Goal: Transaction & Acquisition: Book appointment/travel/reservation

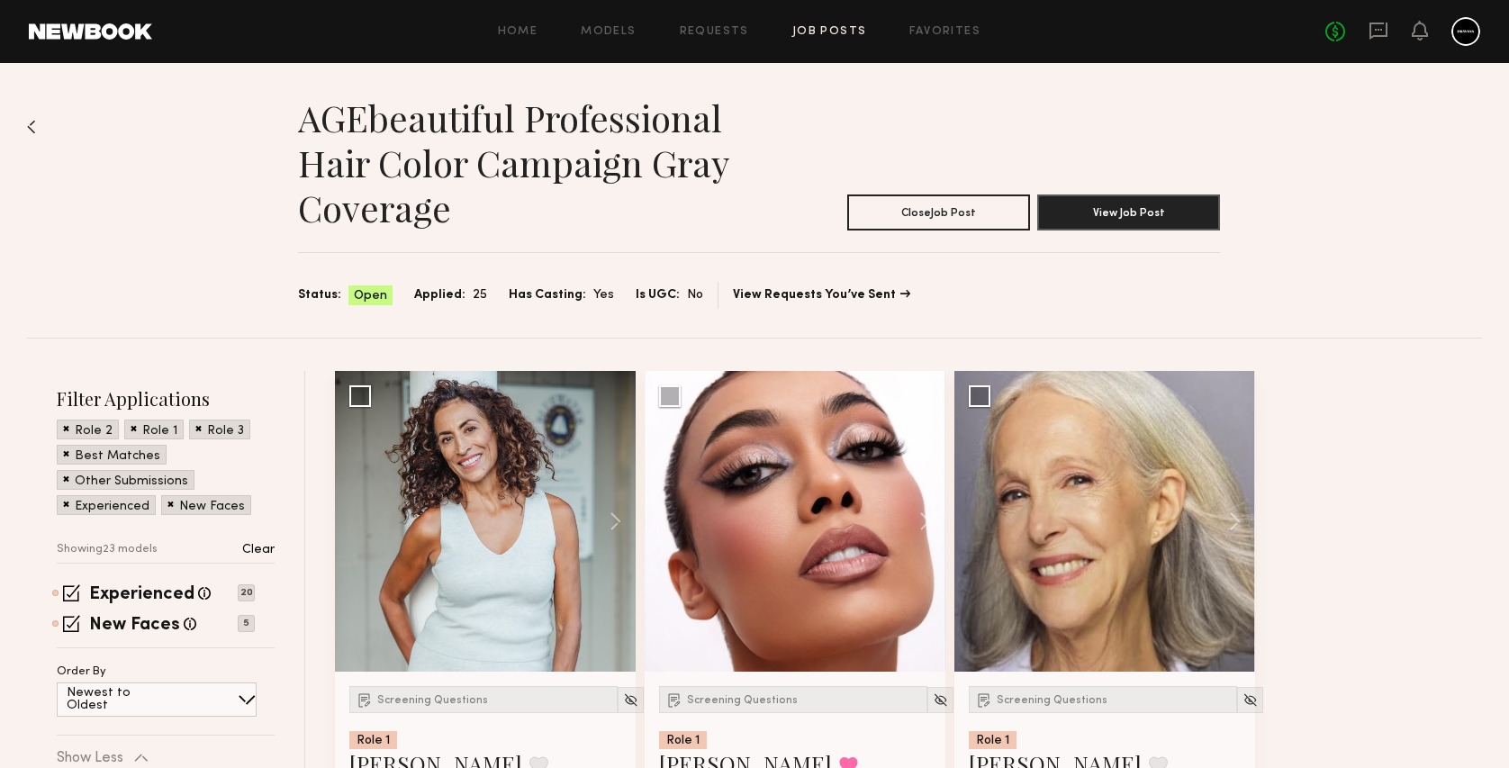
scroll to position [2882, 0]
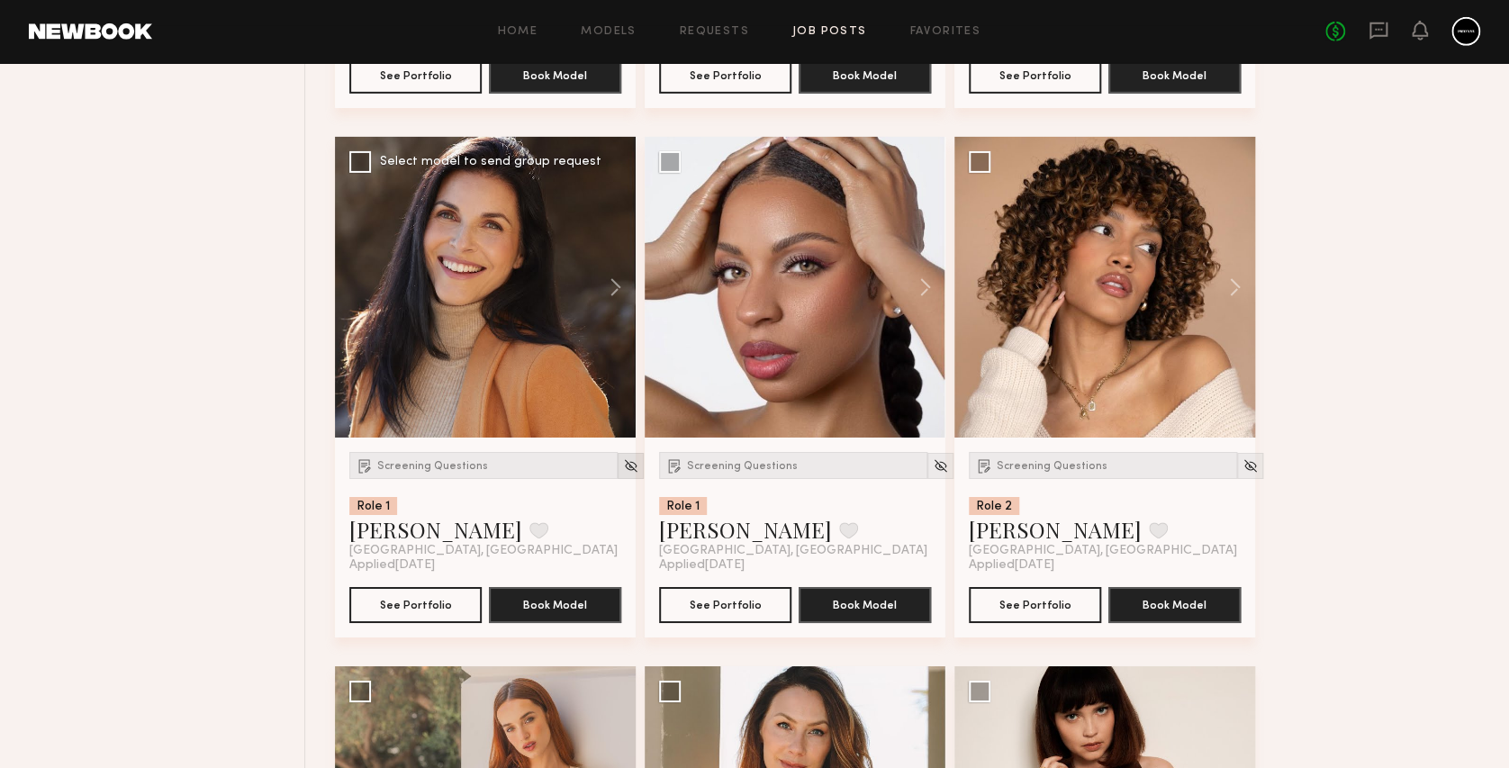
click at [623, 463] on img at bounding box center [630, 465] width 15 height 15
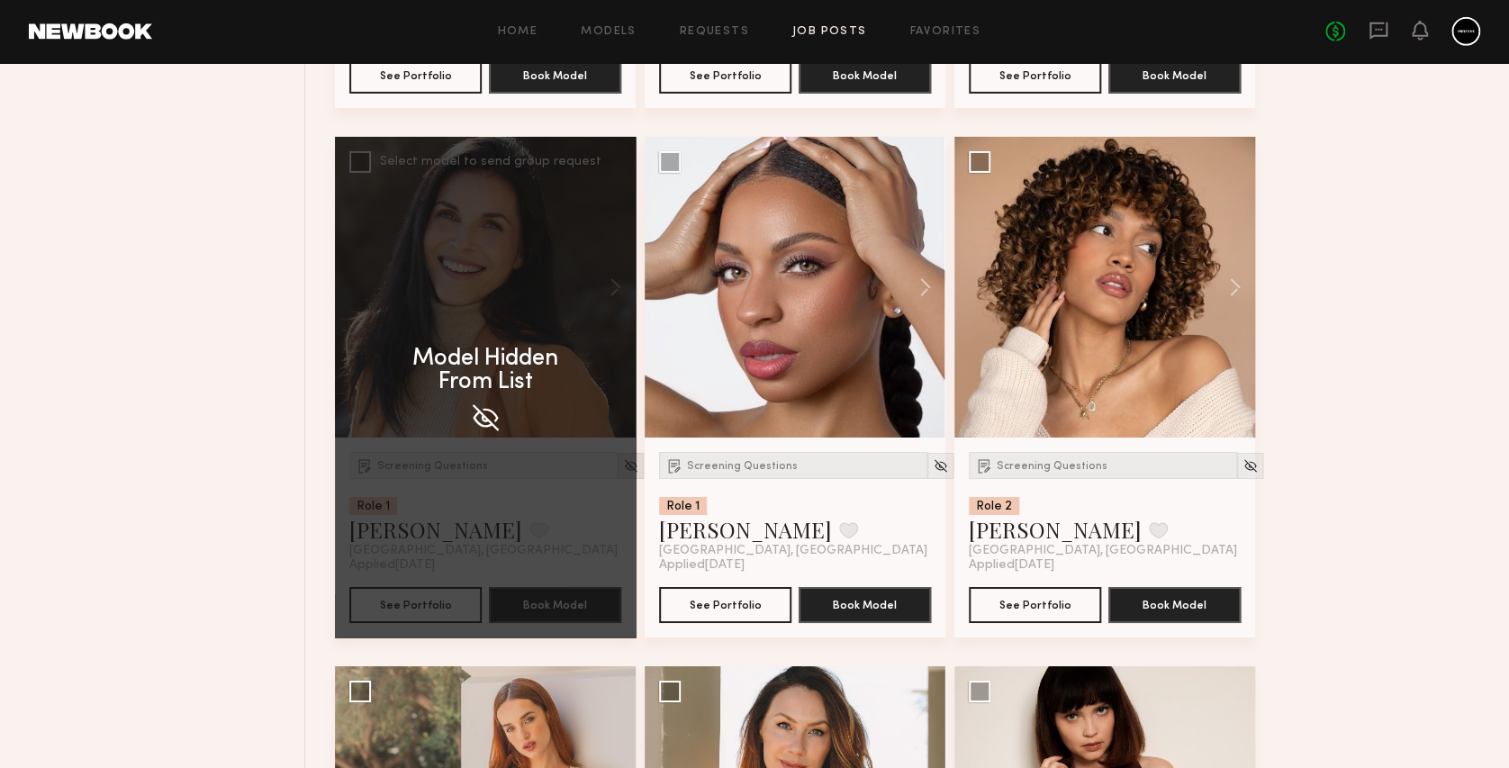
click at [606, 463] on div "Model Hidden From List" at bounding box center [485, 387] width 301 height 501
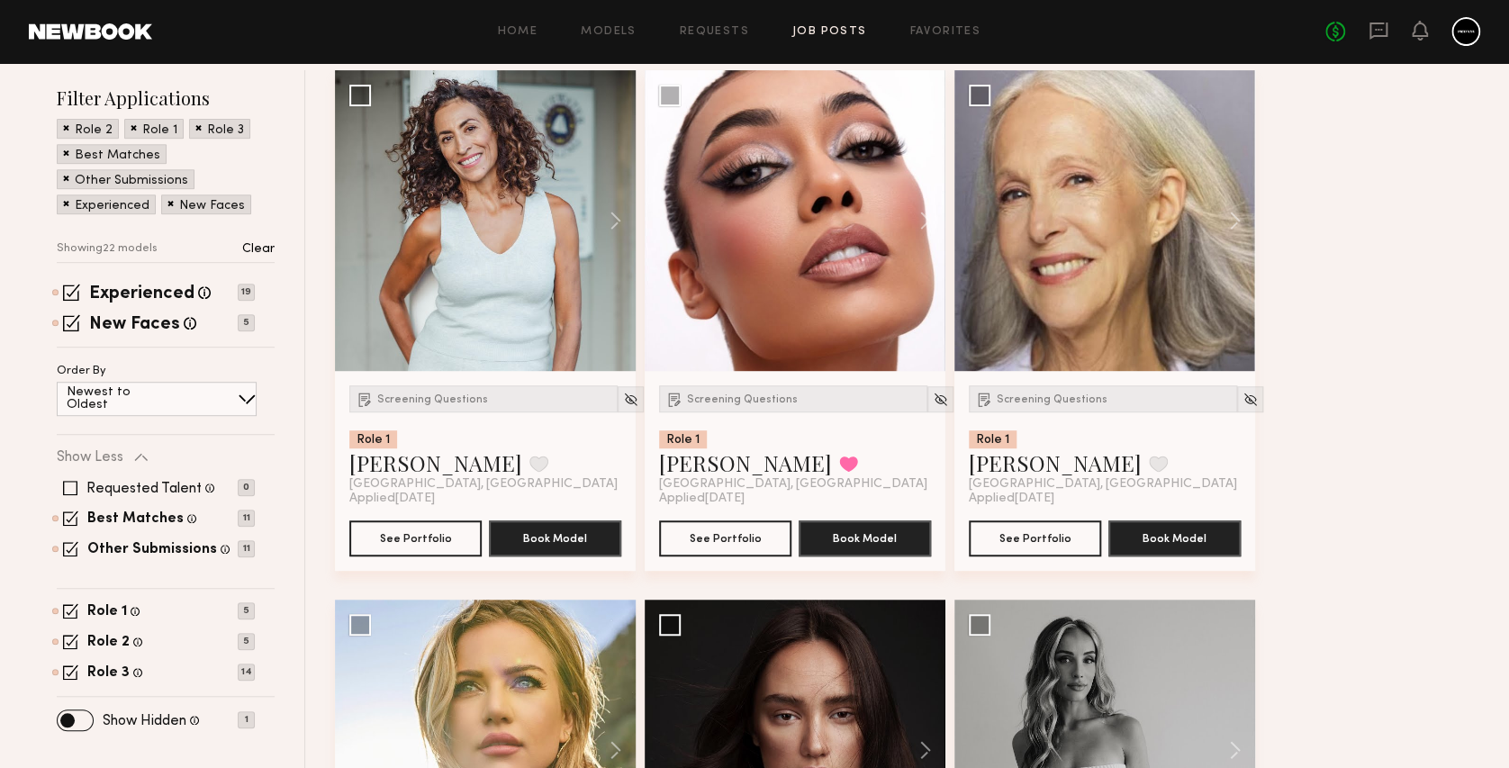
scroll to position [360, 0]
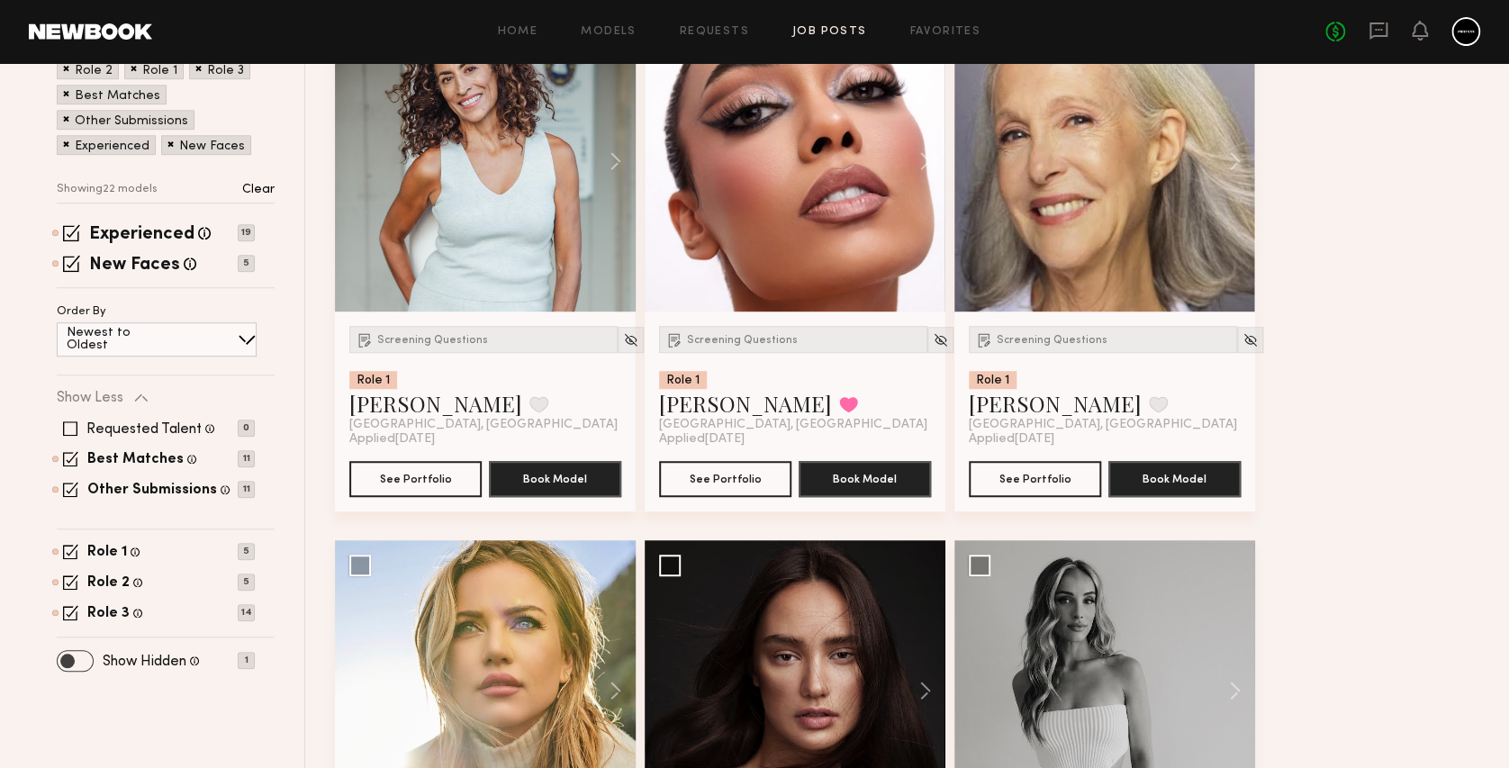
click at [87, 655] on span at bounding box center [75, 661] width 35 height 20
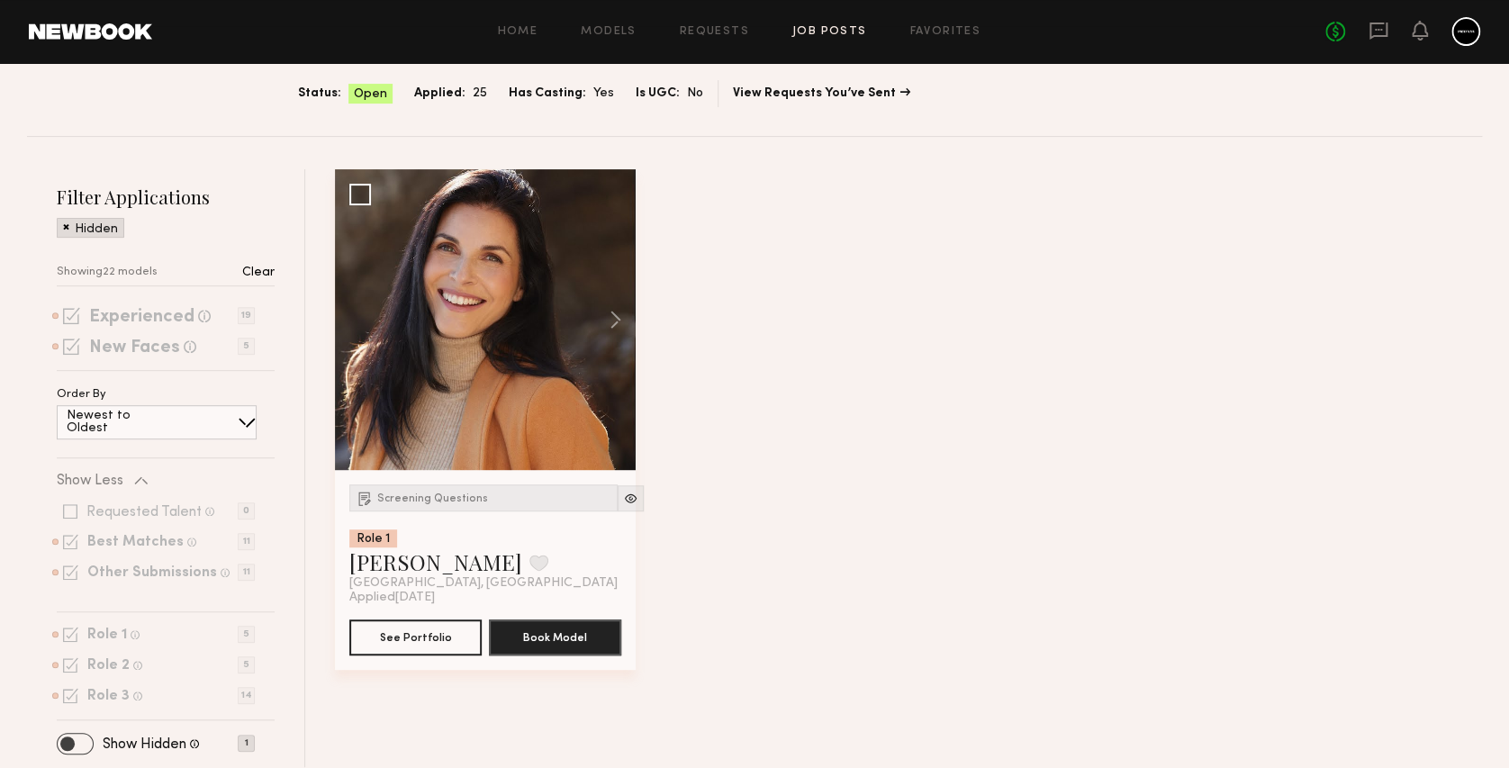
scroll to position [201, 0]
click at [623, 499] on img at bounding box center [630, 499] width 15 height 15
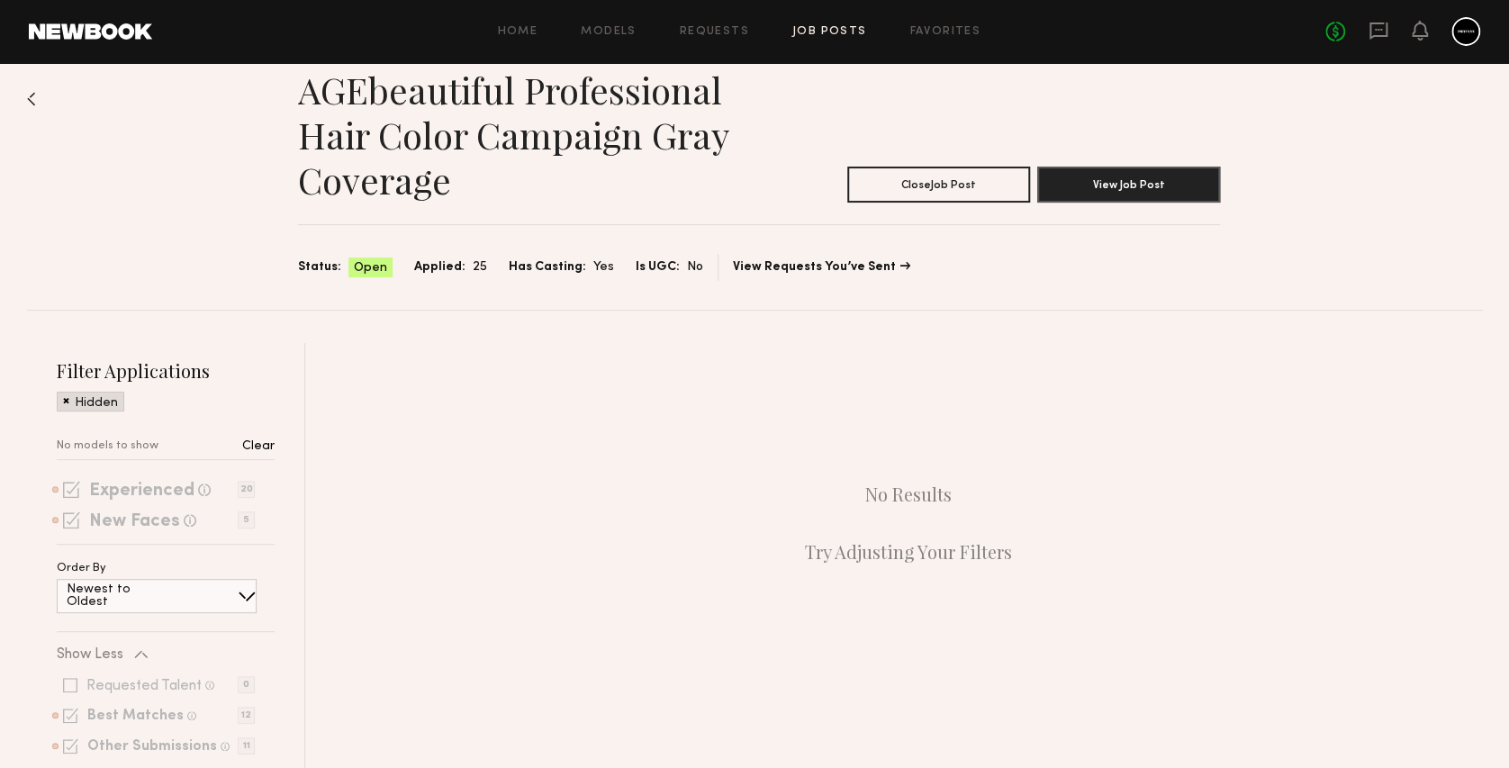
scroll to position [0, 0]
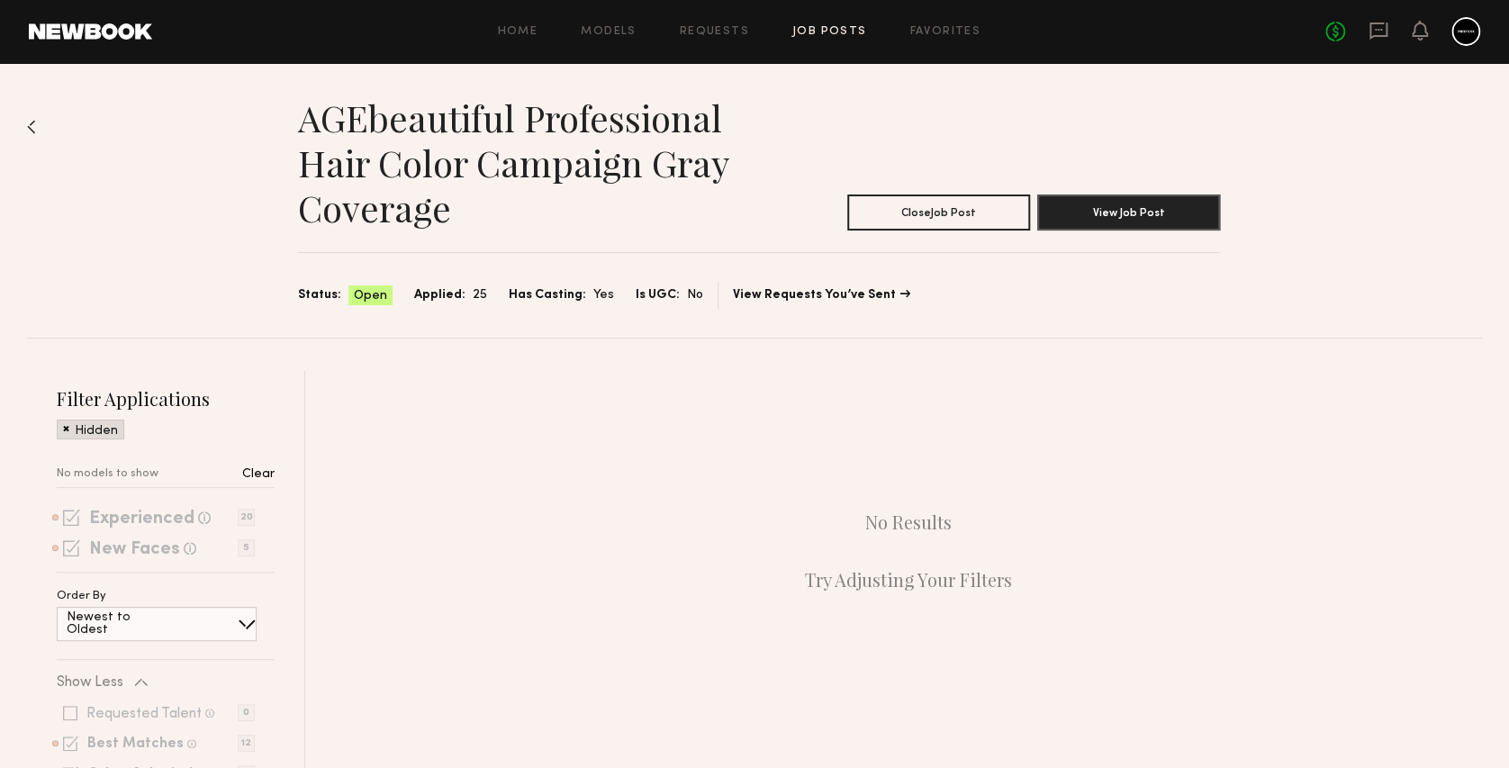
click at [35, 126] on img at bounding box center [31, 127] width 9 height 14
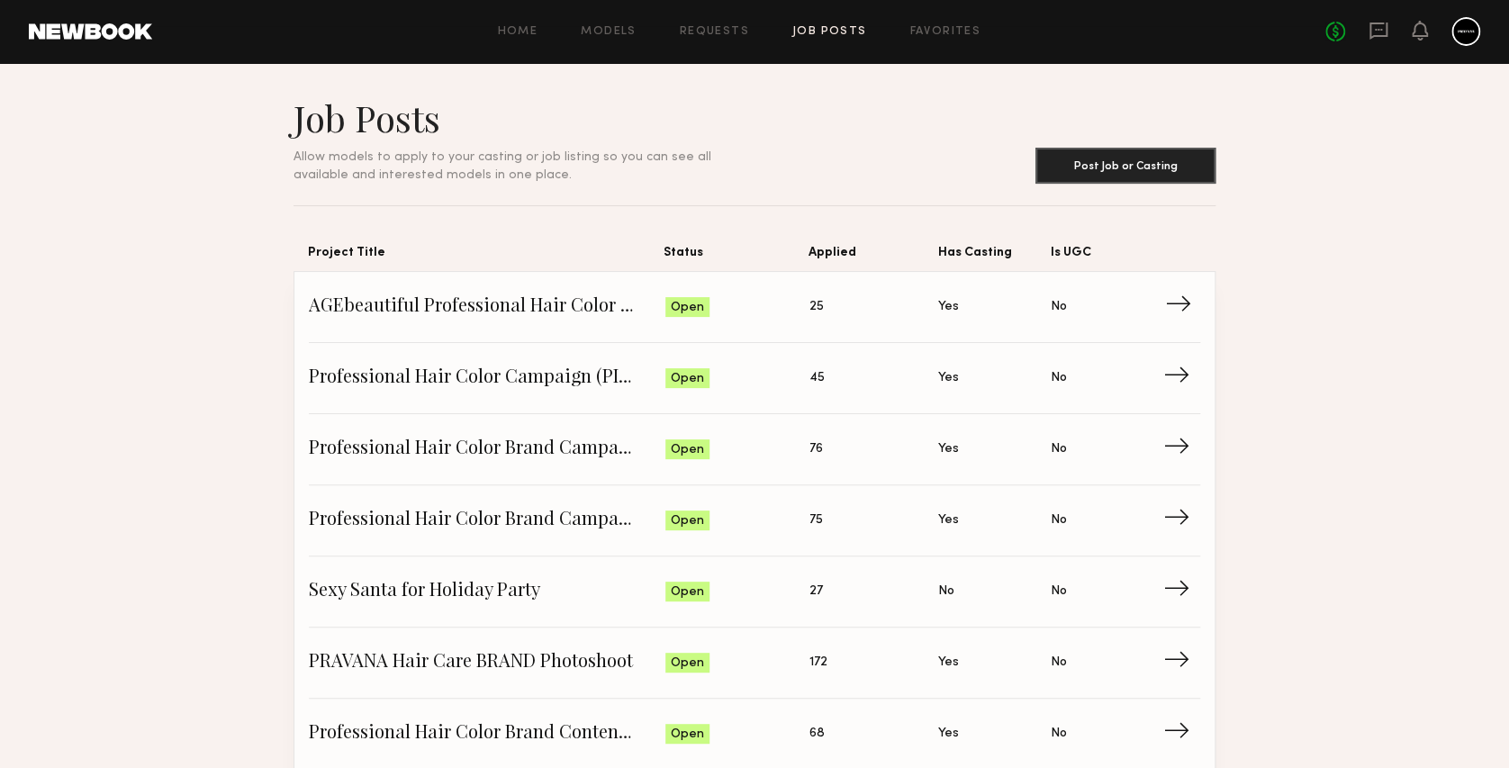
click at [533, 295] on span "AGEbeautiful Professional Hair Color Campaign Gray Coverage" at bounding box center [487, 307] width 357 height 27
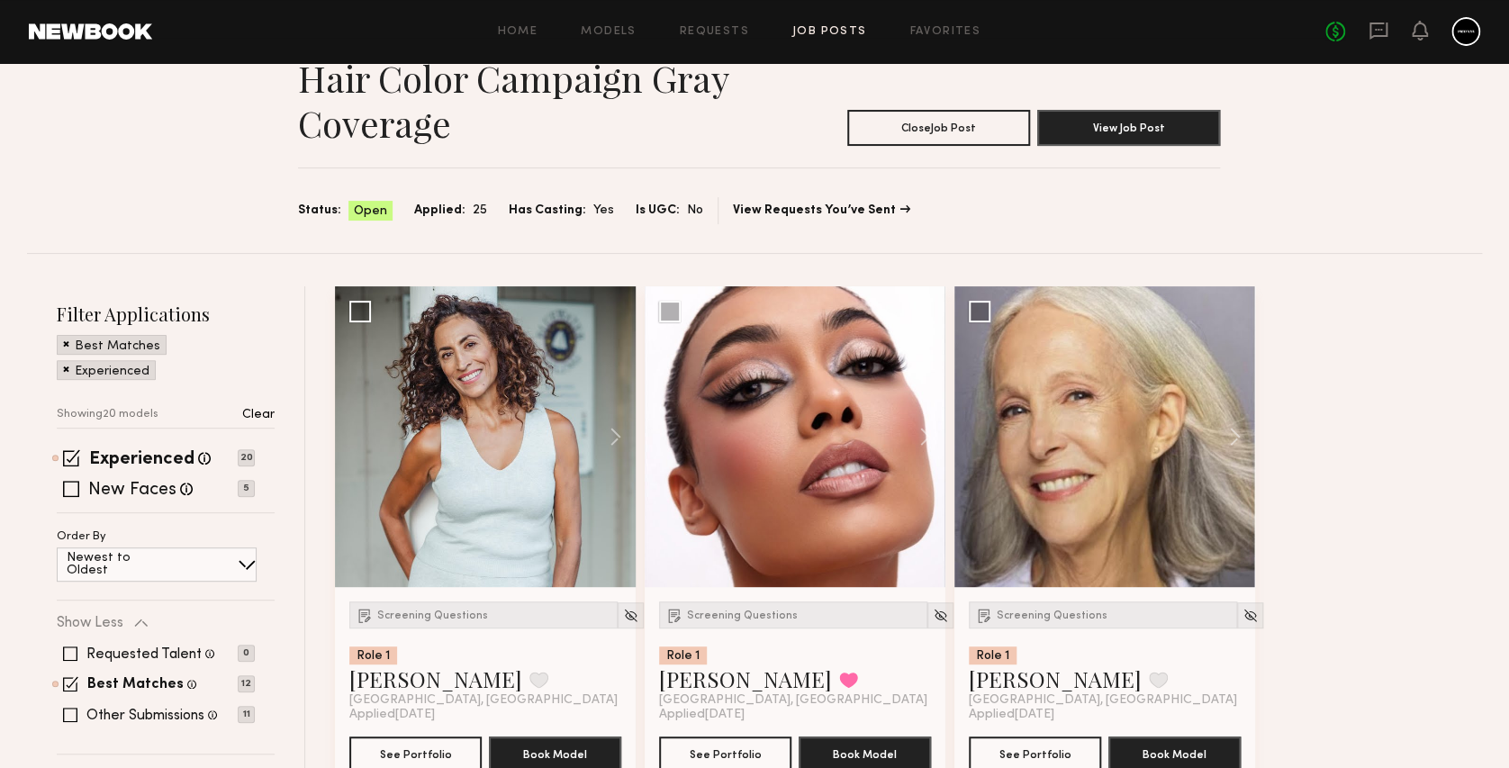
scroll to position [120, 0]
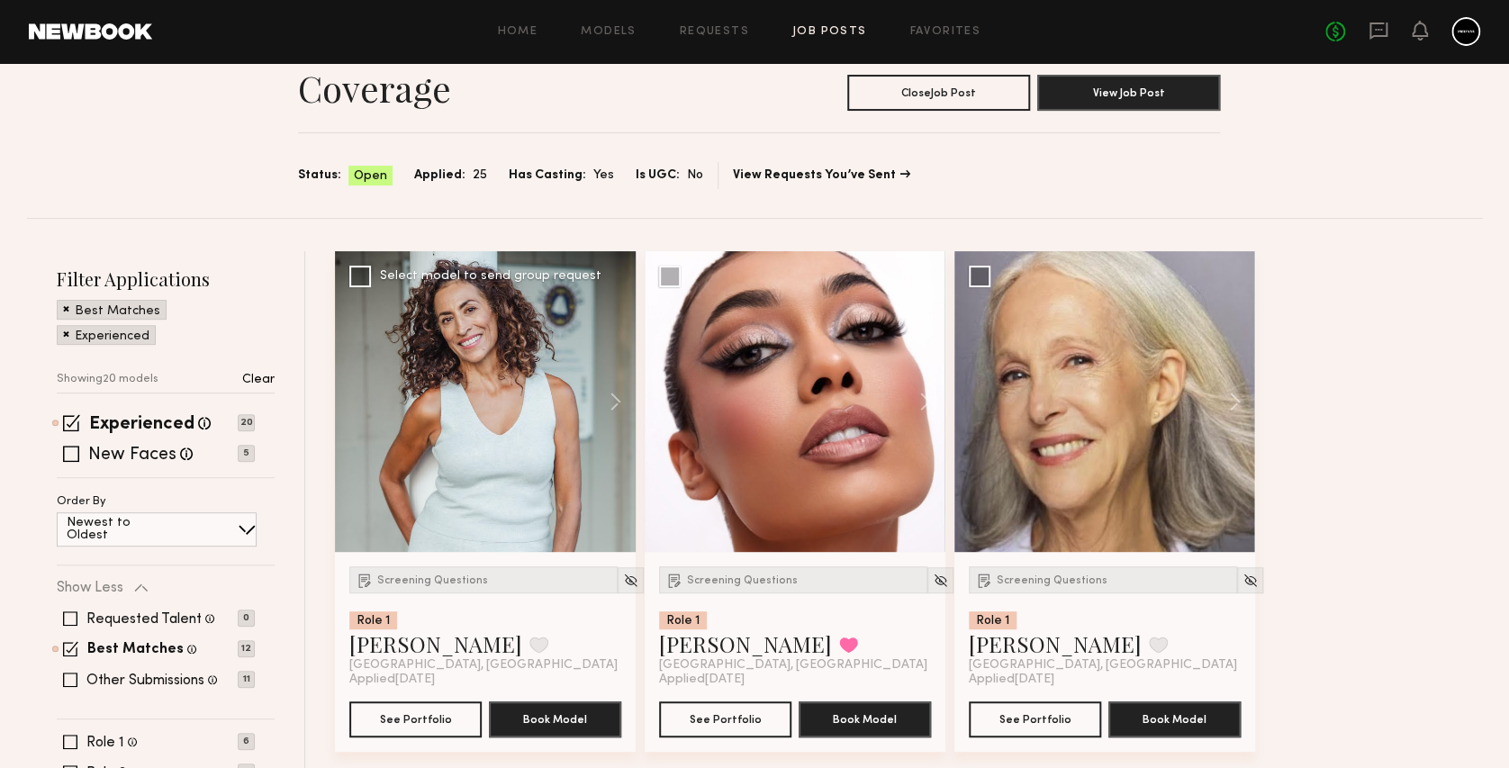
click at [512, 442] on div at bounding box center [485, 401] width 301 height 301
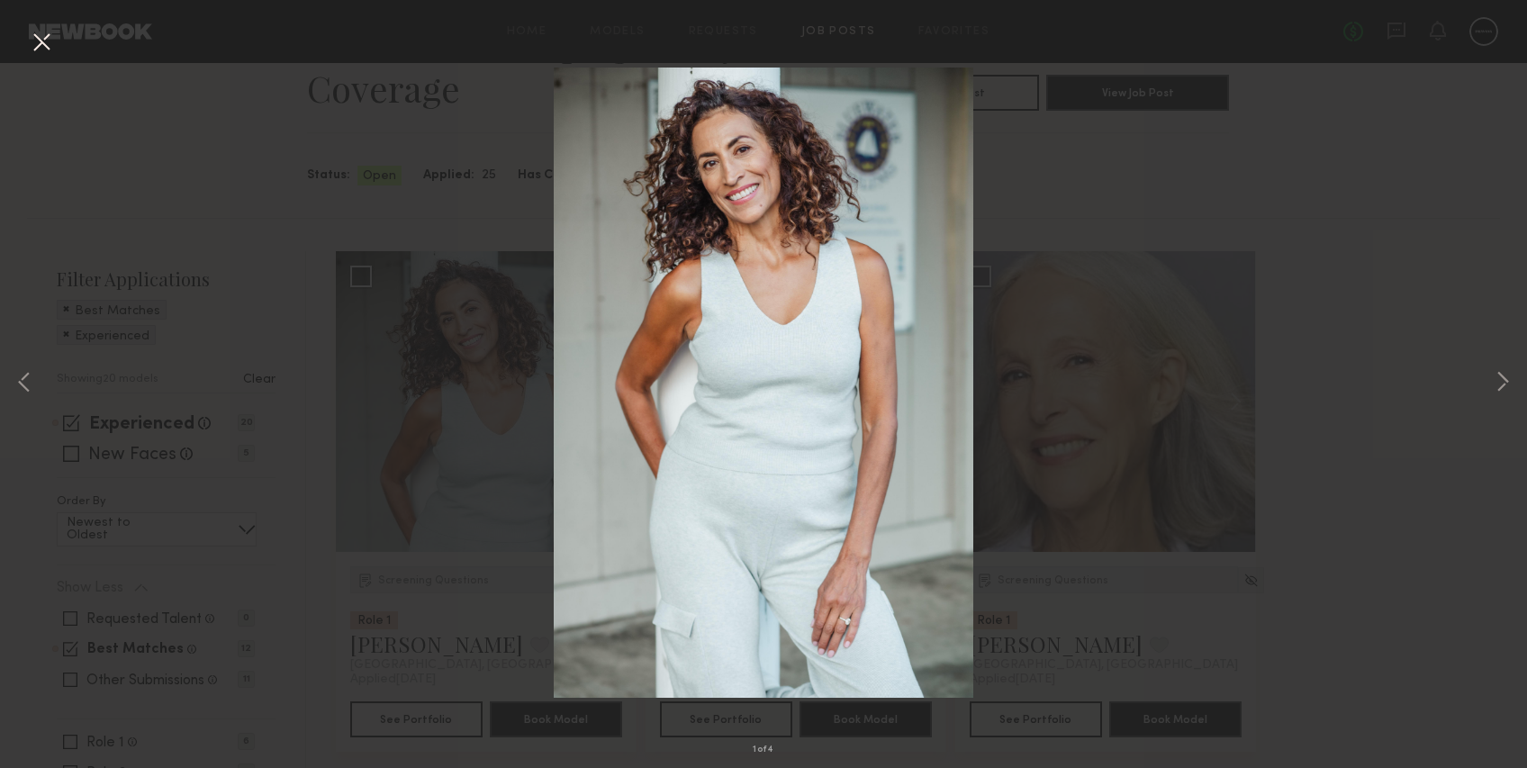
click at [1182, 237] on div "1 of 4" at bounding box center [763, 384] width 1527 height 768
click at [41, 44] on button at bounding box center [41, 43] width 29 height 32
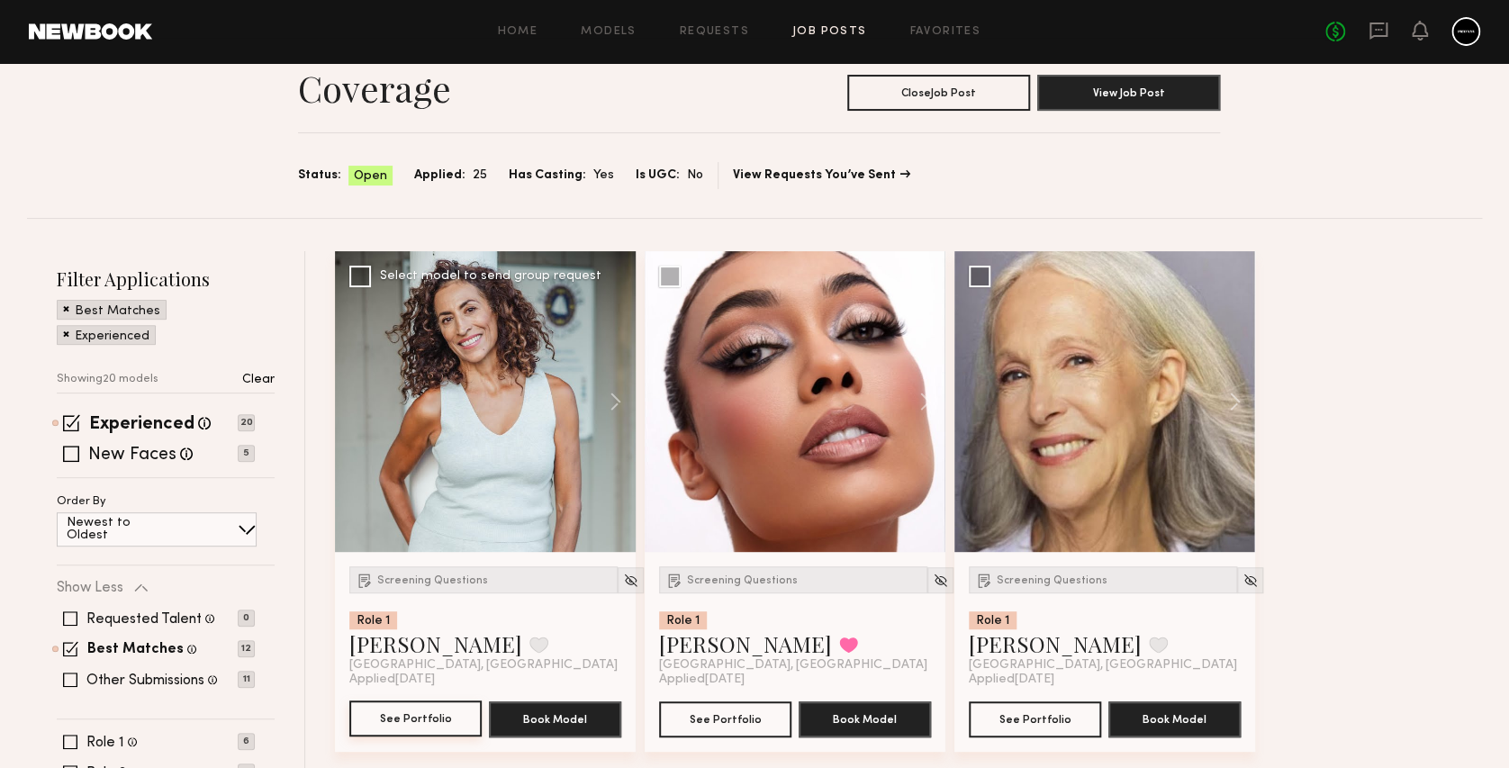
click at [448, 728] on button "See Portfolio" at bounding box center [415, 719] width 132 height 36
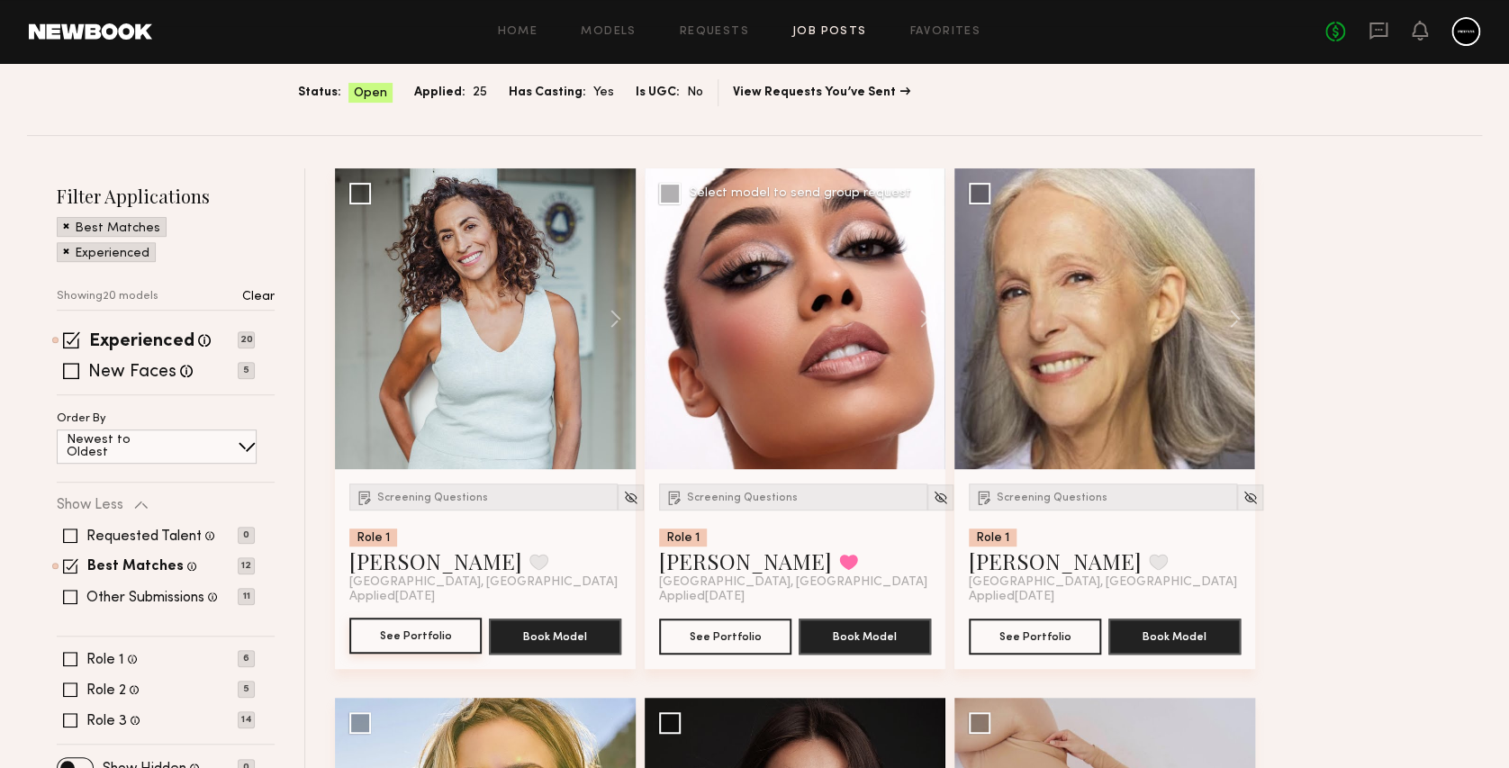
scroll to position [240, 0]
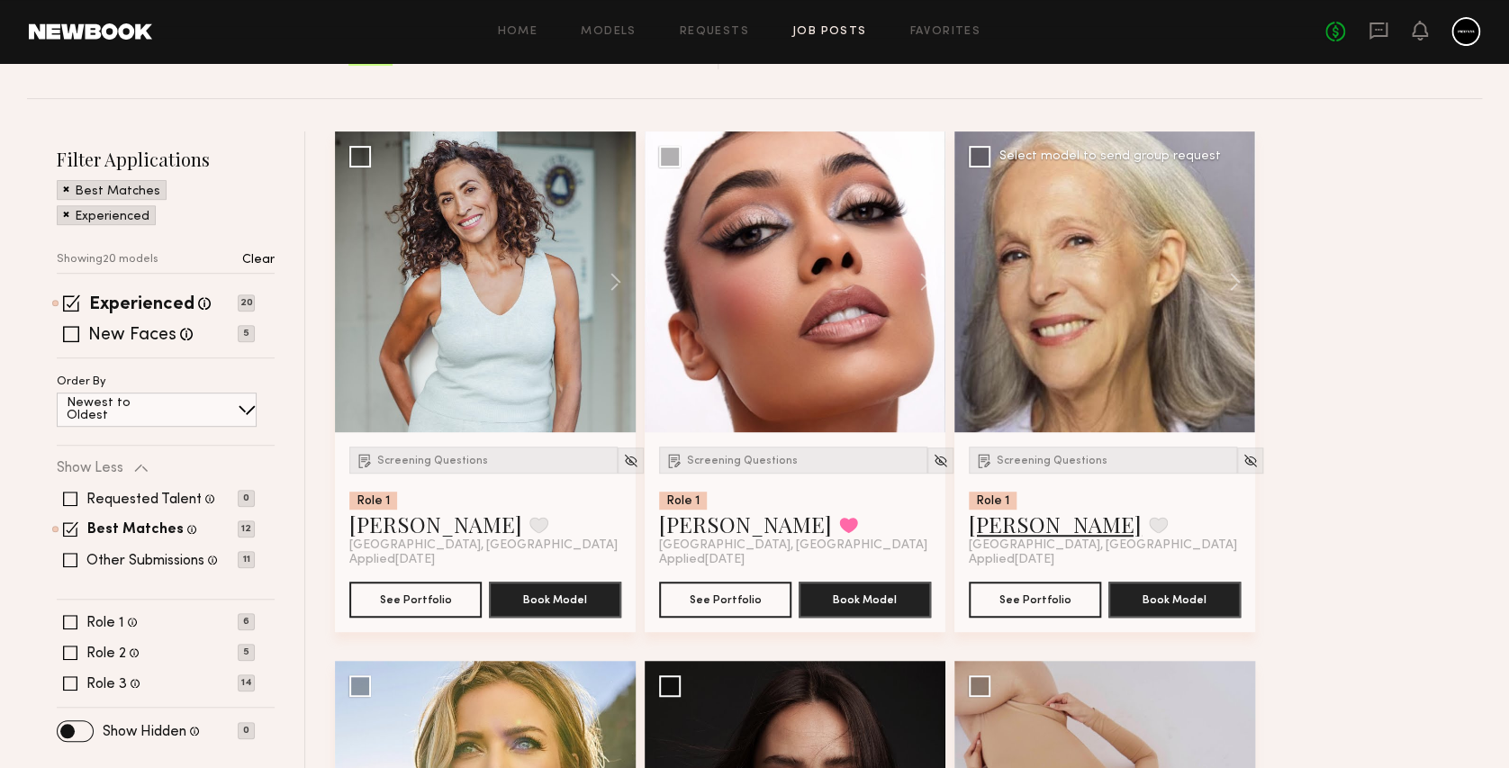
click at [1023, 521] on link "Holly K." at bounding box center [1055, 524] width 173 height 29
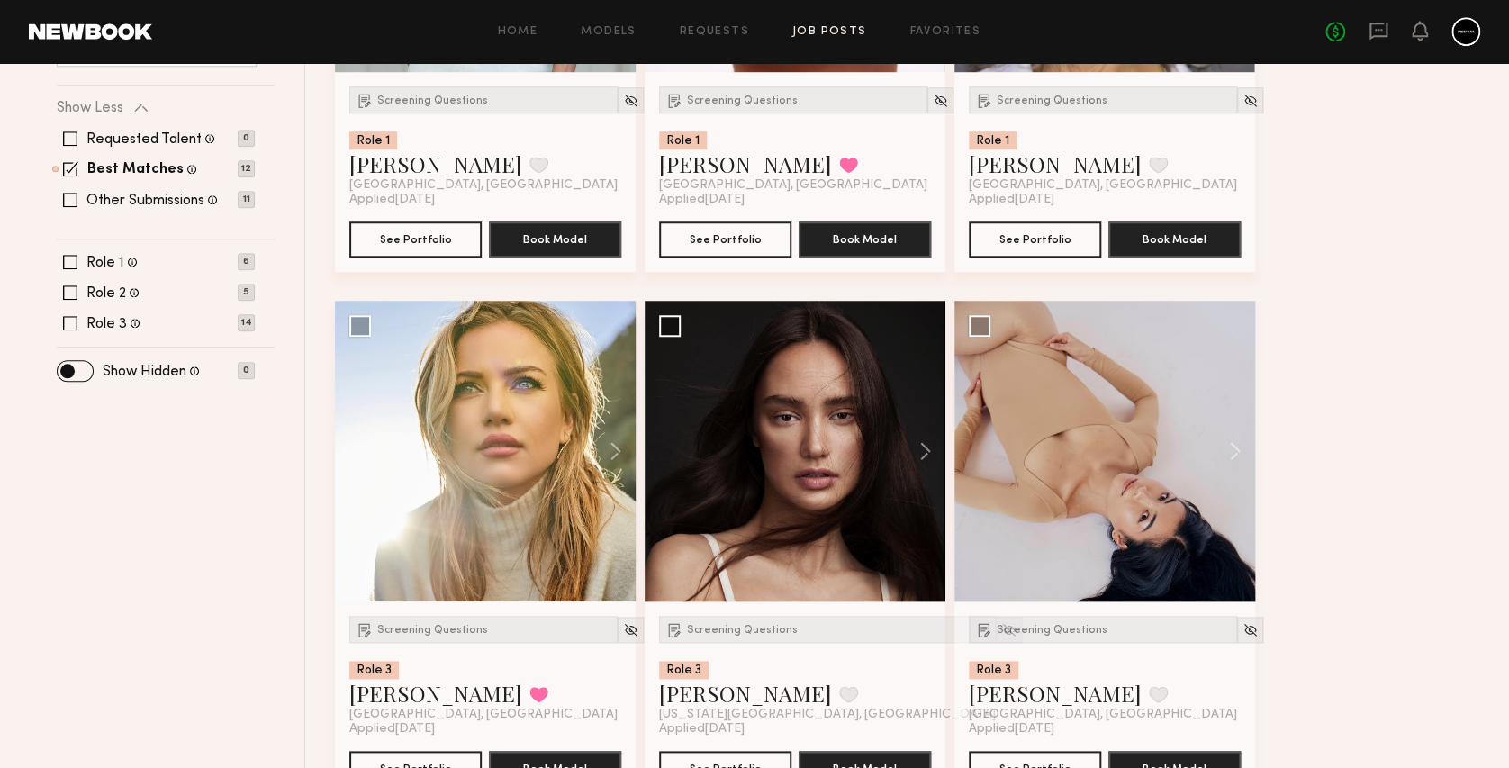
scroll to position [720, 0]
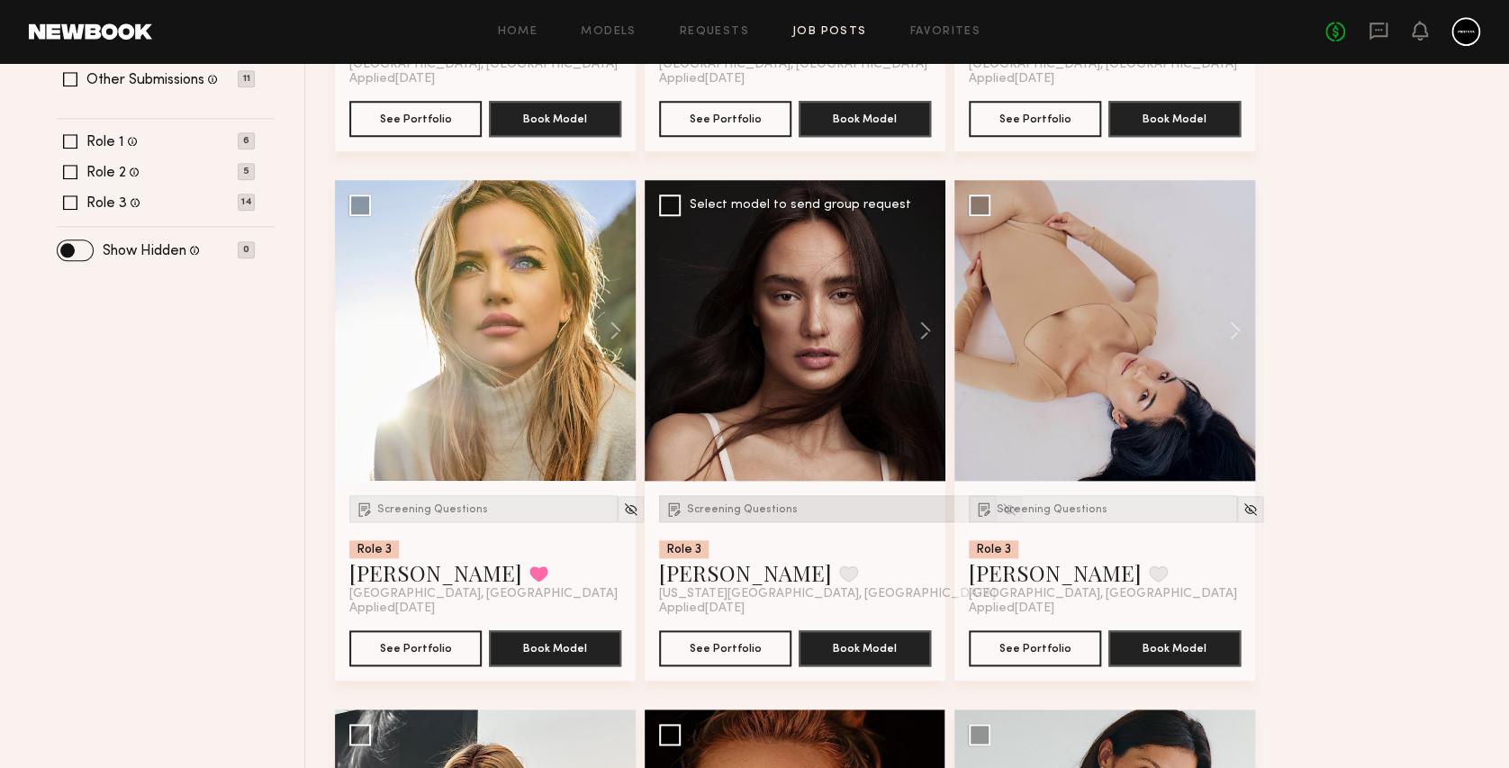
click at [721, 506] on span "Screening Questions" at bounding box center [742, 509] width 111 height 11
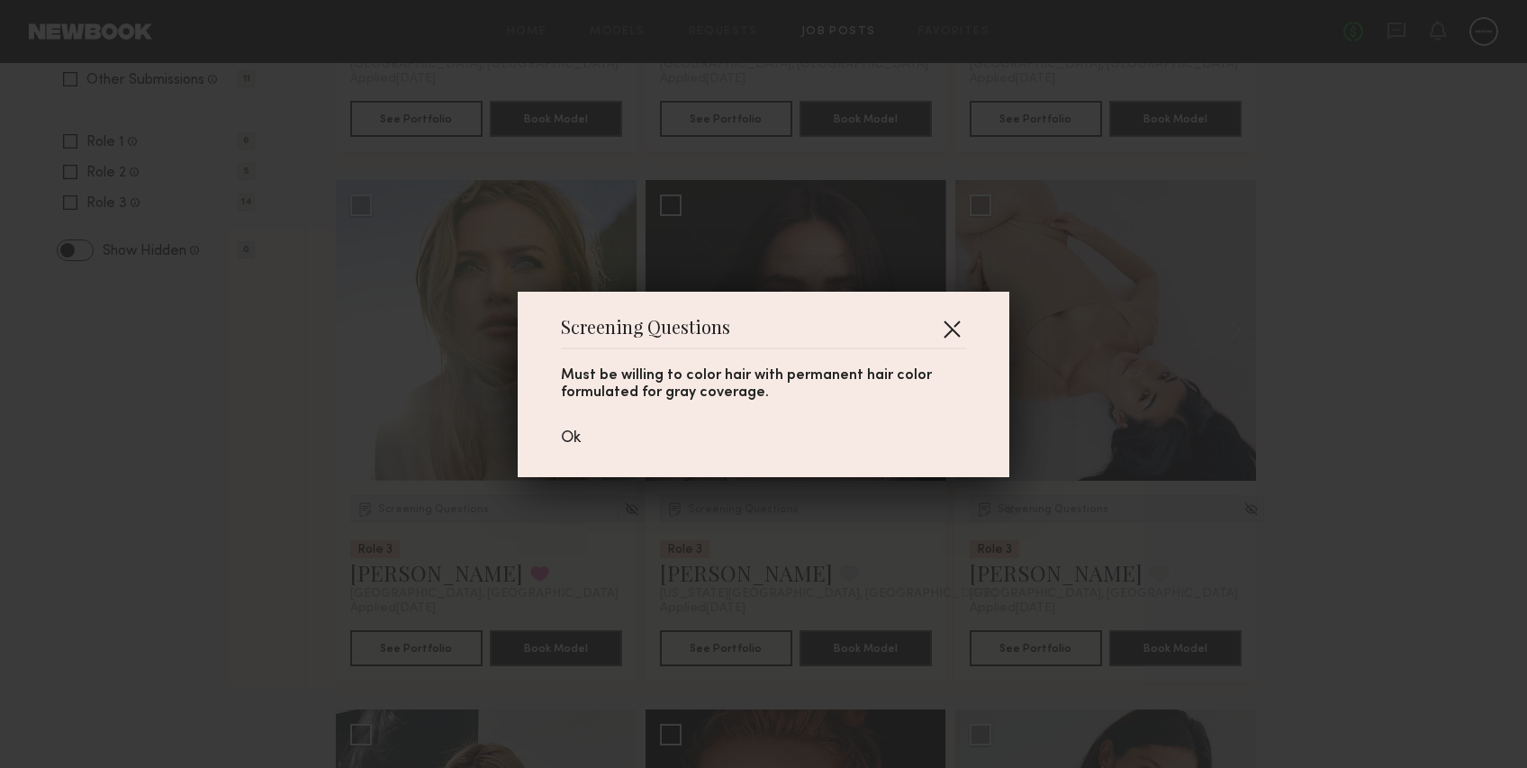
click at [937, 327] on button "button" at bounding box center [951, 328] width 29 height 29
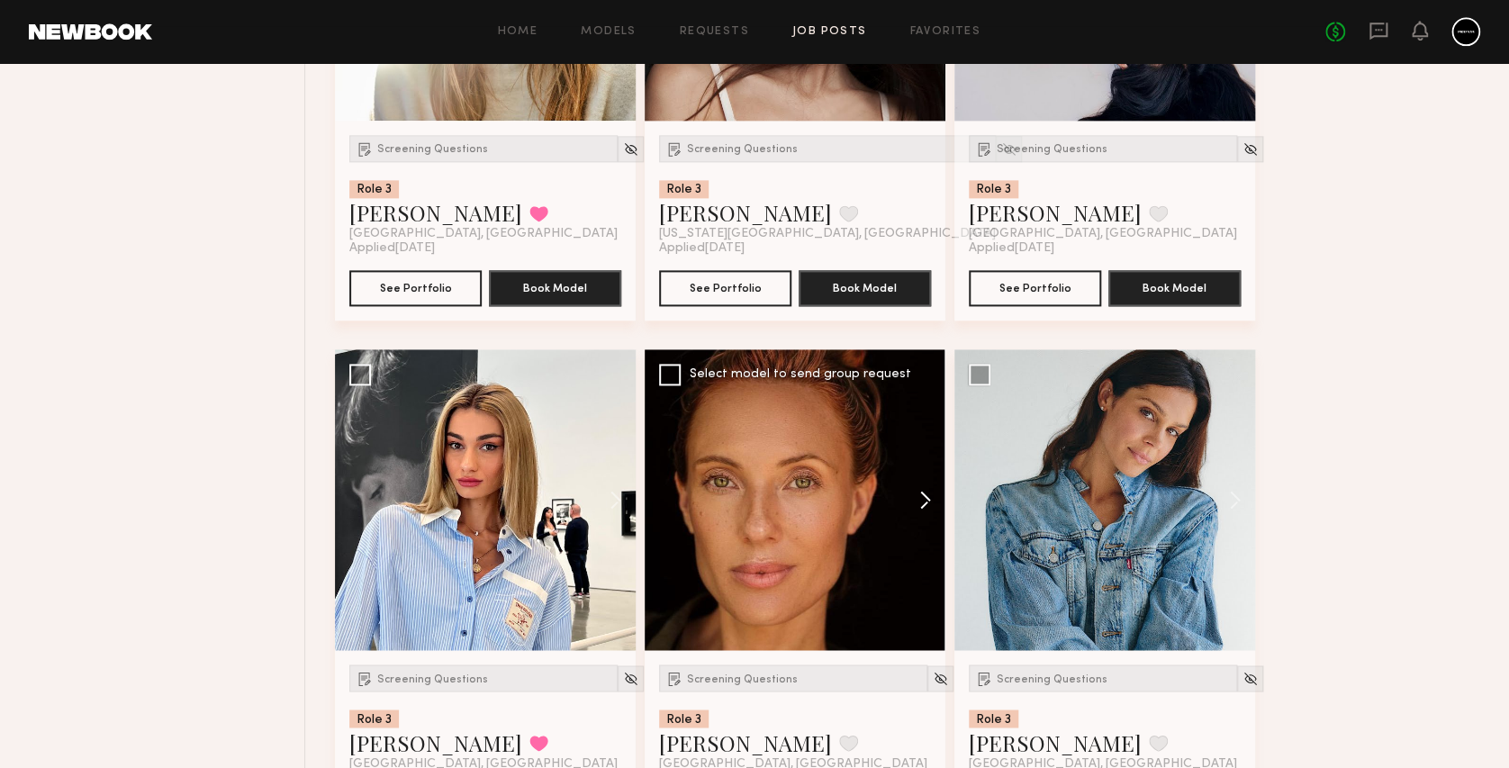
scroll to position [1200, 0]
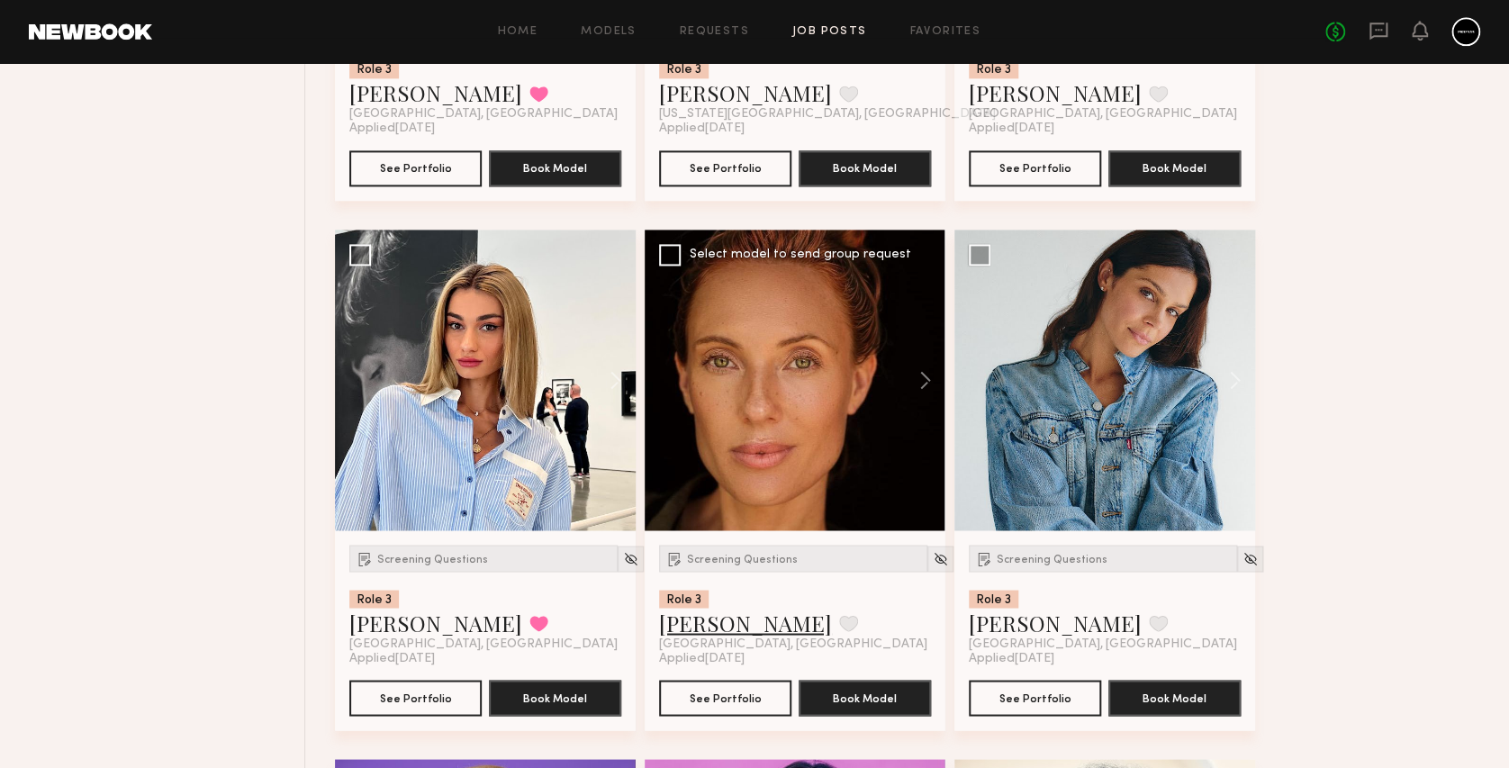
click at [688, 623] on link "Sarah K." at bounding box center [745, 622] width 173 height 29
click at [1009, 627] on link "Claire A." at bounding box center [1055, 622] width 173 height 29
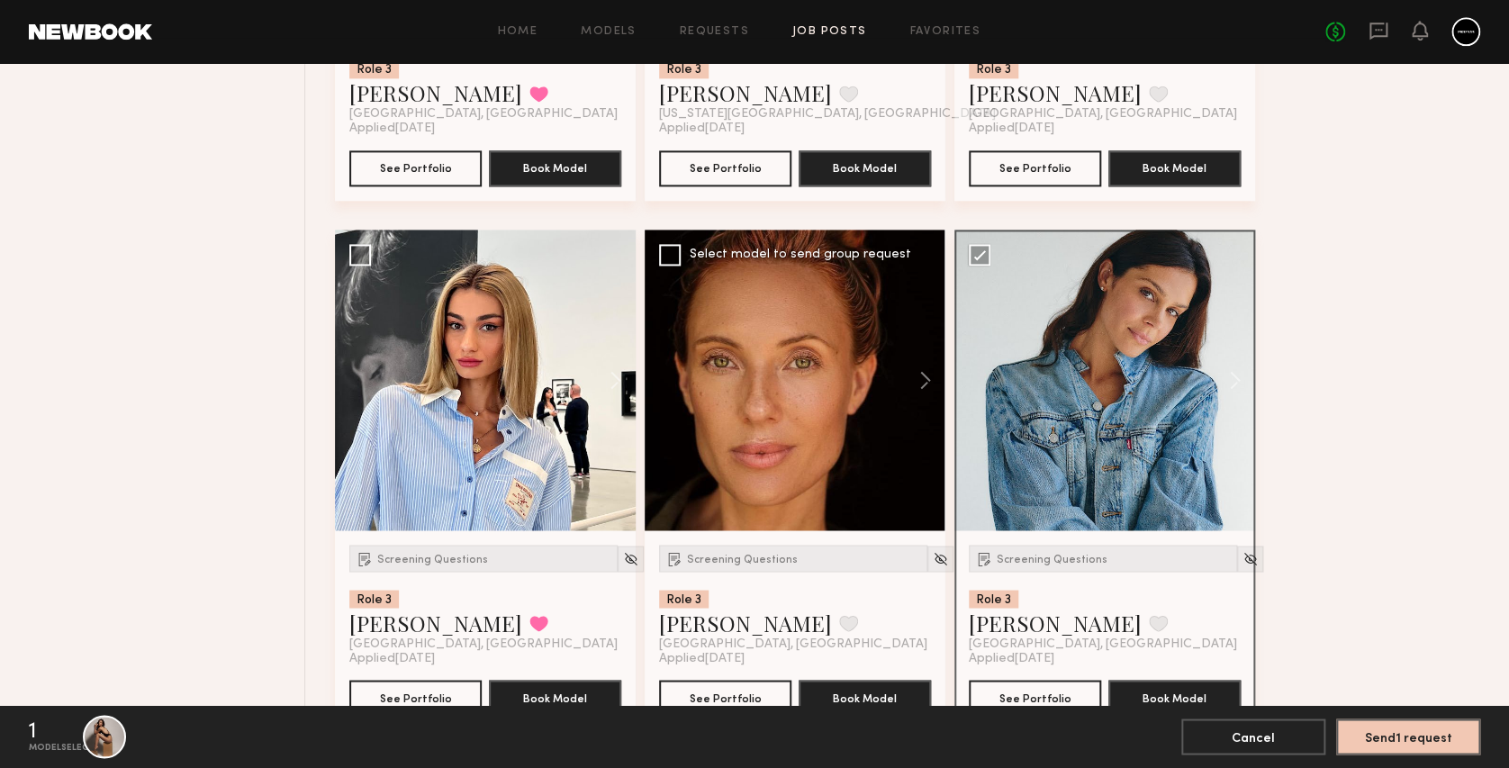
click at [657, 252] on div at bounding box center [795, 380] width 301 height 301
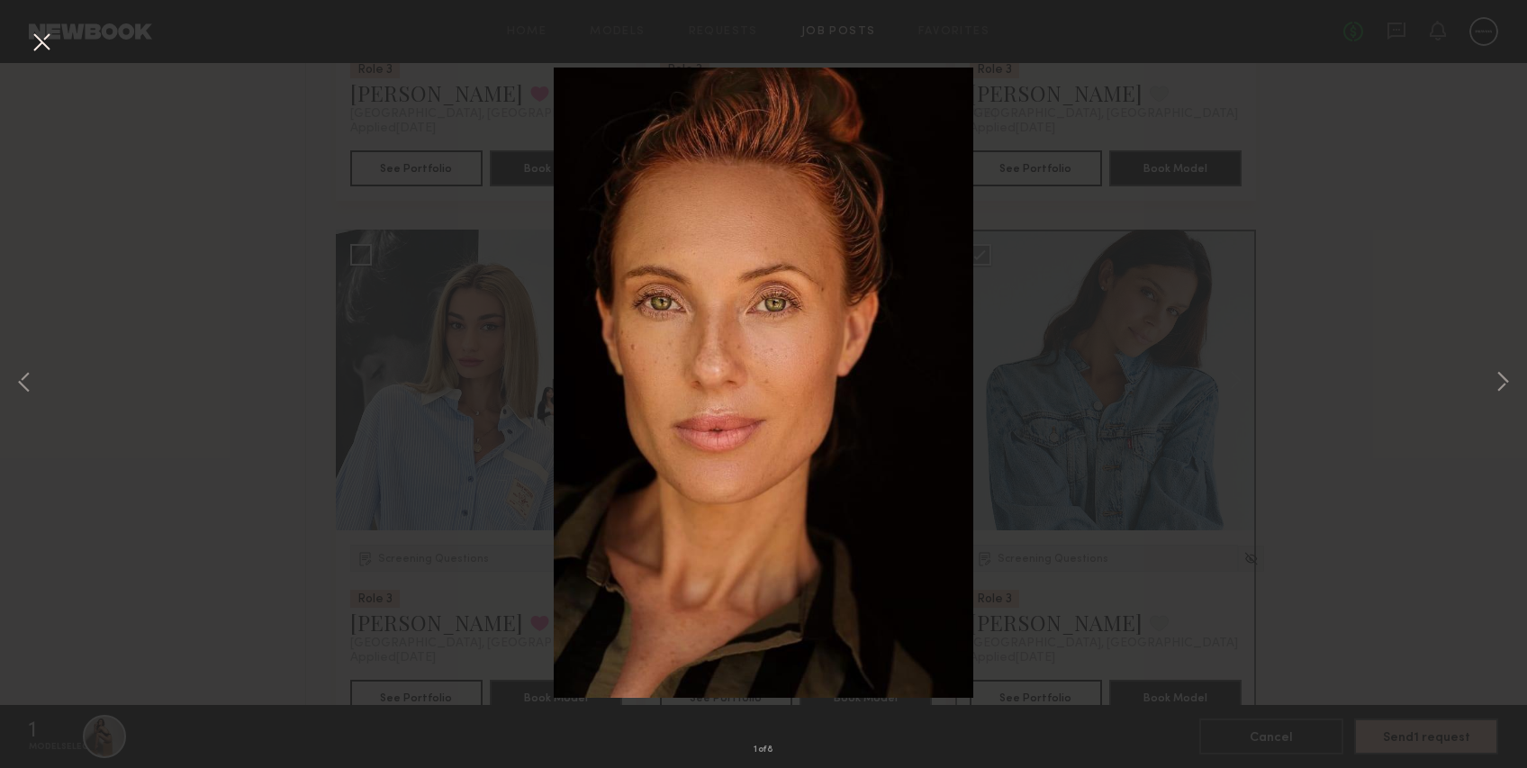
click at [45, 32] on button at bounding box center [41, 43] width 29 height 32
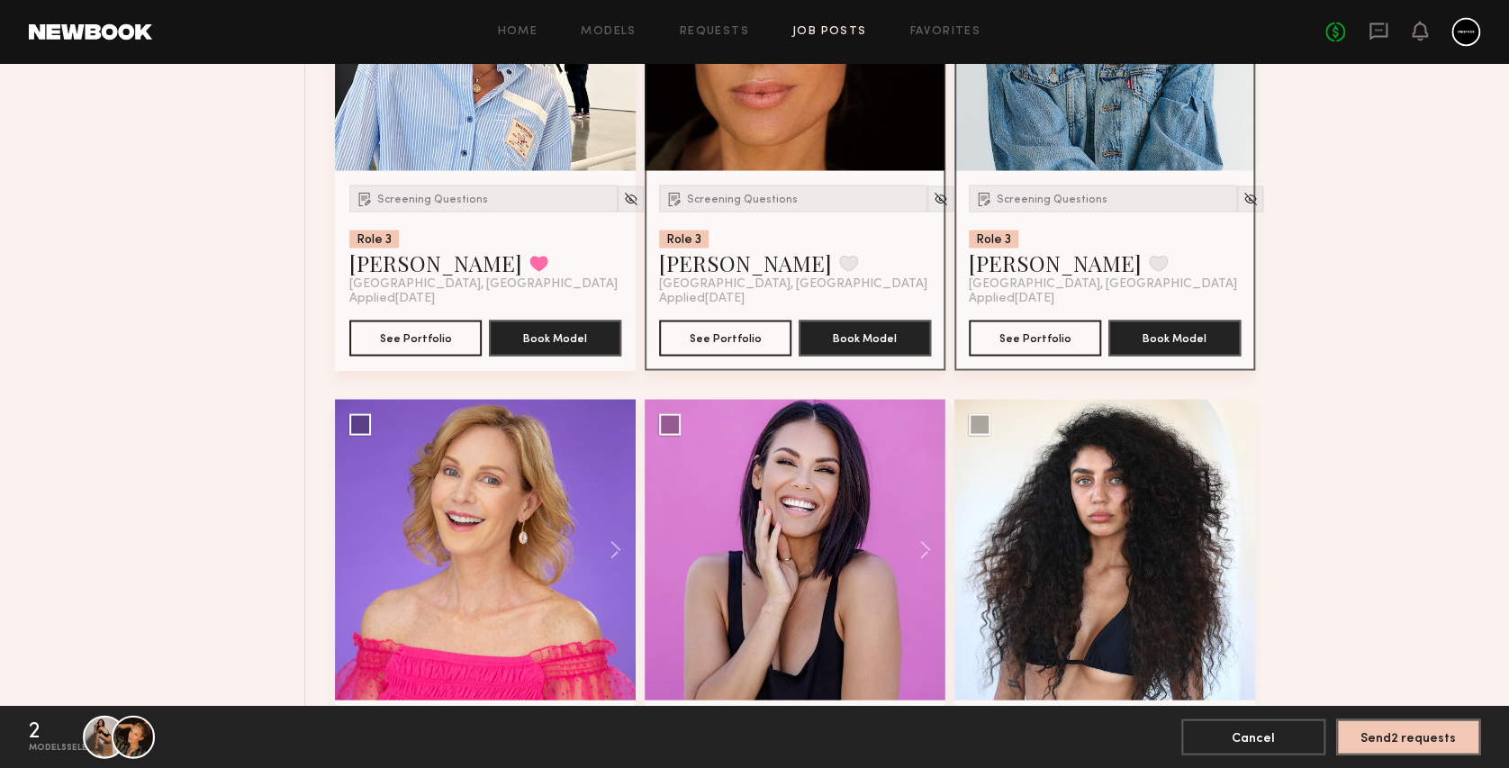
scroll to position [1680, 0]
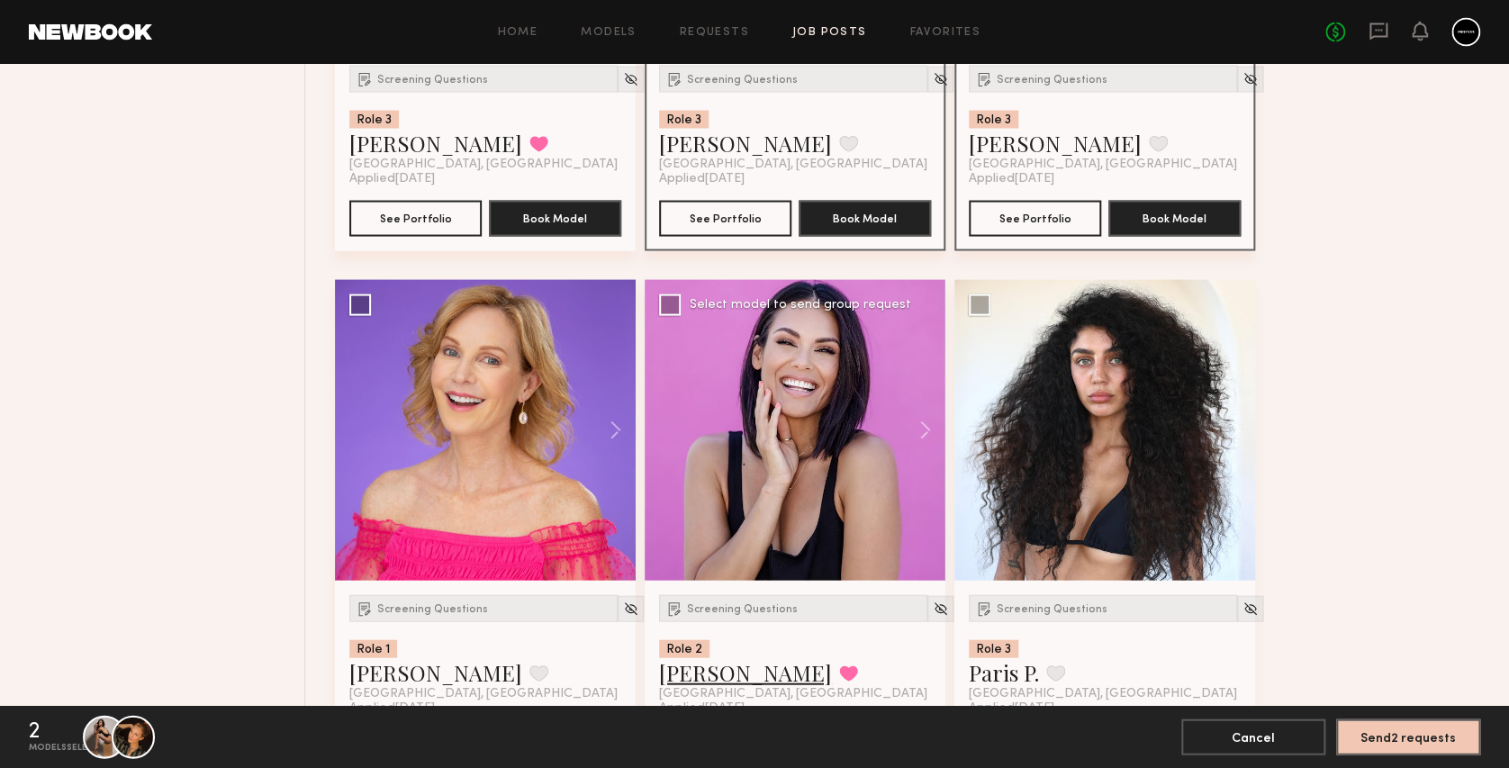
click at [714, 677] on link "Jesiree D." at bounding box center [745, 671] width 173 height 29
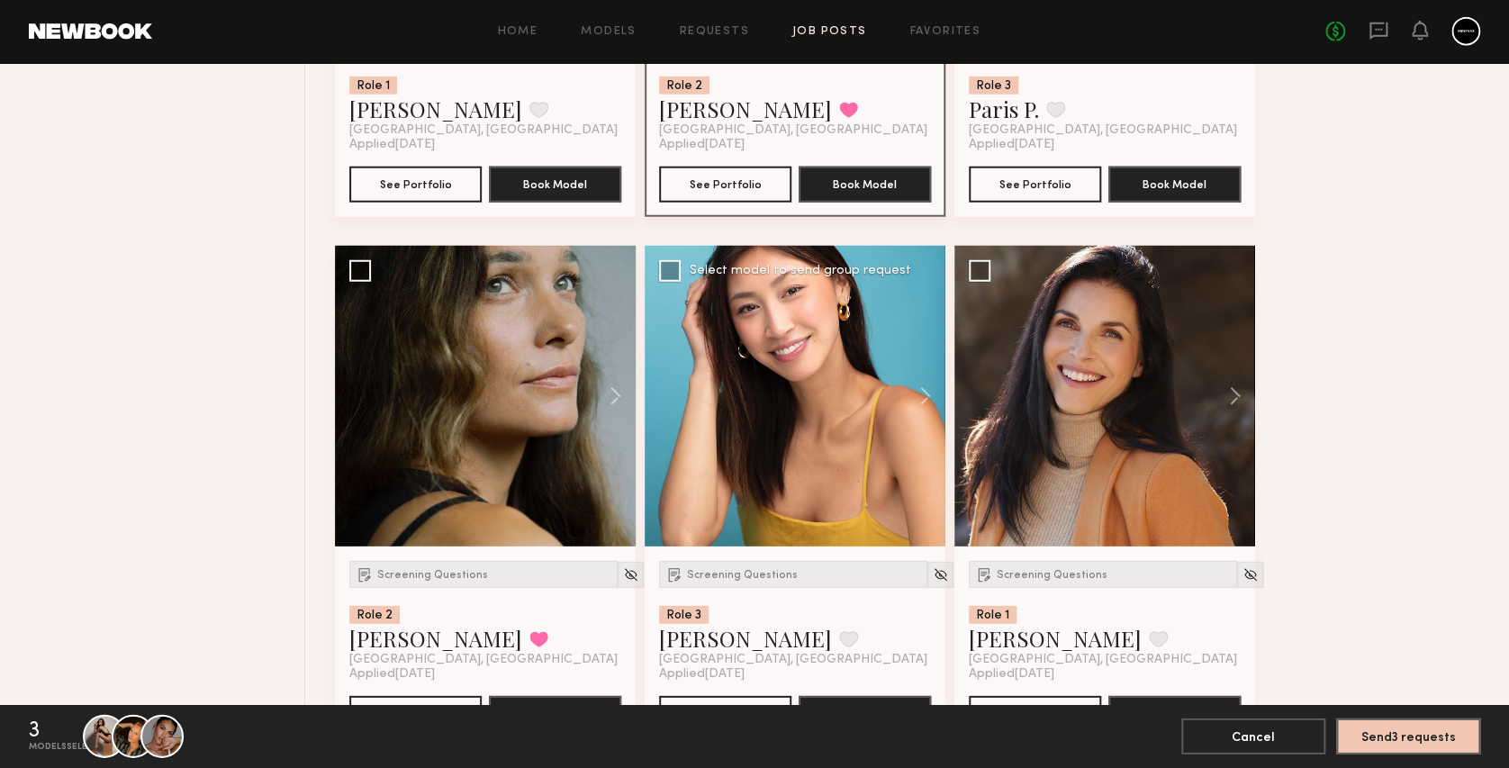
scroll to position [2281, 0]
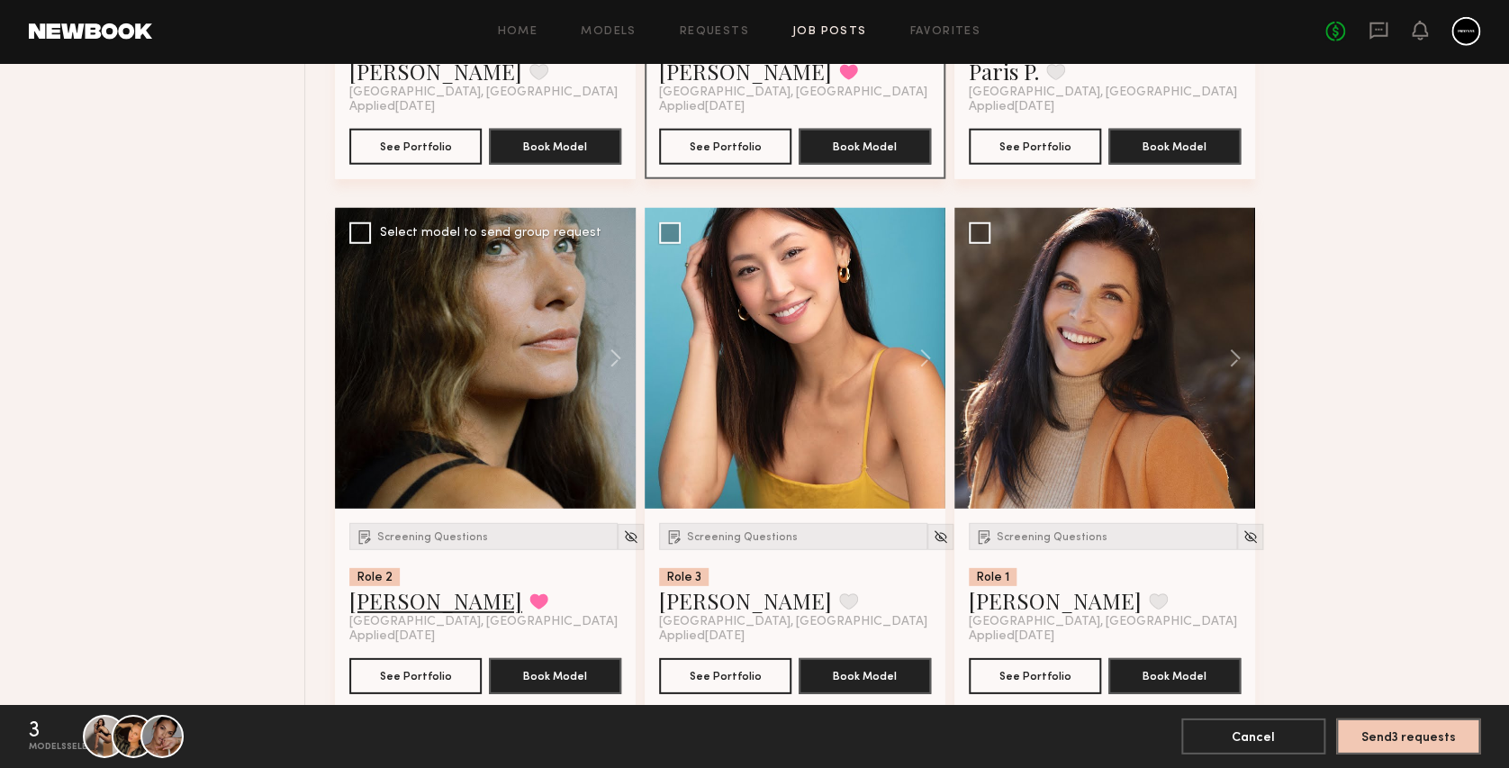
click at [397, 603] on link "Tatiane S." at bounding box center [435, 600] width 173 height 29
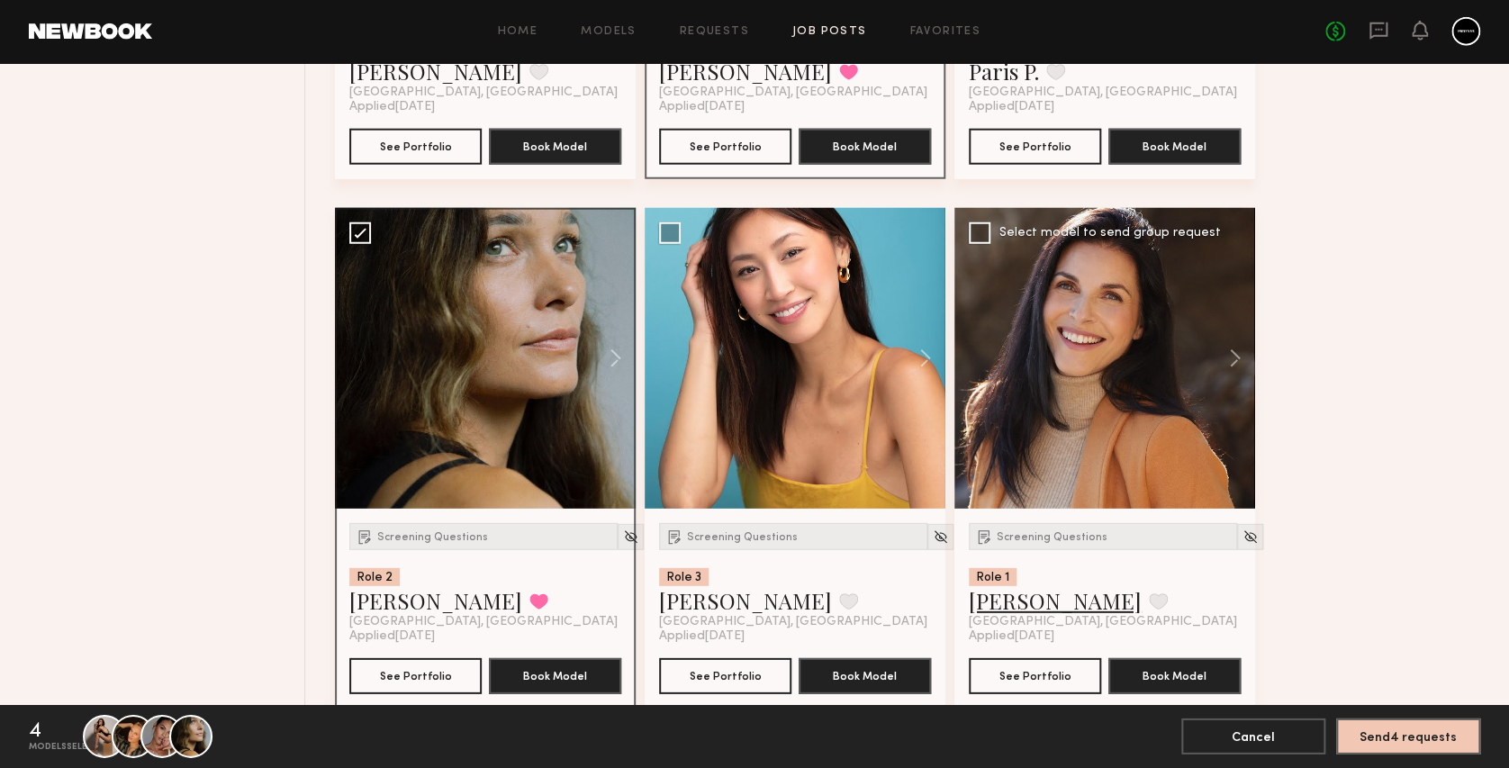
click at [1021, 599] on link "Cristina D." at bounding box center [1055, 600] width 173 height 29
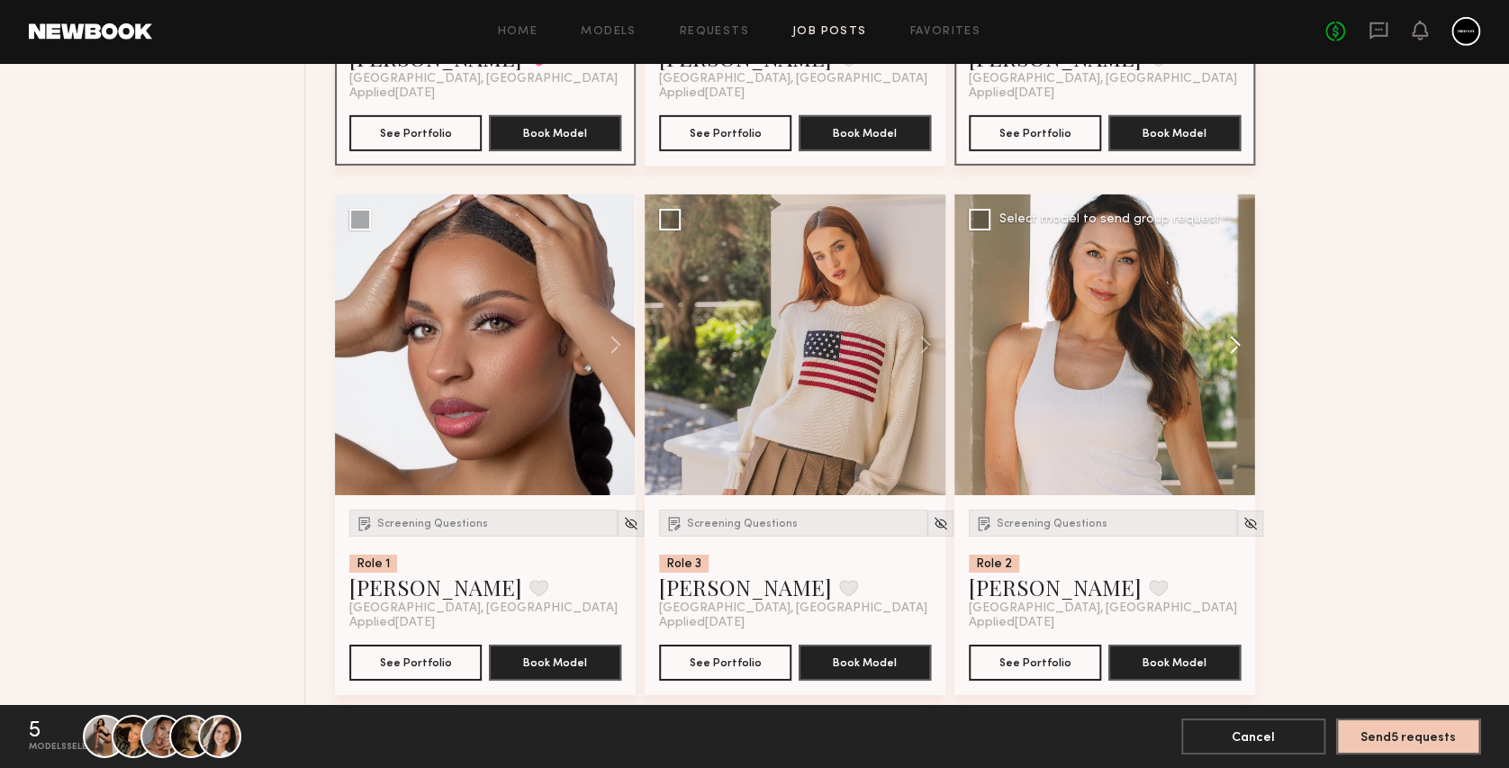
scroll to position [2882, 0]
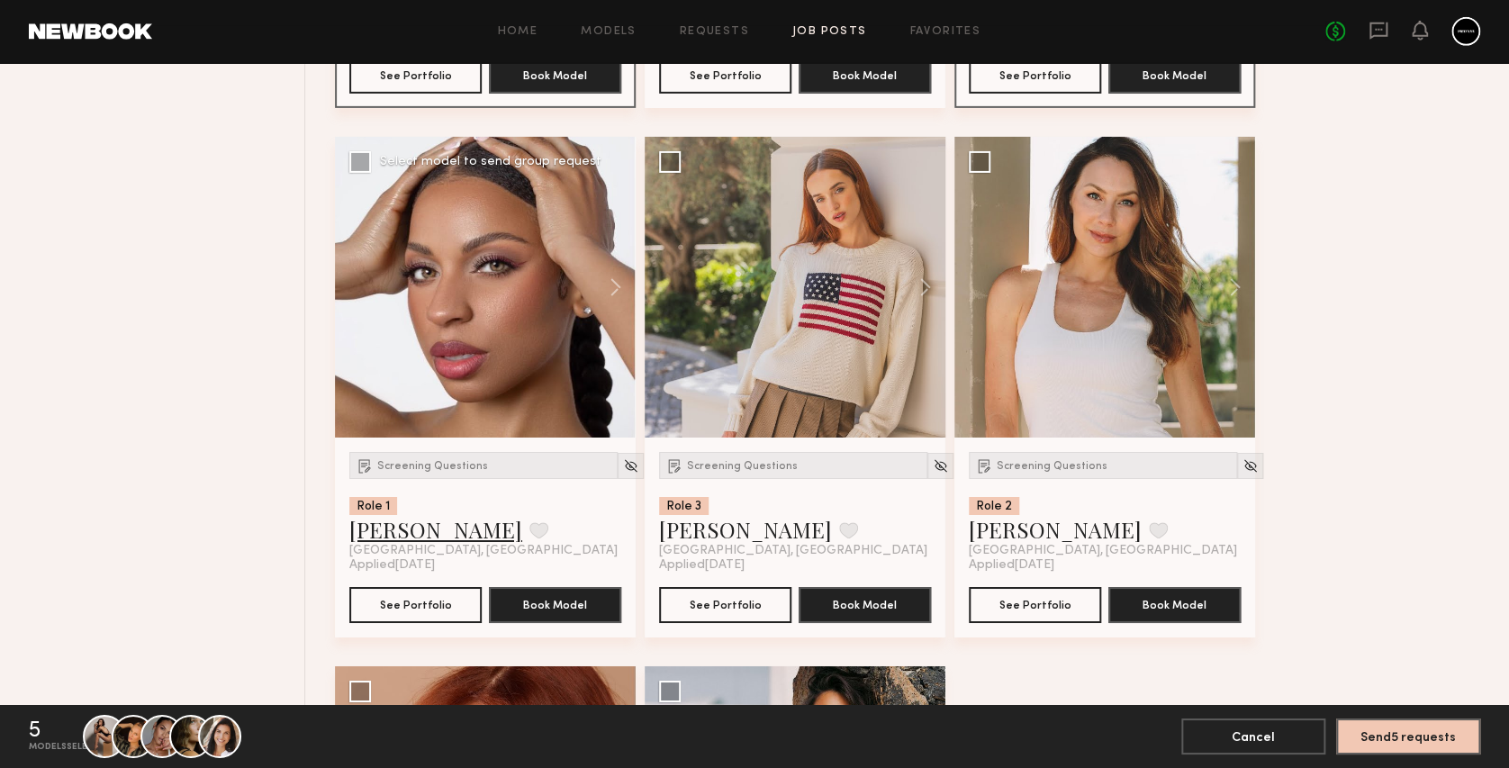
click at [401, 534] on link "Danika E." at bounding box center [435, 529] width 173 height 29
click at [715, 526] on link "Tayler C." at bounding box center [745, 529] width 173 height 29
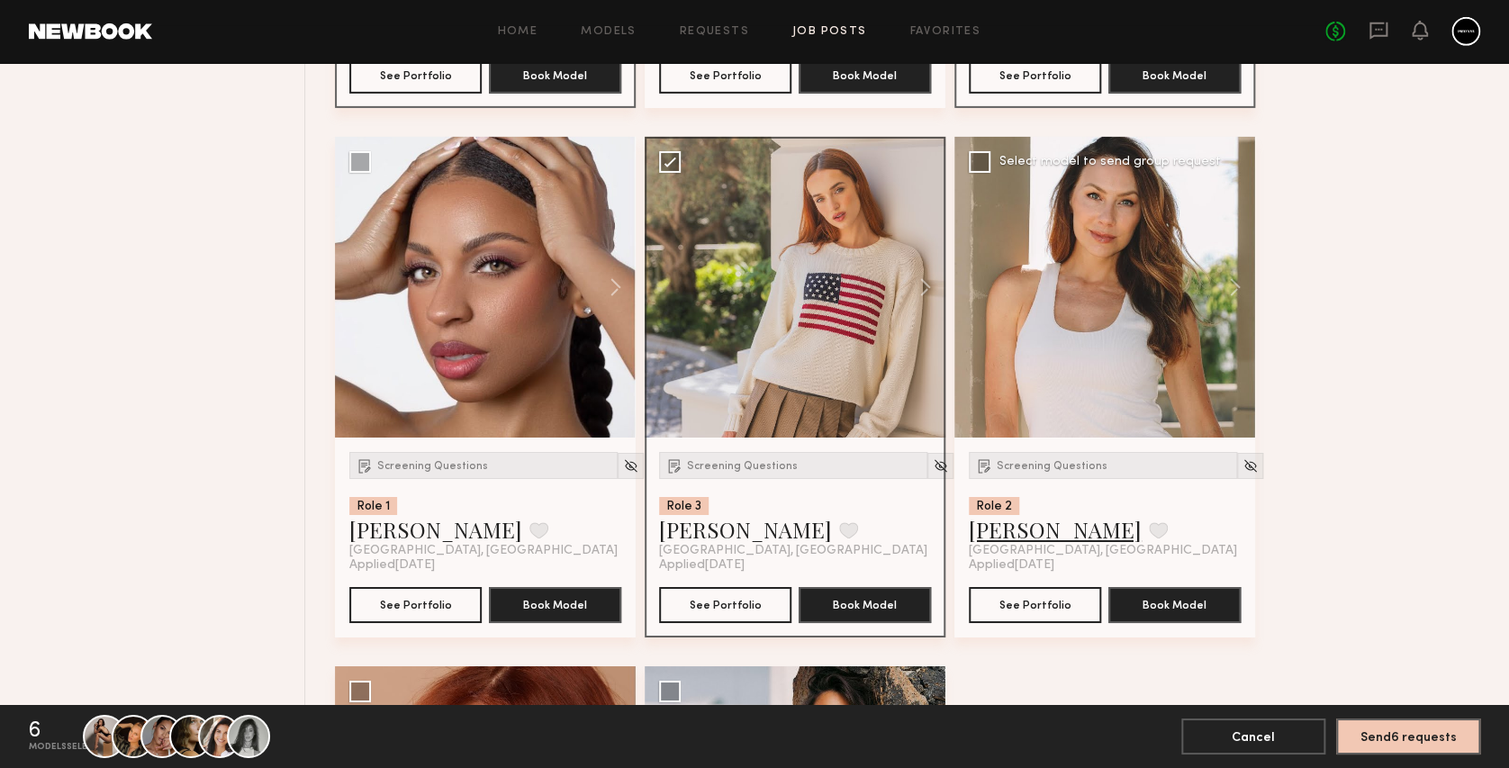
click at [998, 526] on link "Deena T." at bounding box center [1055, 529] width 173 height 29
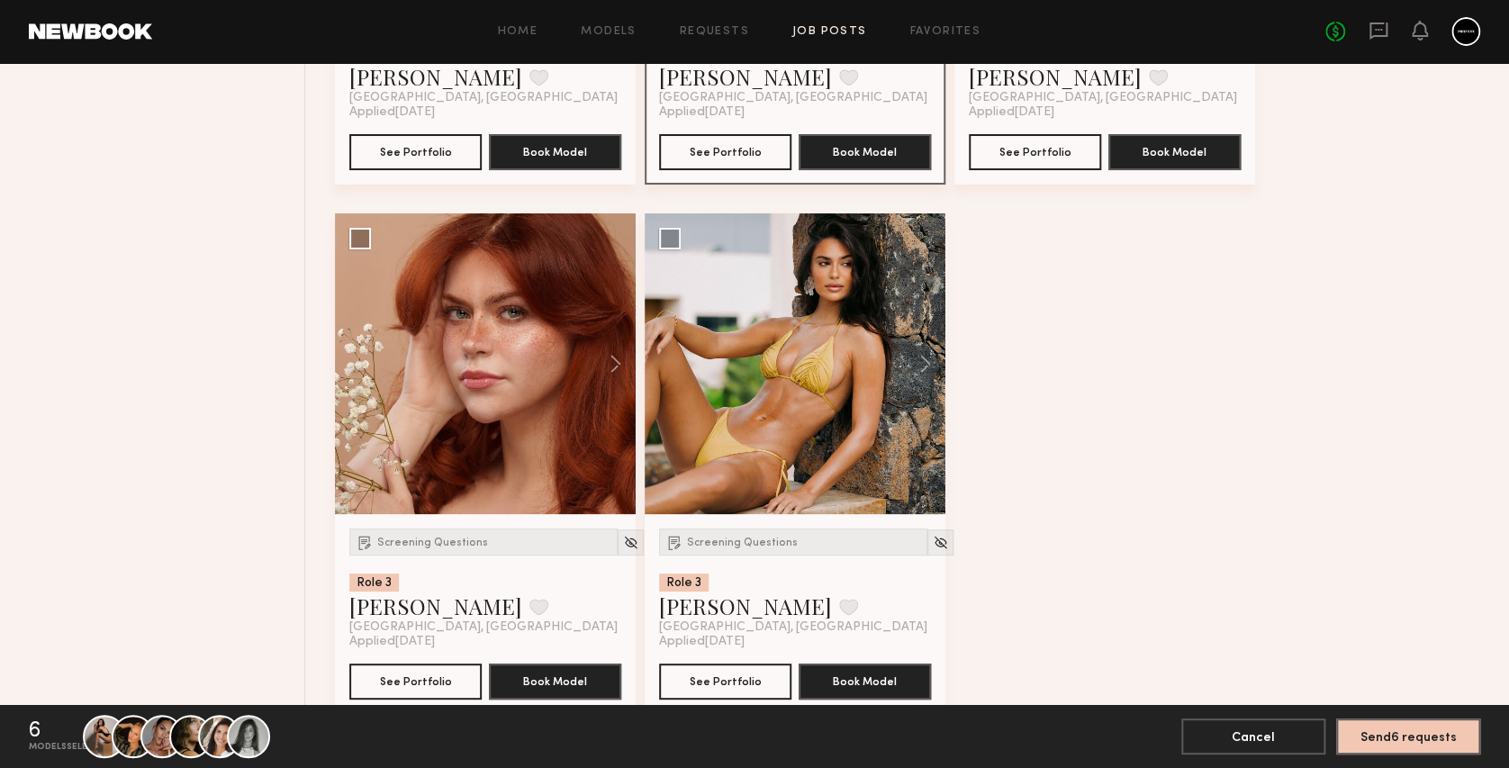
scroll to position [3362, 0]
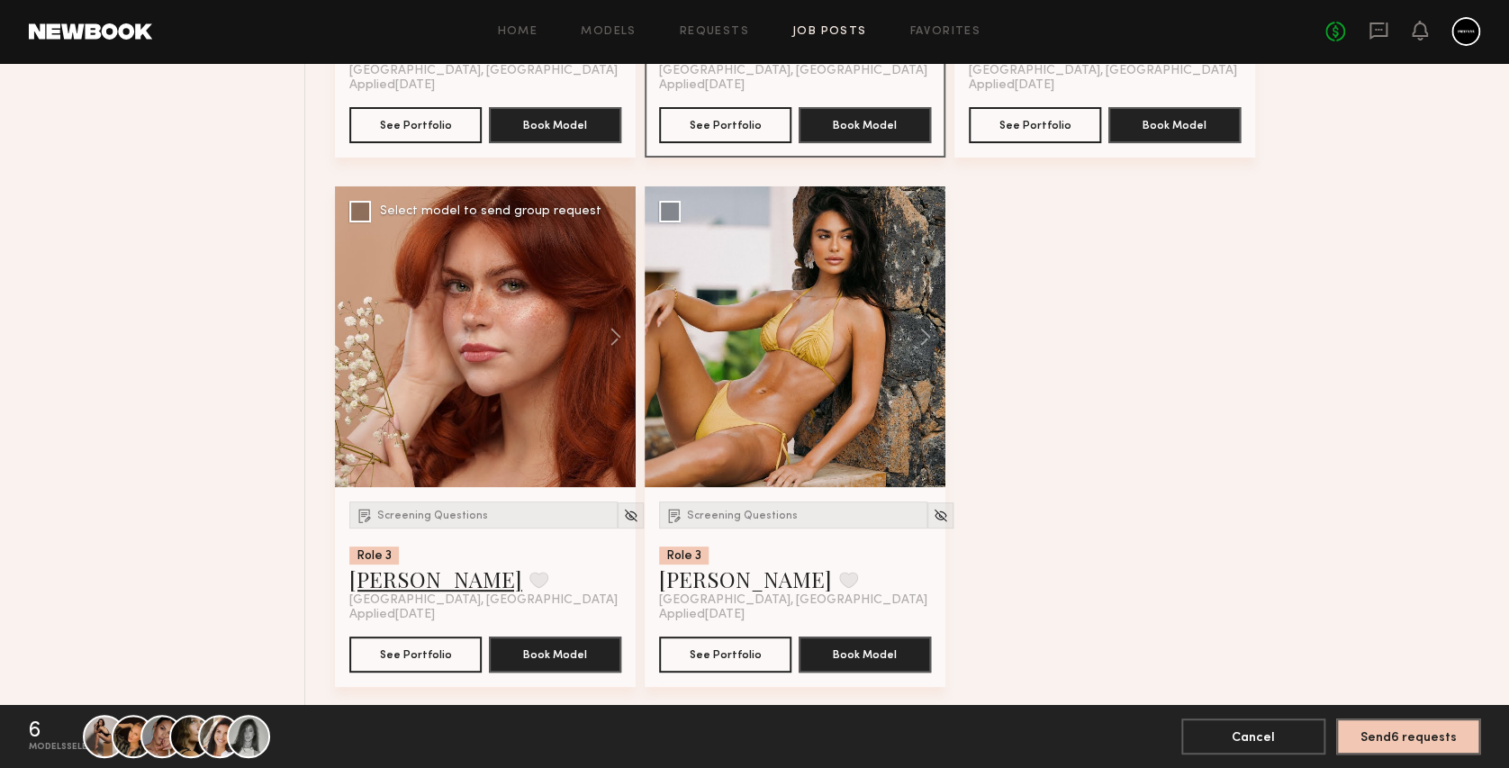
click at [381, 584] on link "Polly R." at bounding box center [435, 579] width 173 height 29
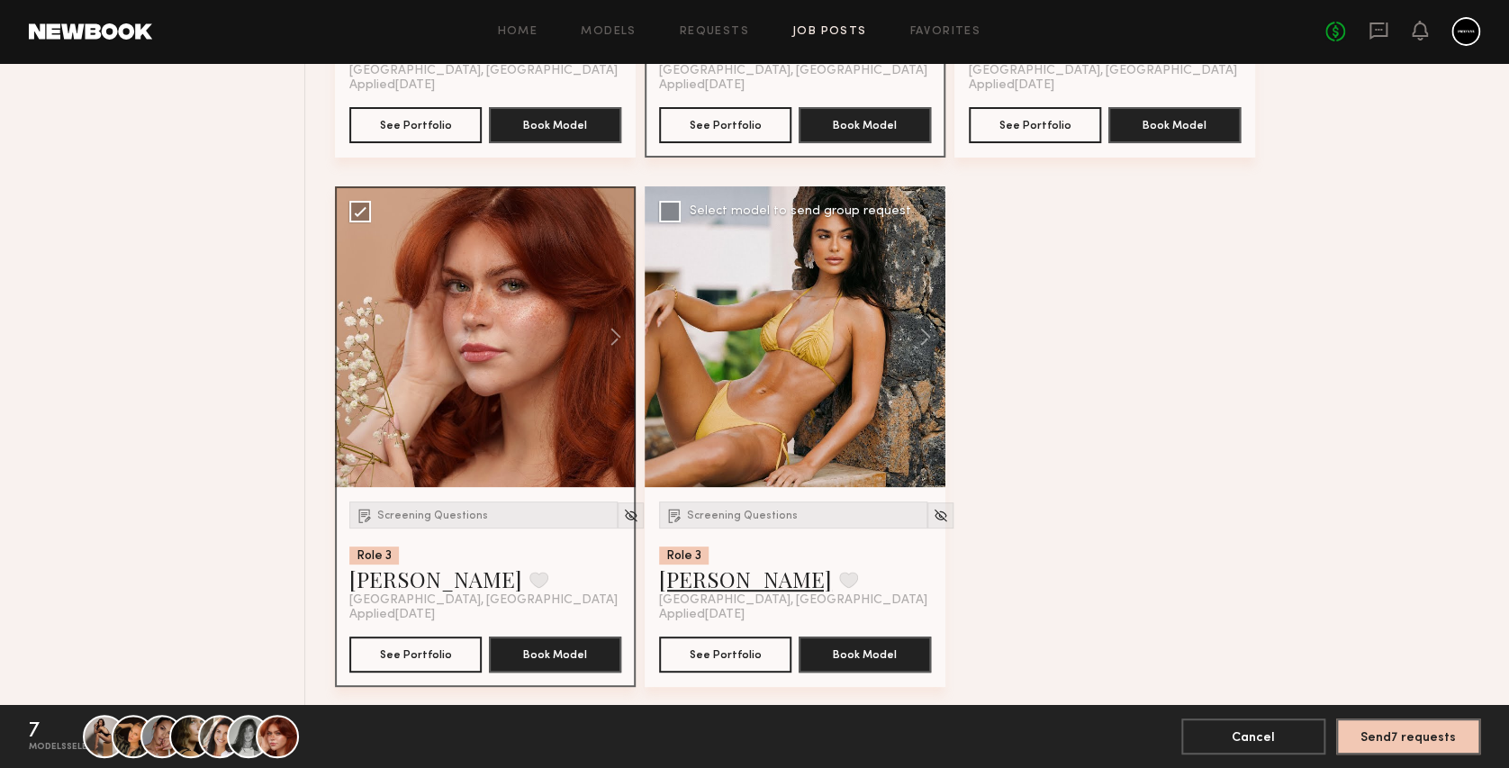
click at [701, 585] on link "[PERSON_NAME]" at bounding box center [745, 579] width 173 height 29
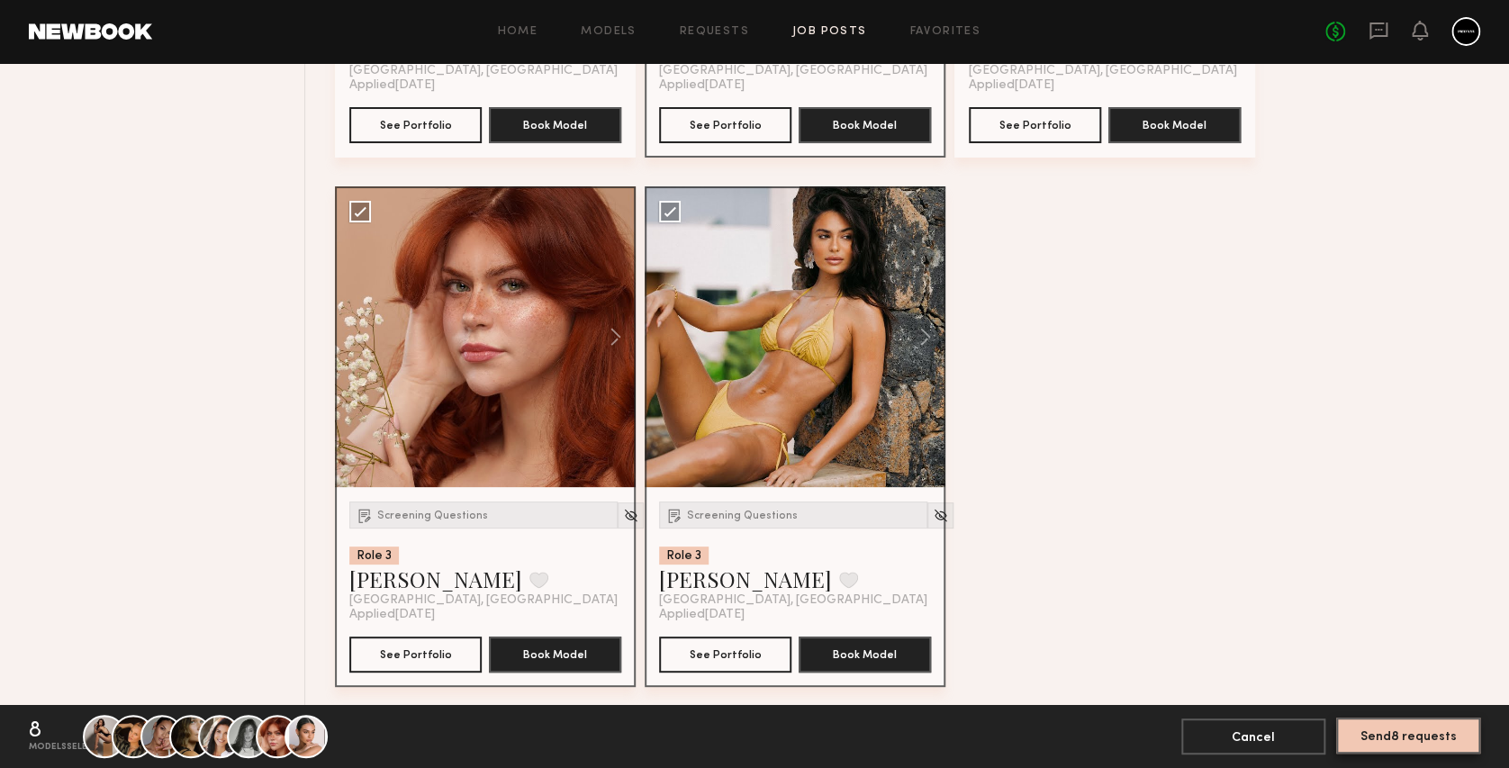
click at [1369, 740] on button "Send 8 requests" at bounding box center [1408, 736] width 144 height 36
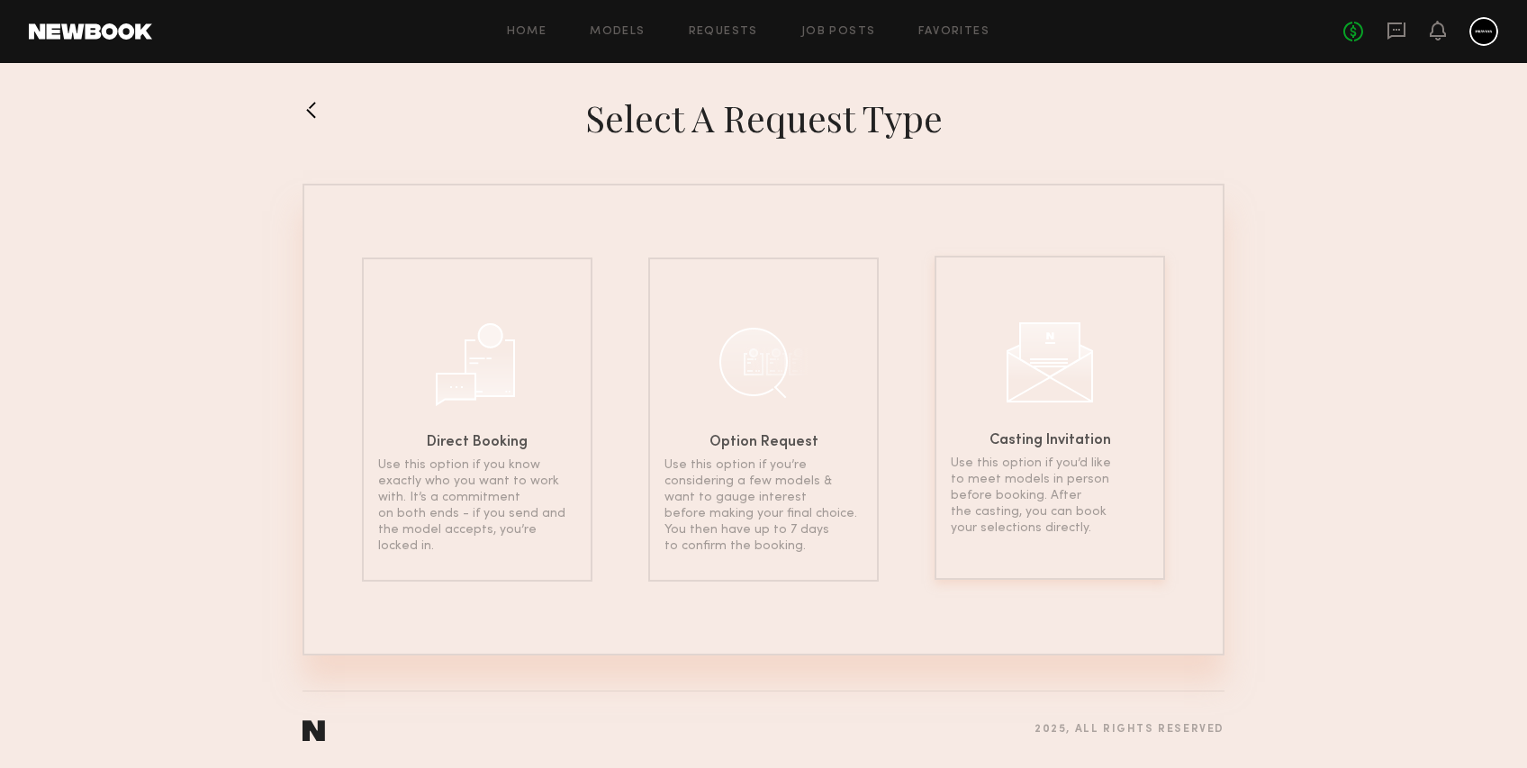
click at [1055, 409] on div "Casting Invitation Use this option if you’d like to meet models in person befor…" at bounding box center [1050, 418] width 231 height 324
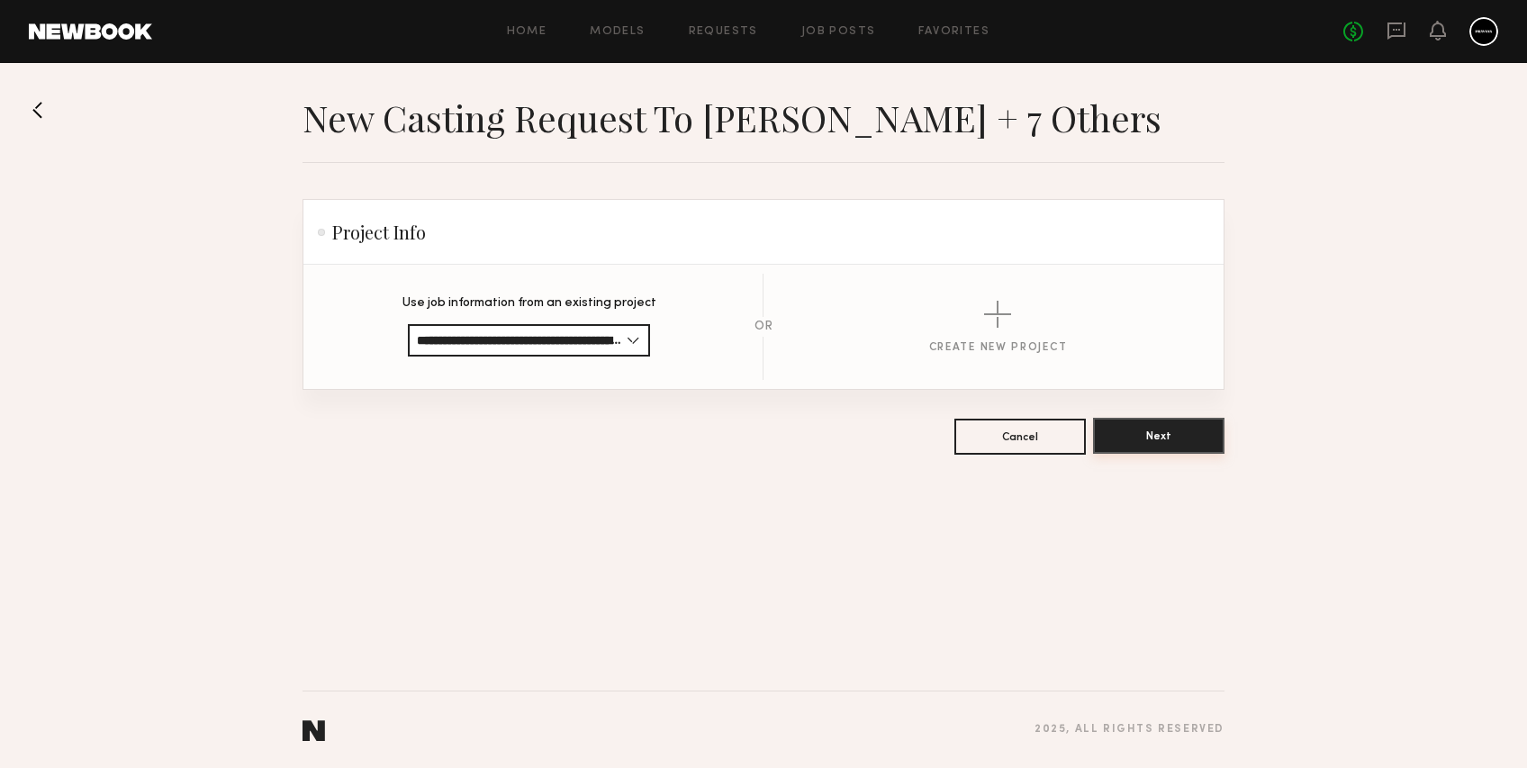
click at [1158, 442] on button "Next" at bounding box center [1158, 436] width 131 height 36
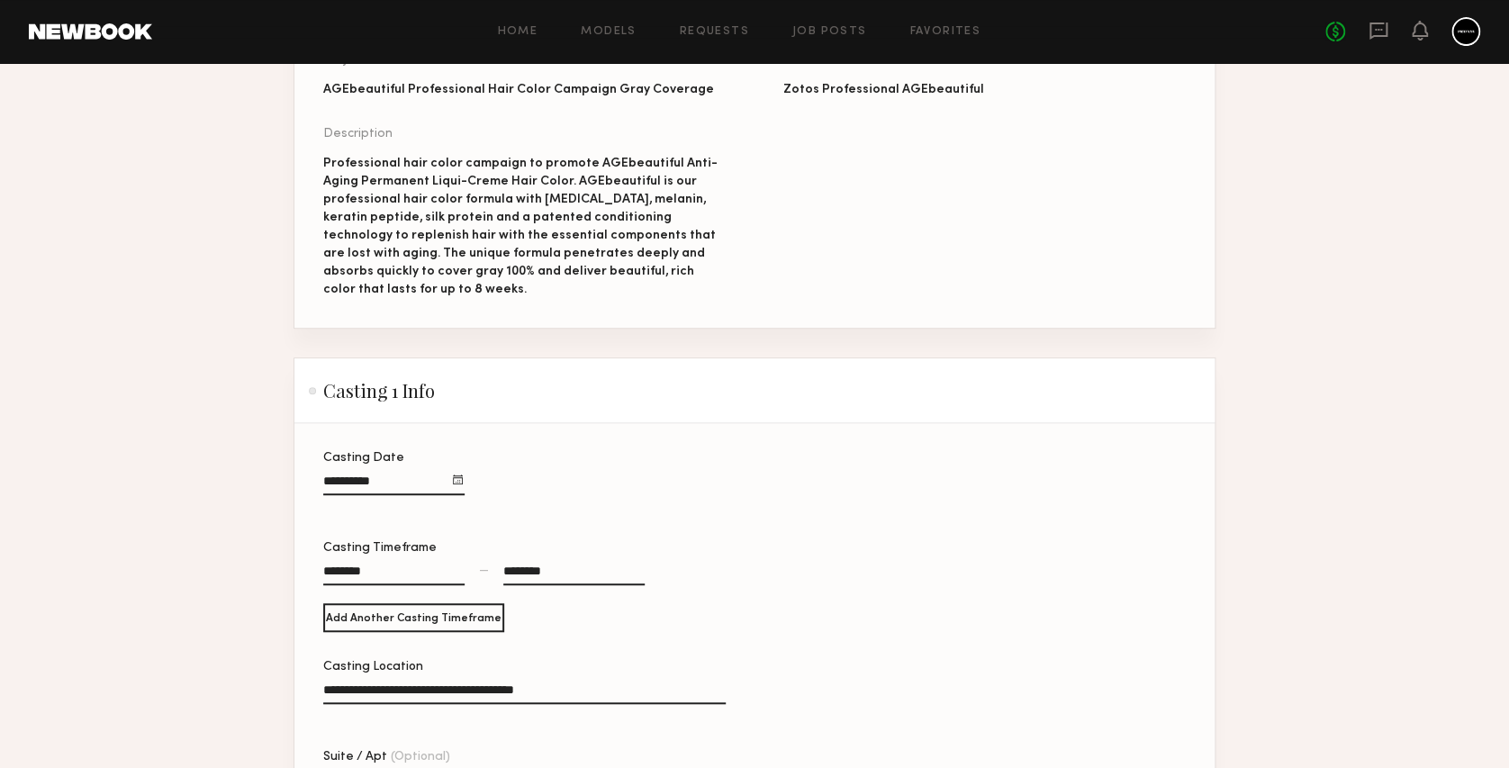
scroll to position [360, 0]
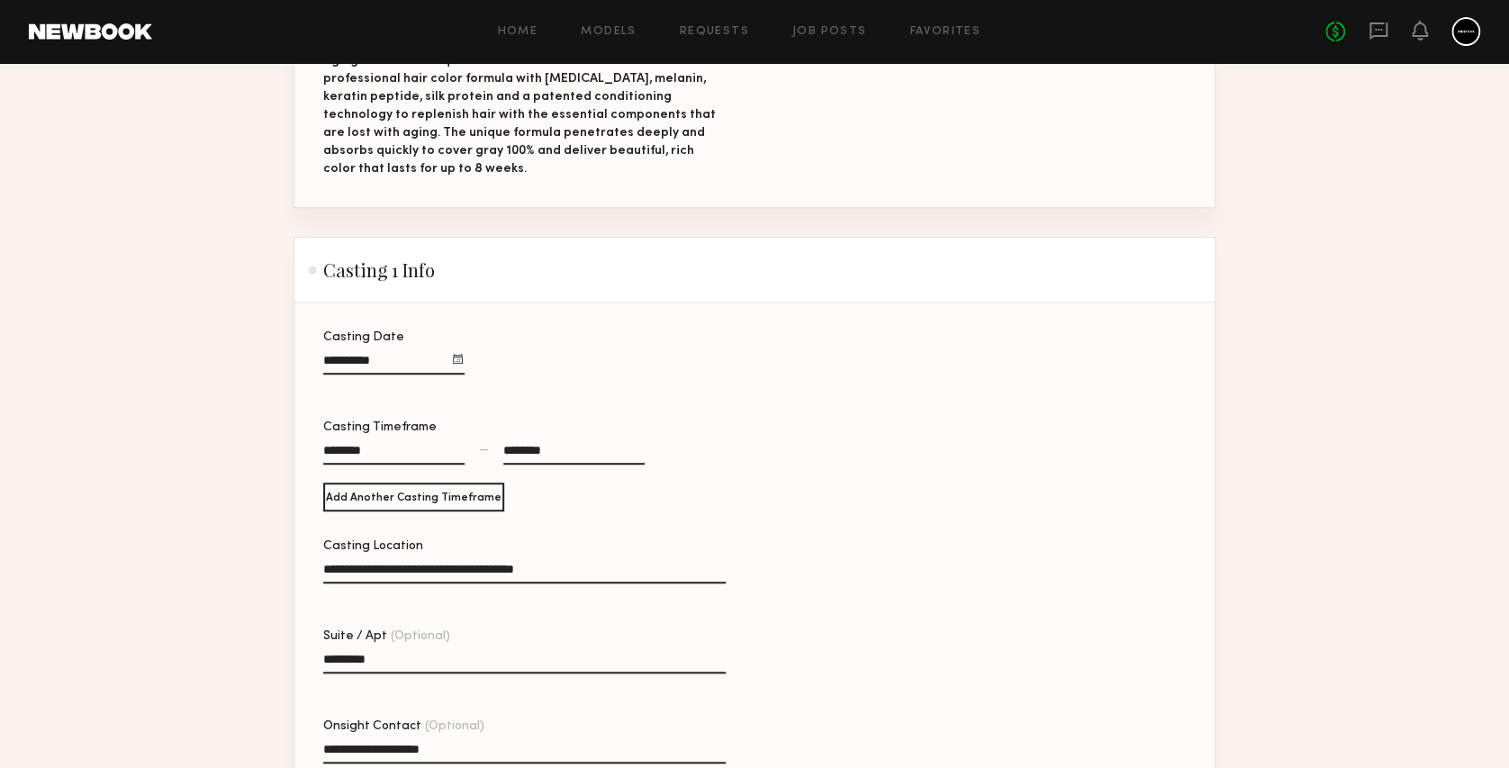
click at [458, 354] on div at bounding box center [458, 359] width 10 height 10
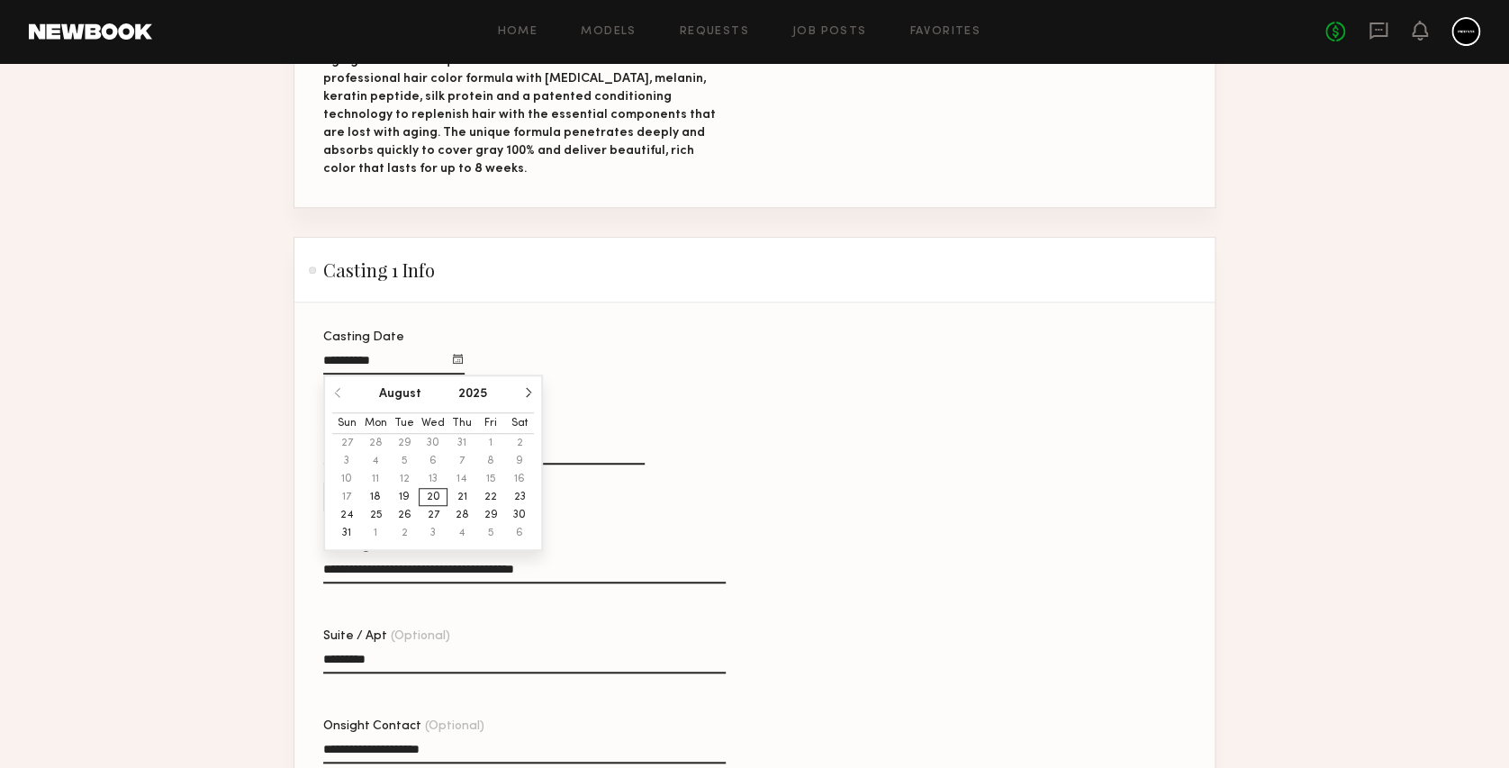
click at [647, 331] on div "**********" at bounding box center [524, 361] width 403 height 61
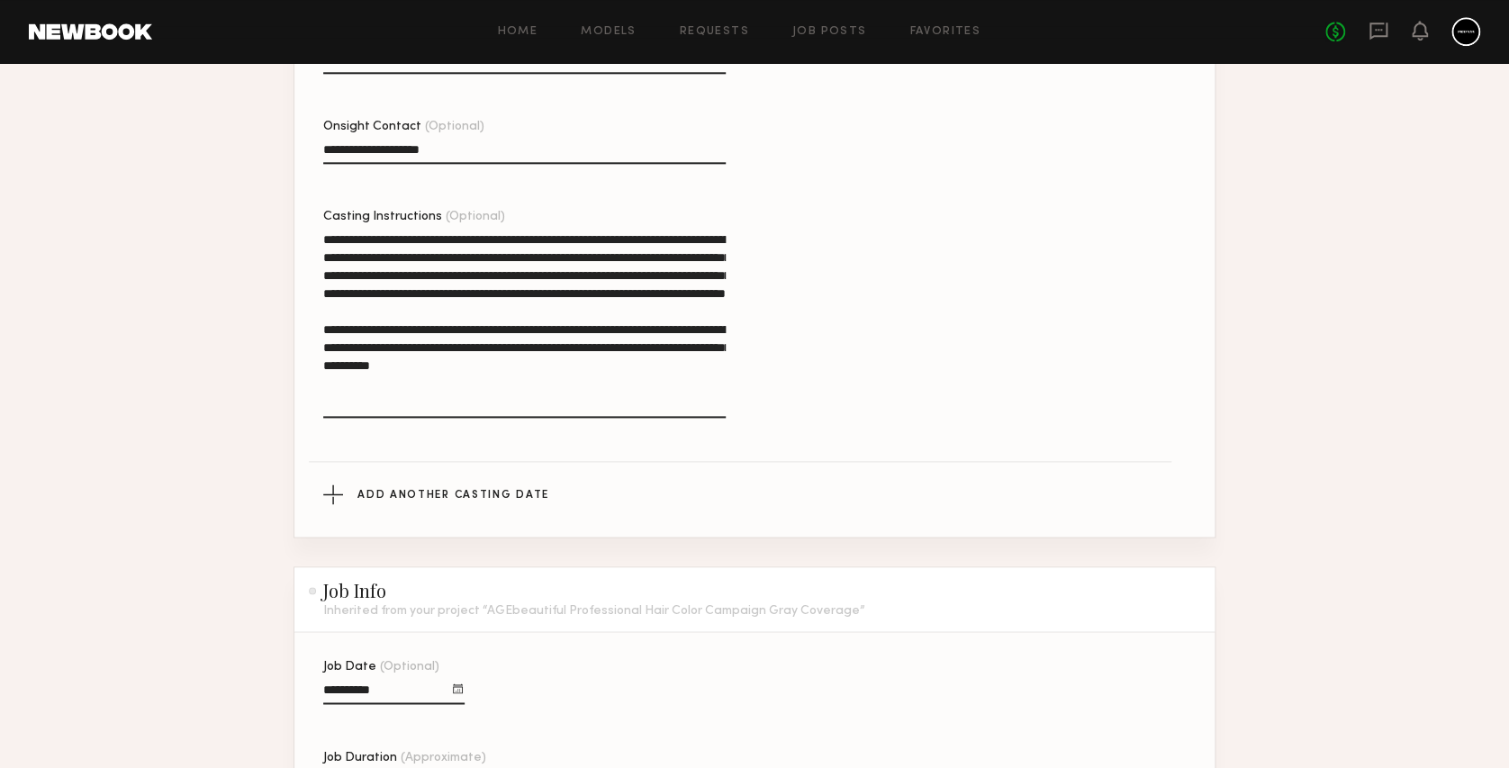
scroll to position [1081, 0]
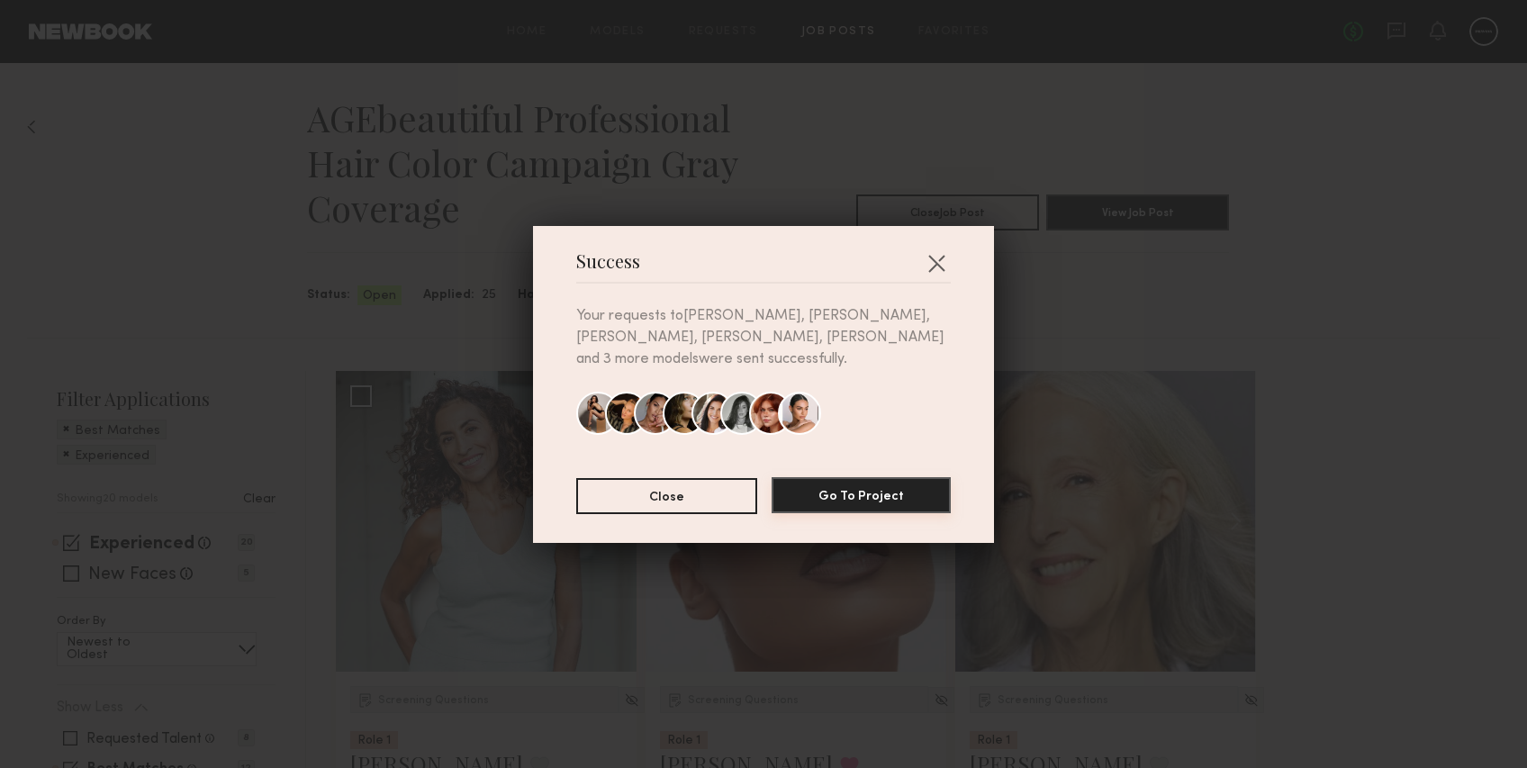
click at [837, 486] on button "Go To Project" at bounding box center [861, 495] width 179 height 36
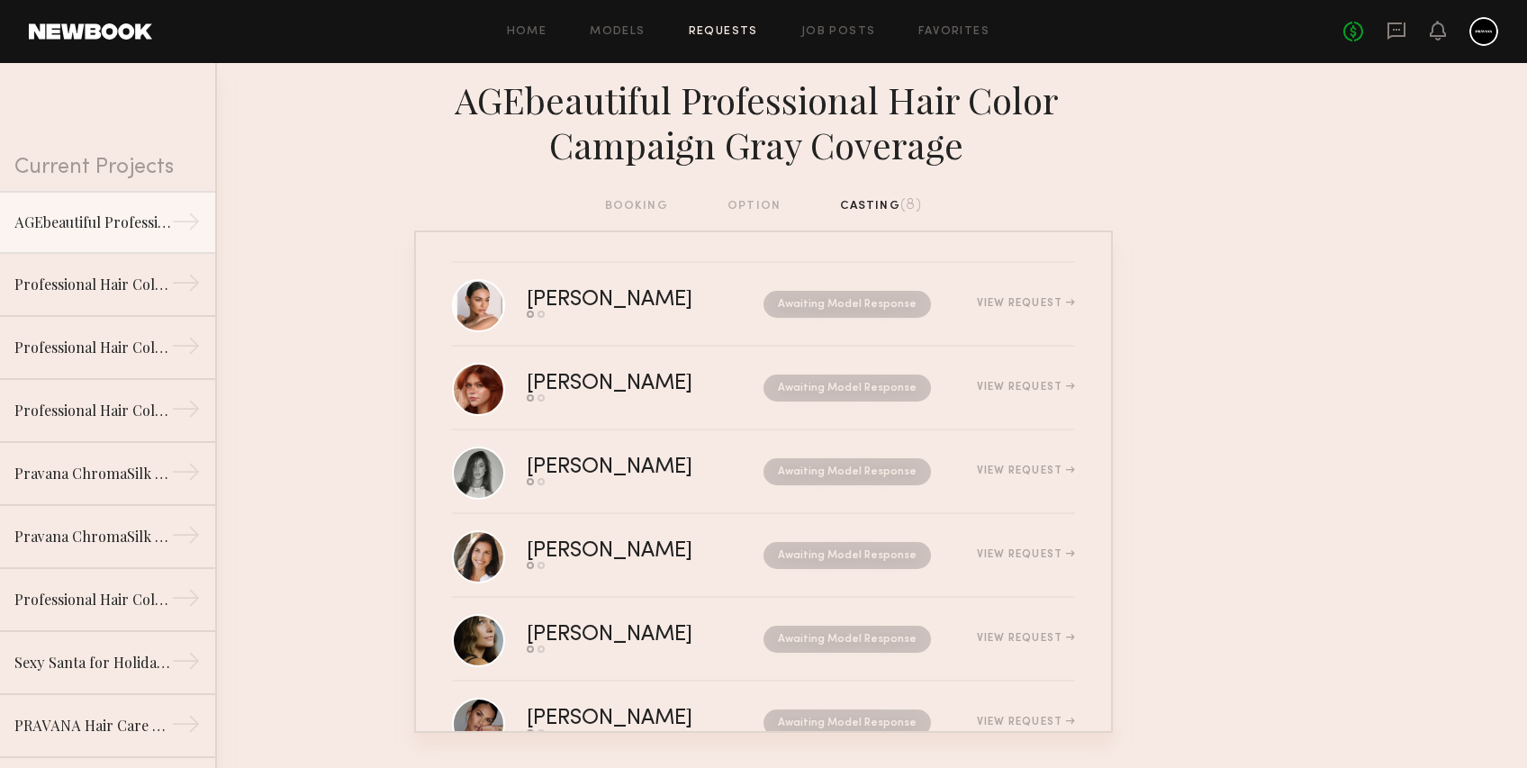
click at [634, 204] on div "booking option casting (8)" at bounding box center [764, 206] width 318 height 20
click at [735, 202] on div "booking option casting (8)" at bounding box center [764, 206] width 318 height 20
drag, startPoint x: 735, startPoint y: 202, endPoint x: 672, endPoint y: 95, distance: 123.6
click at [642, 145] on div "AGEbeautiful Professional Hair Color Campaign Gray Coverage" at bounding box center [763, 122] width 699 height 90
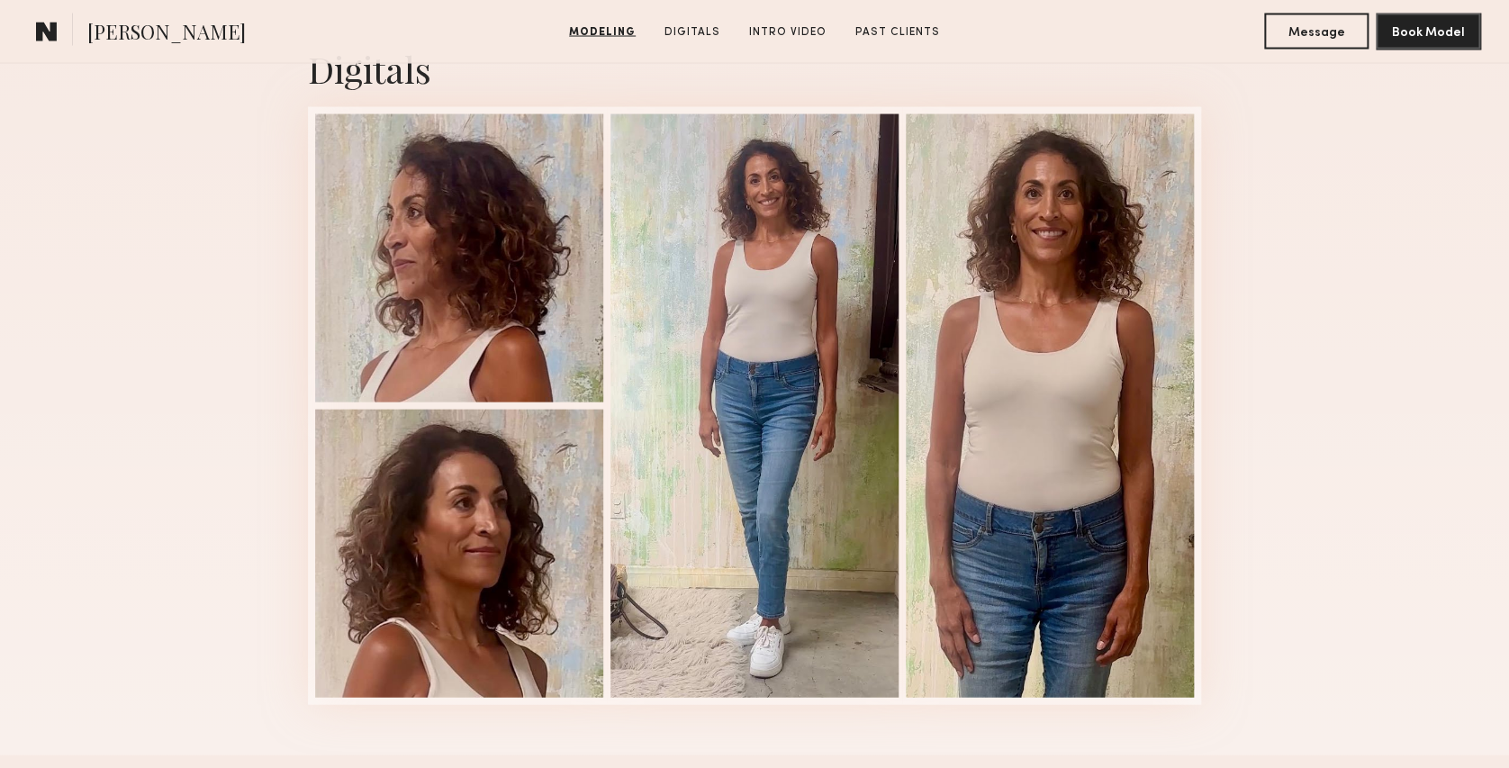
scroll to position [1801, 0]
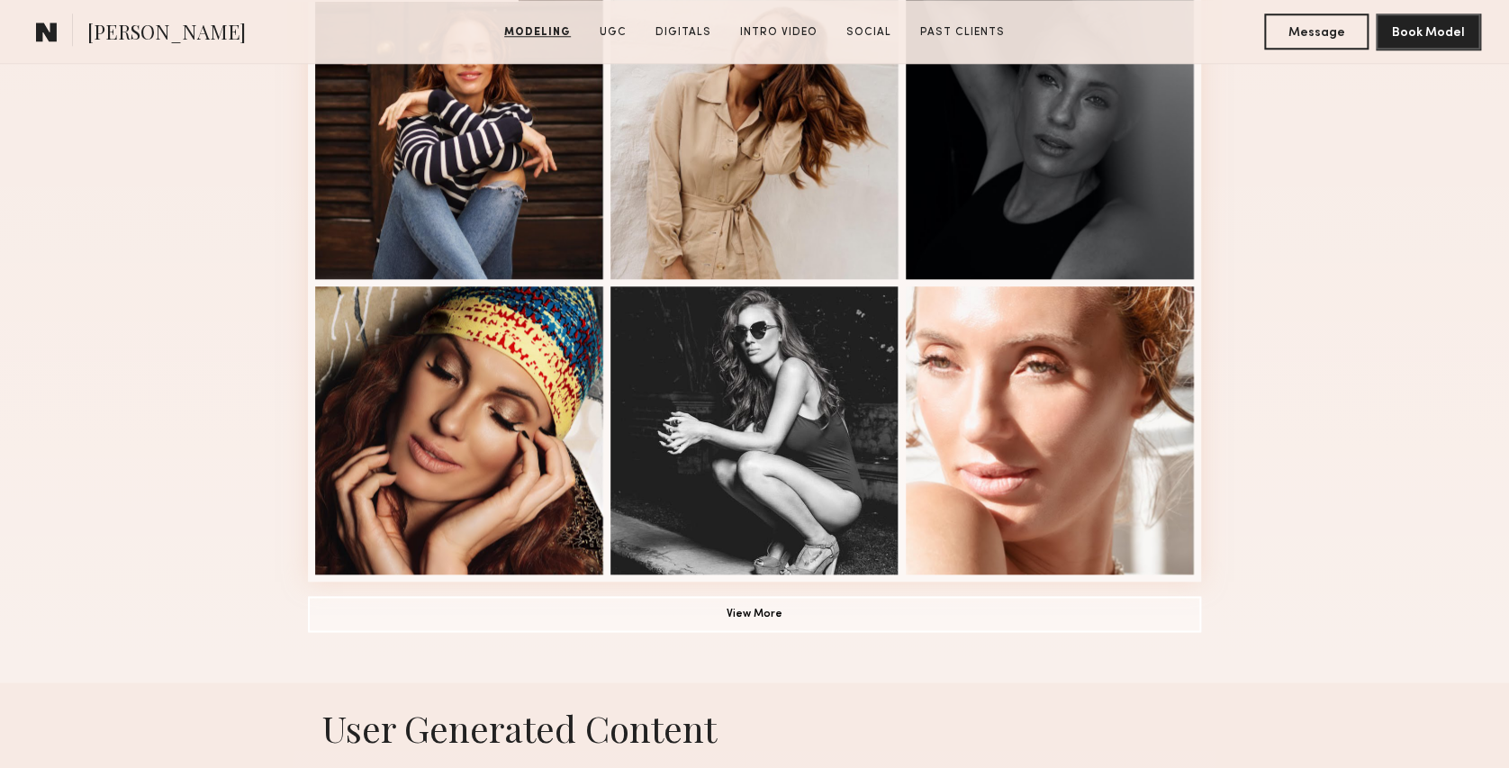
scroll to position [840, 0]
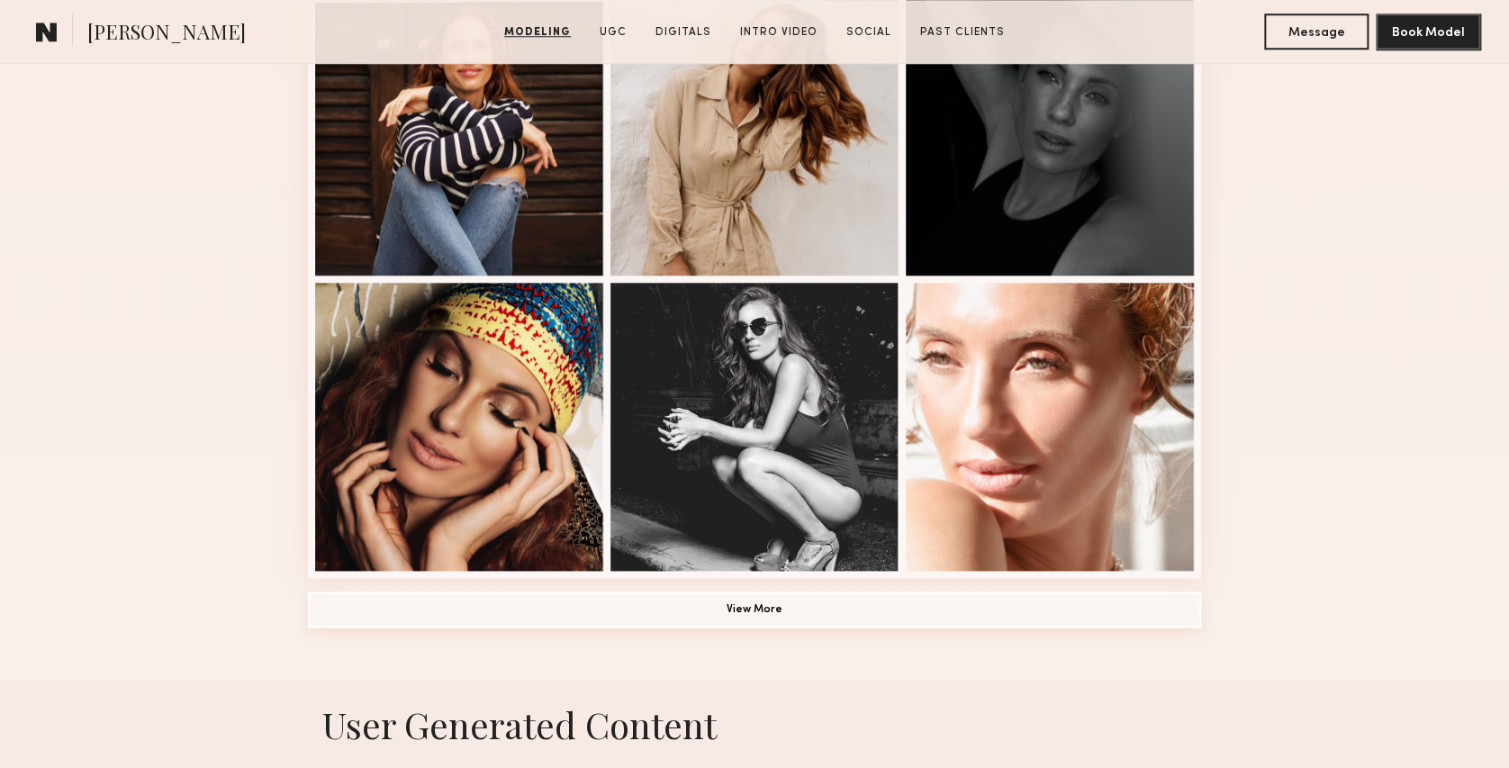
click at [754, 620] on button "View More" at bounding box center [754, 610] width 893 height 36
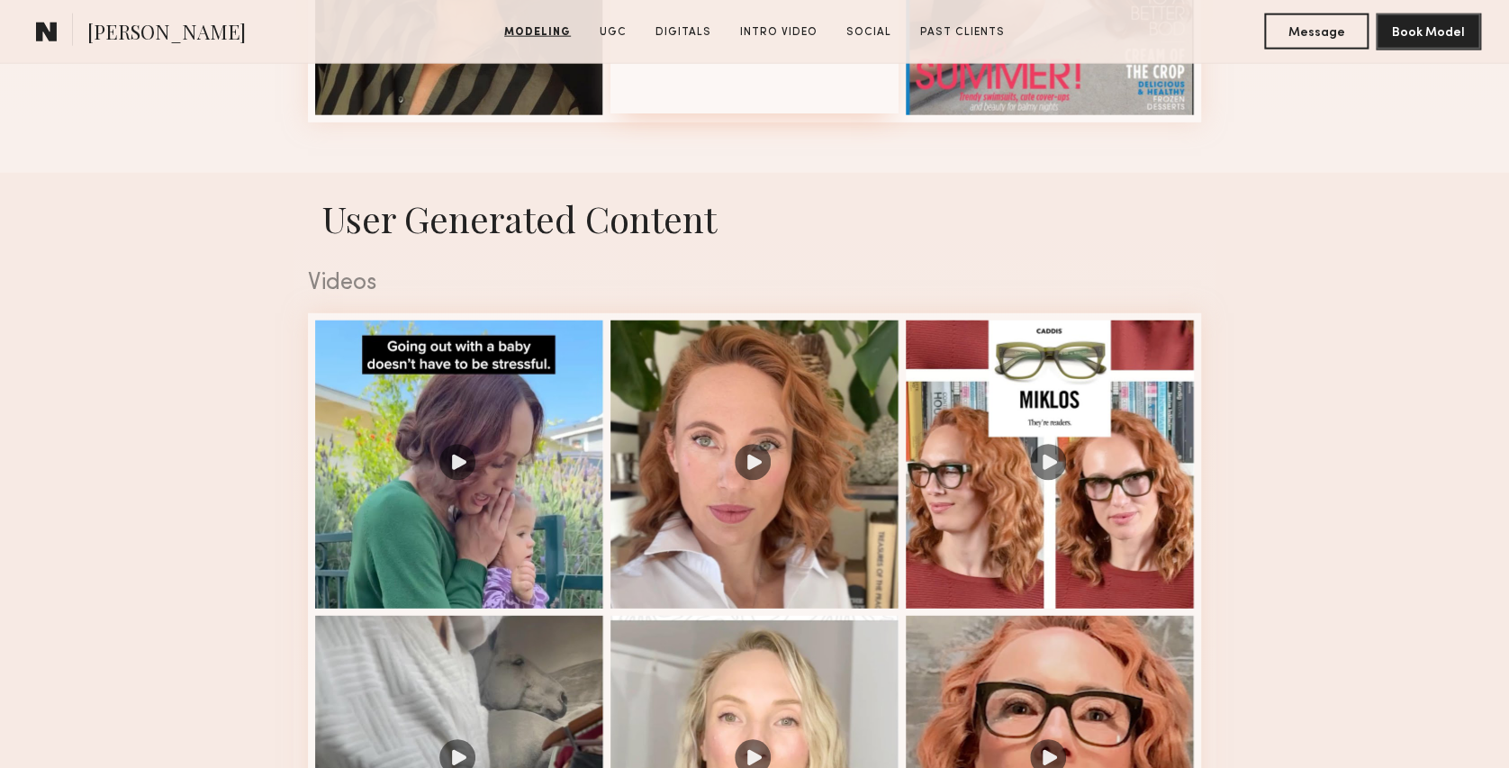
scroll to position [2281, 0]
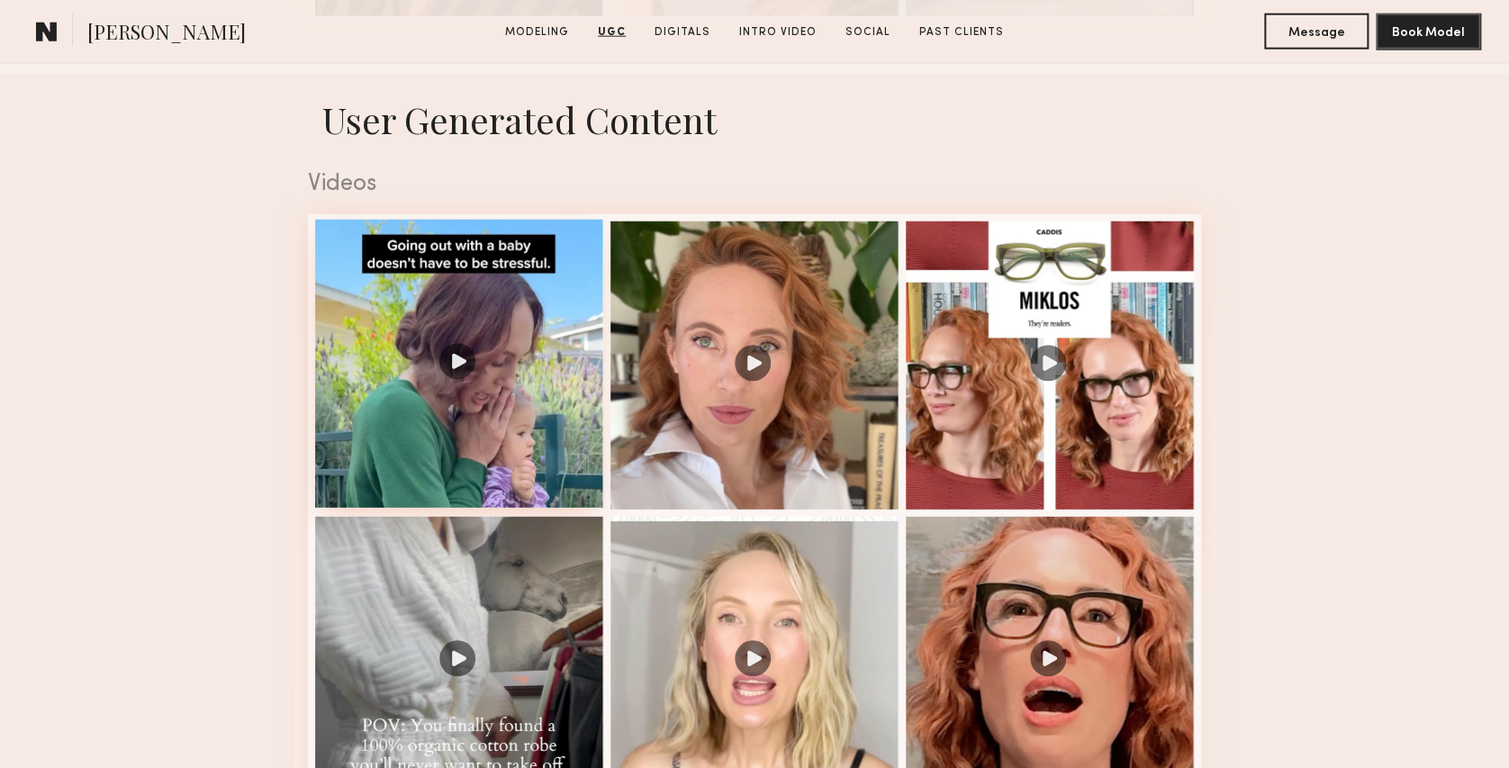
click at [447, 362] on div at bounding box center [459, 364] width 288 height 288
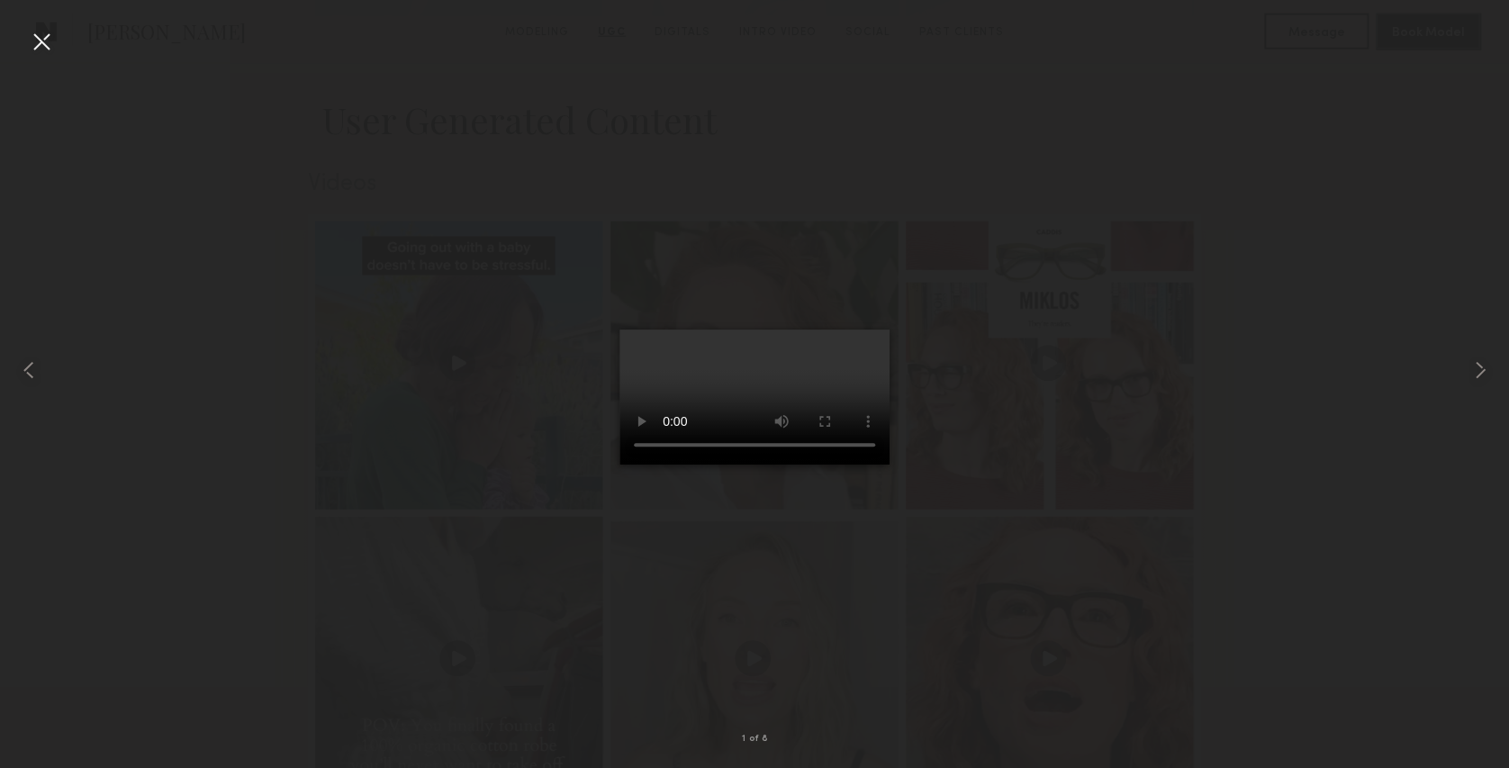
click at [42, 37] on div at bounding box center [41, 41] width 29 height 29
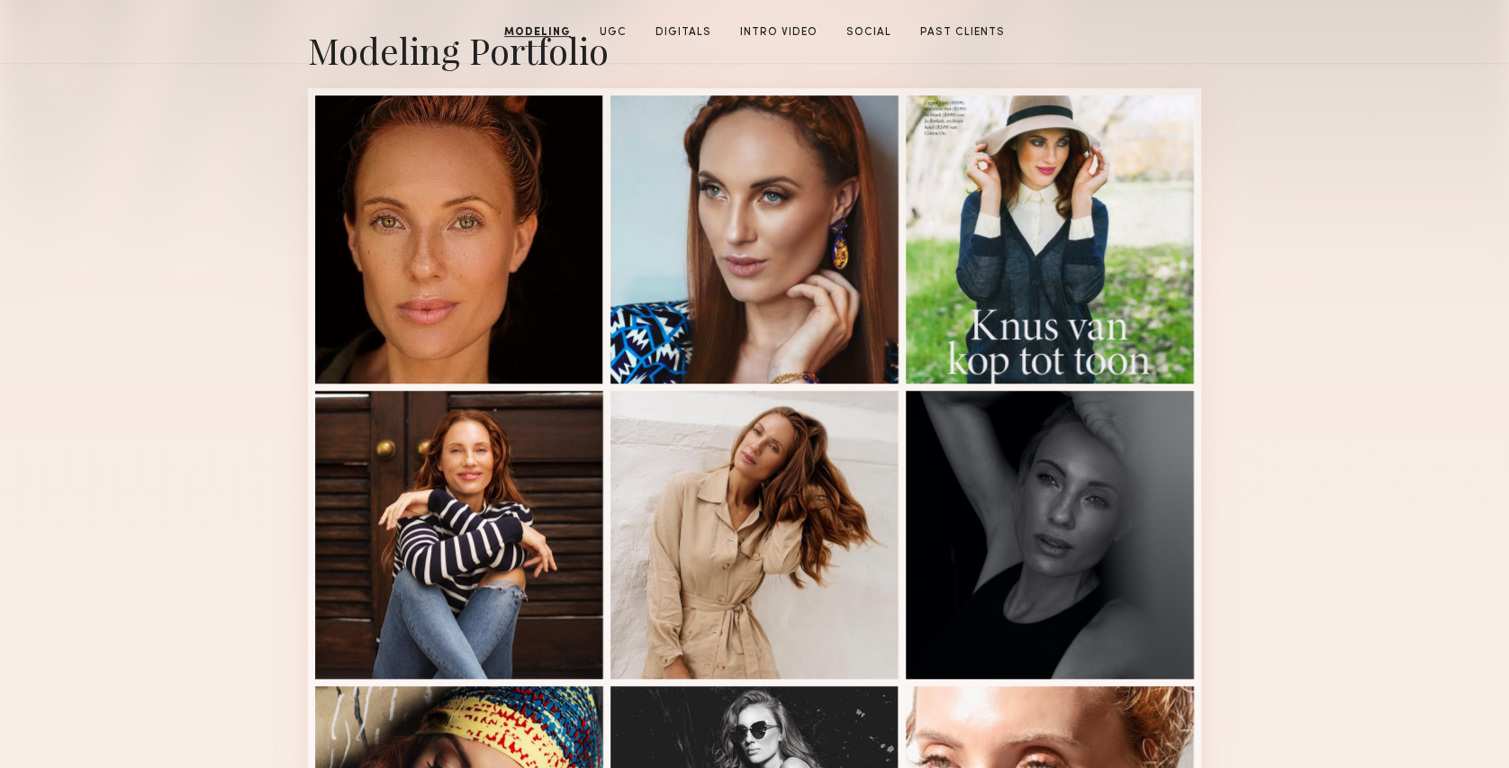
scroll to position [0, 0]
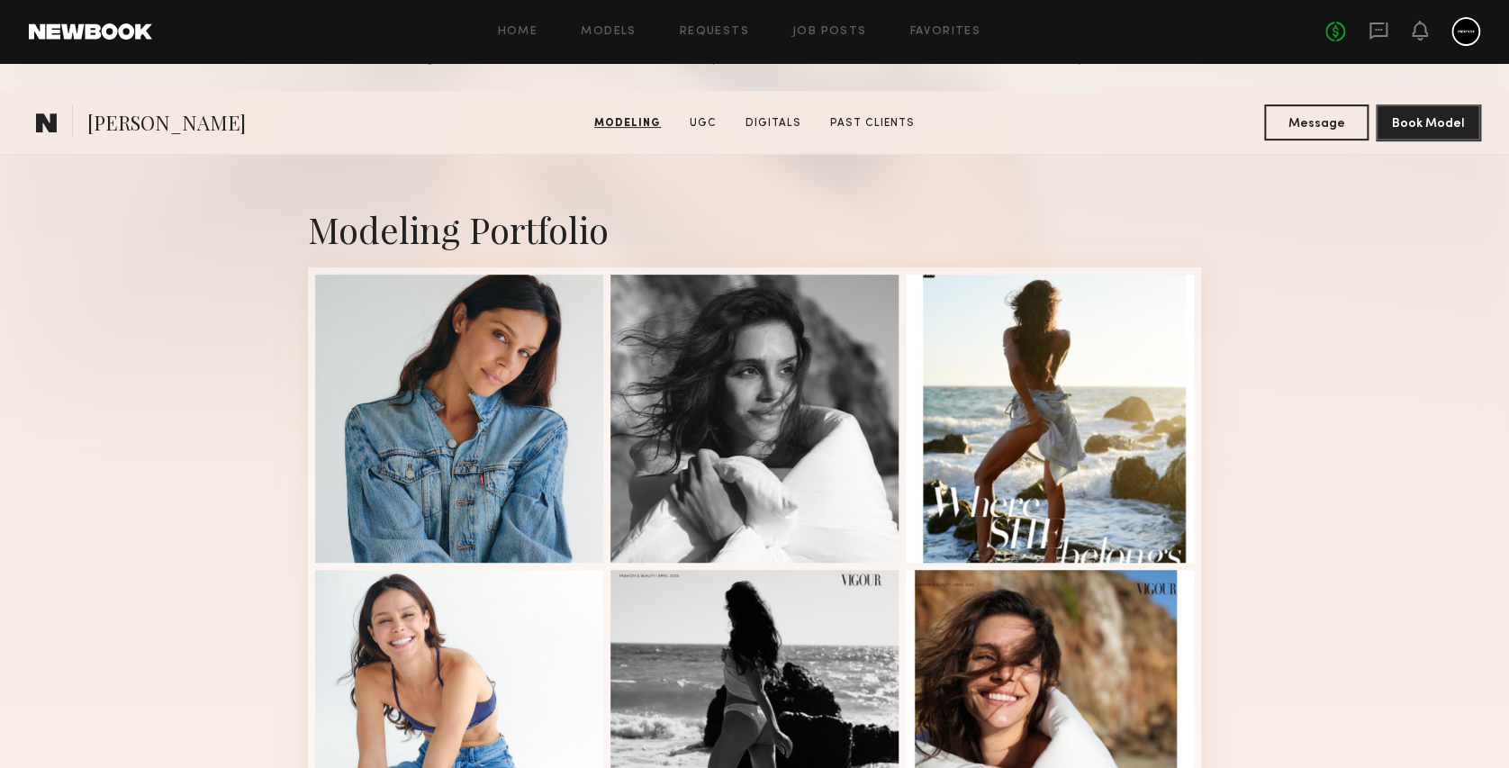
scroll to position [360, 0]
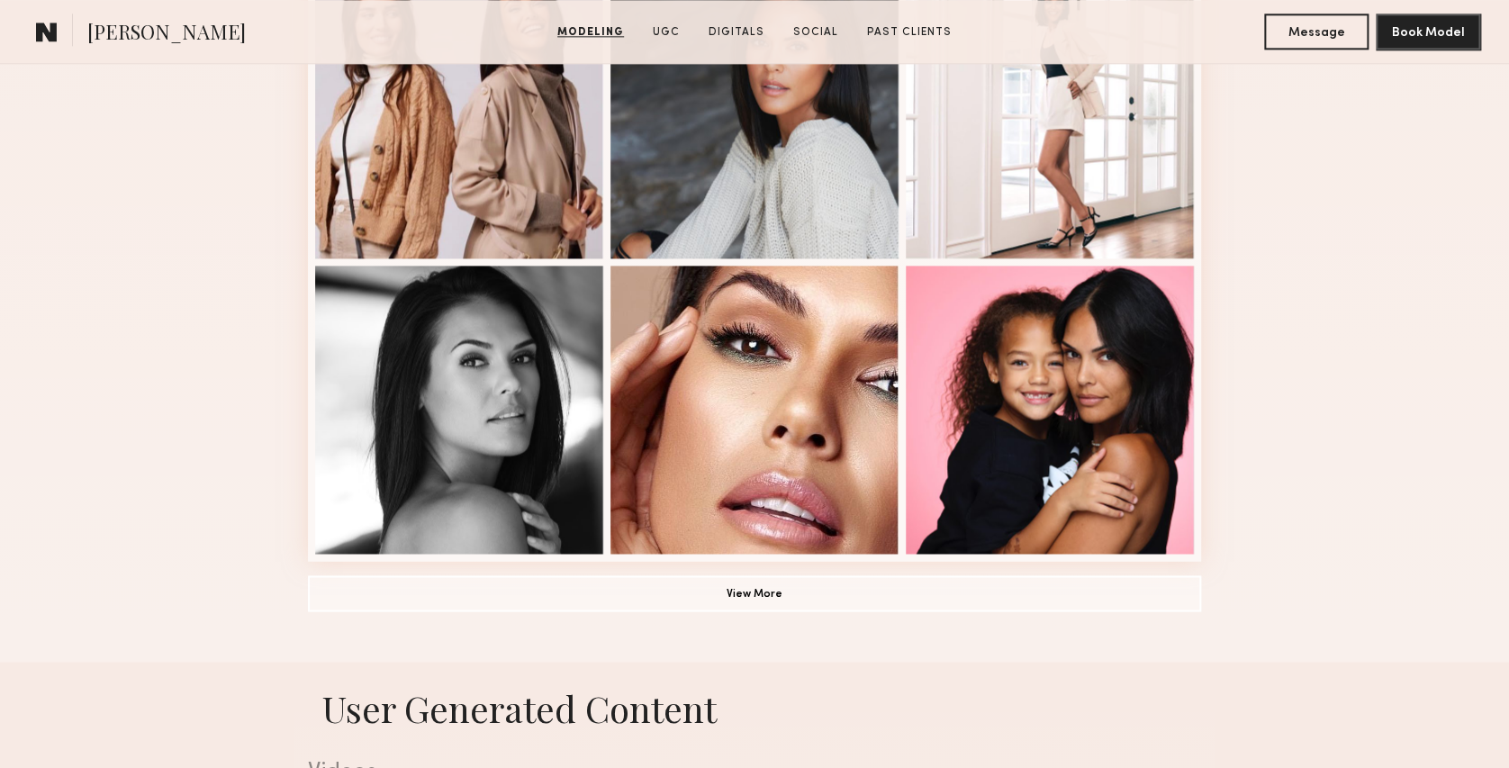
scroll to position [1200, 0]
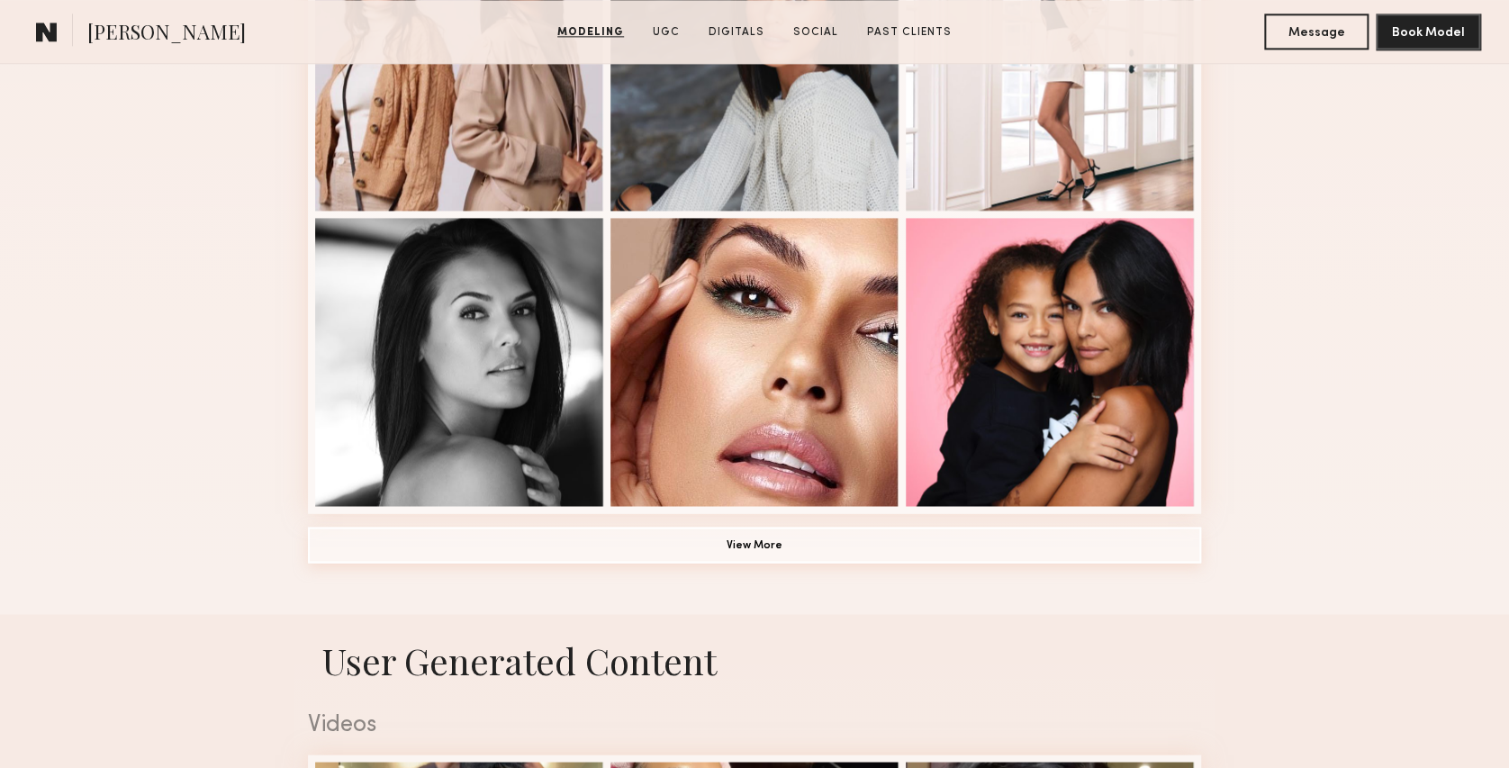
click at [697, 558] on button "View More" at bounding box center [754, 545] width 893 height 36
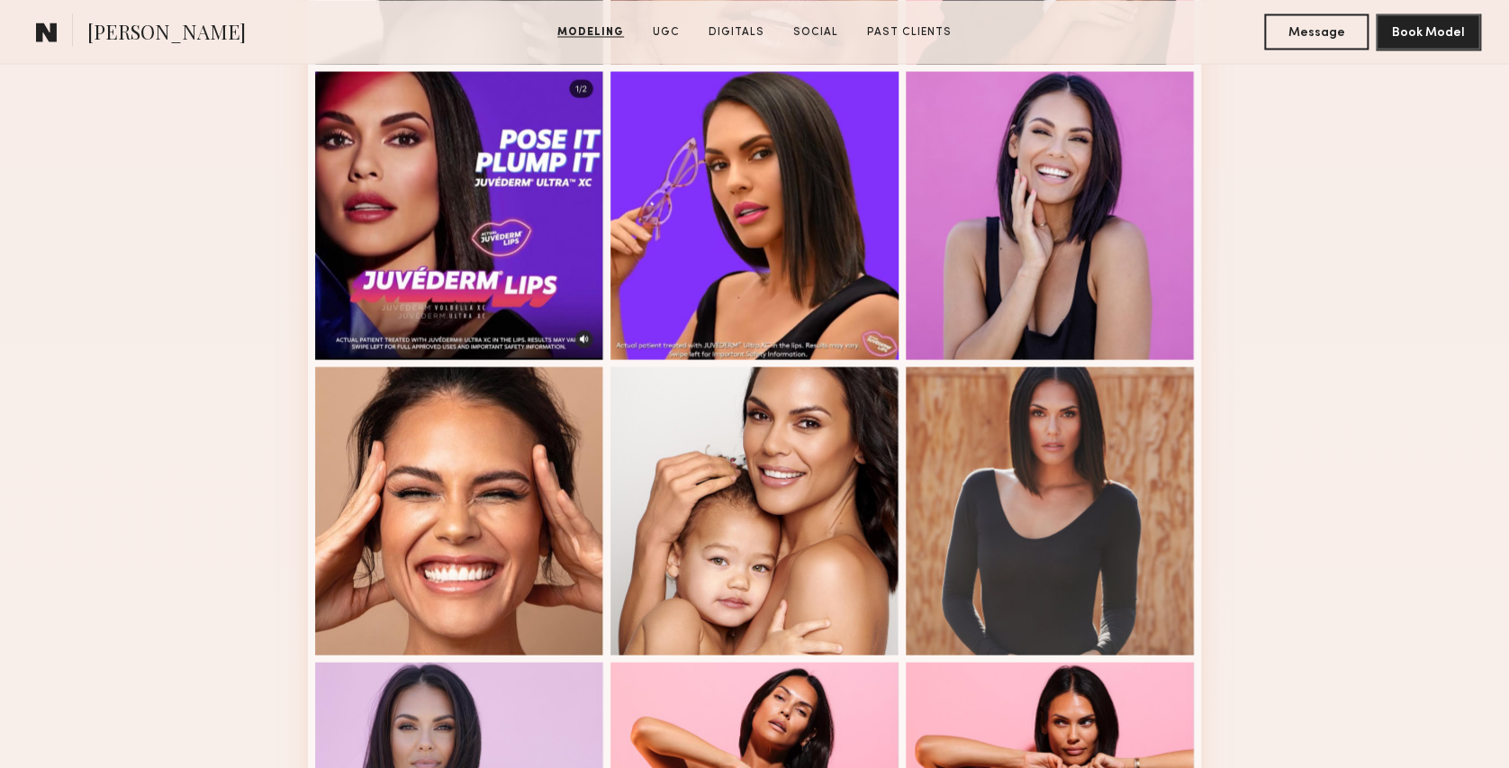
scroll to position [1680, 0]
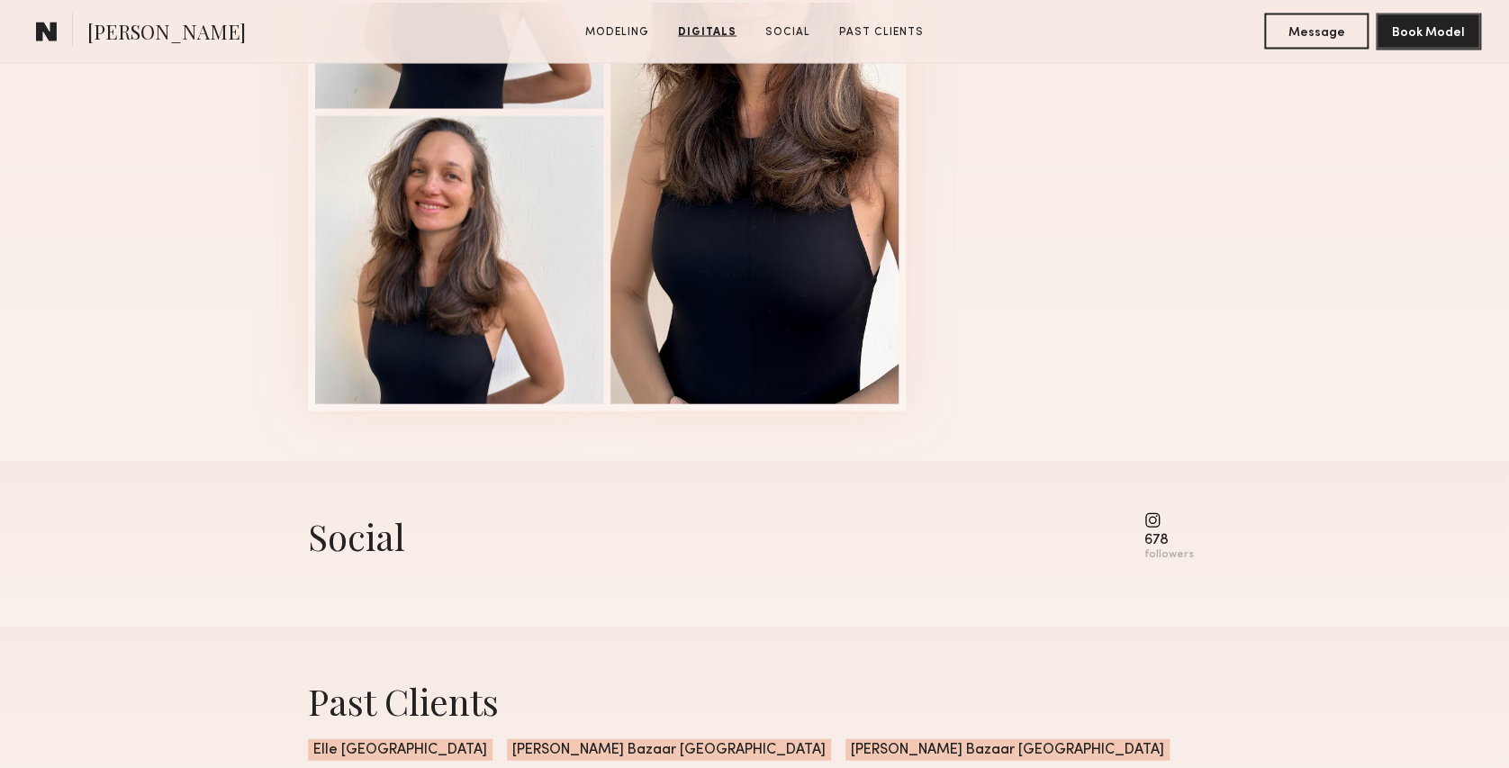
scroll to position [1801, 0]
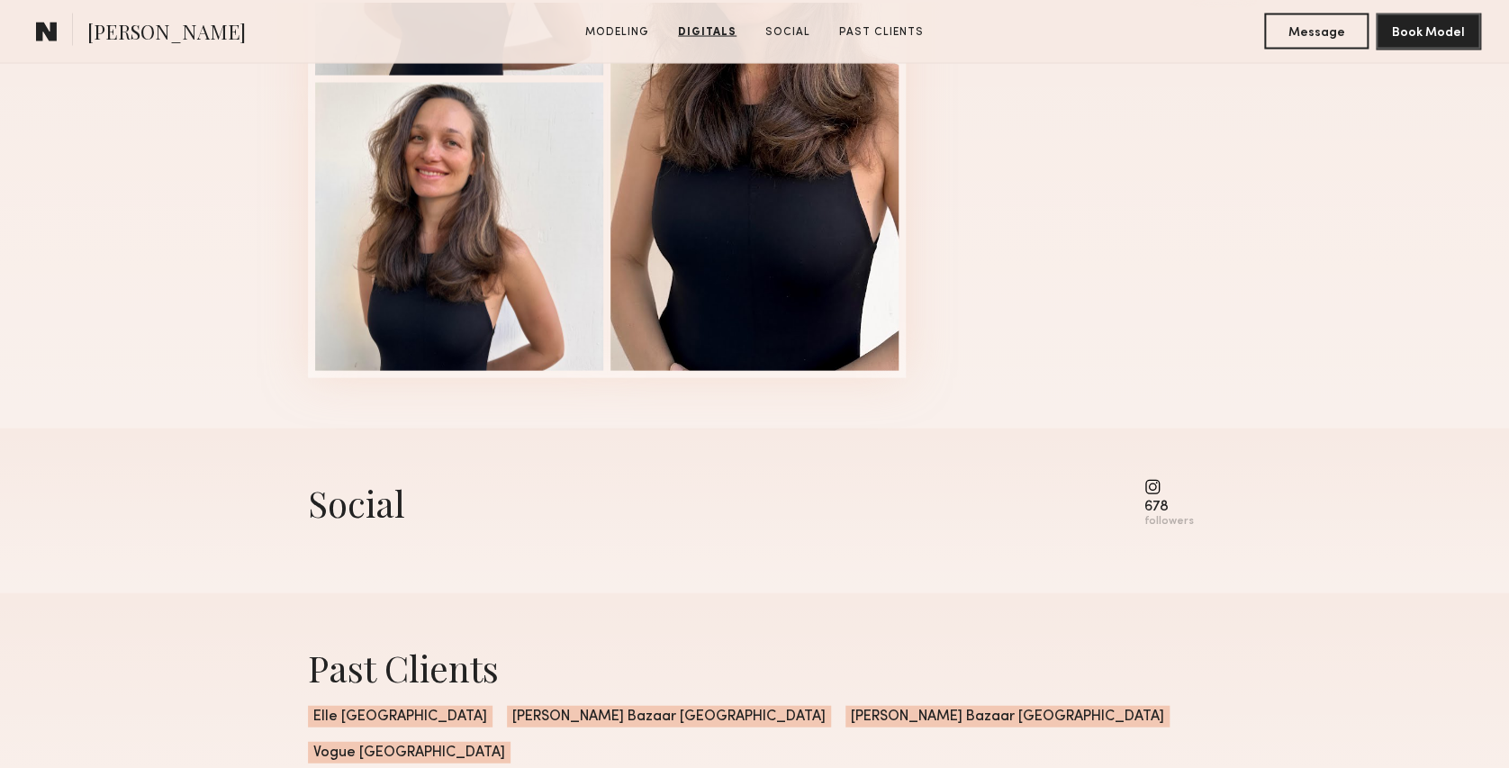
click at [1158, 495] on common-icon at bounding box center [1170, 487] width 50 height 16
click at [1157, 526] on div "followers" at bounding box center [1170, 522] width 50 height 14
click at [1153, 502] on div "678 followers" at bounding box center [1170, 504] width 50 height 50
click at [1154, 492] on common-icon at bounding box center [1170, 487] width 50 height 16
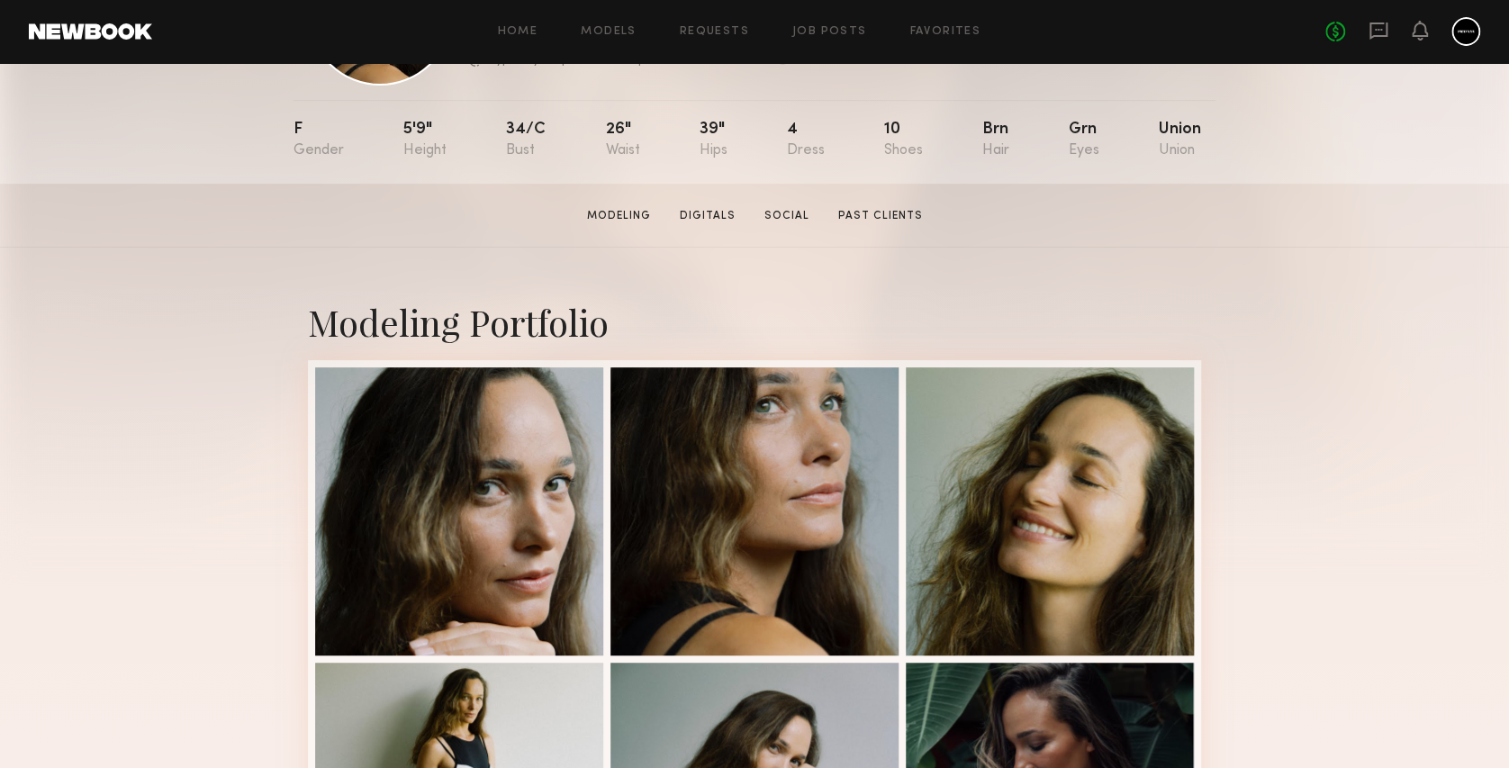
scroll to position [310, 0]
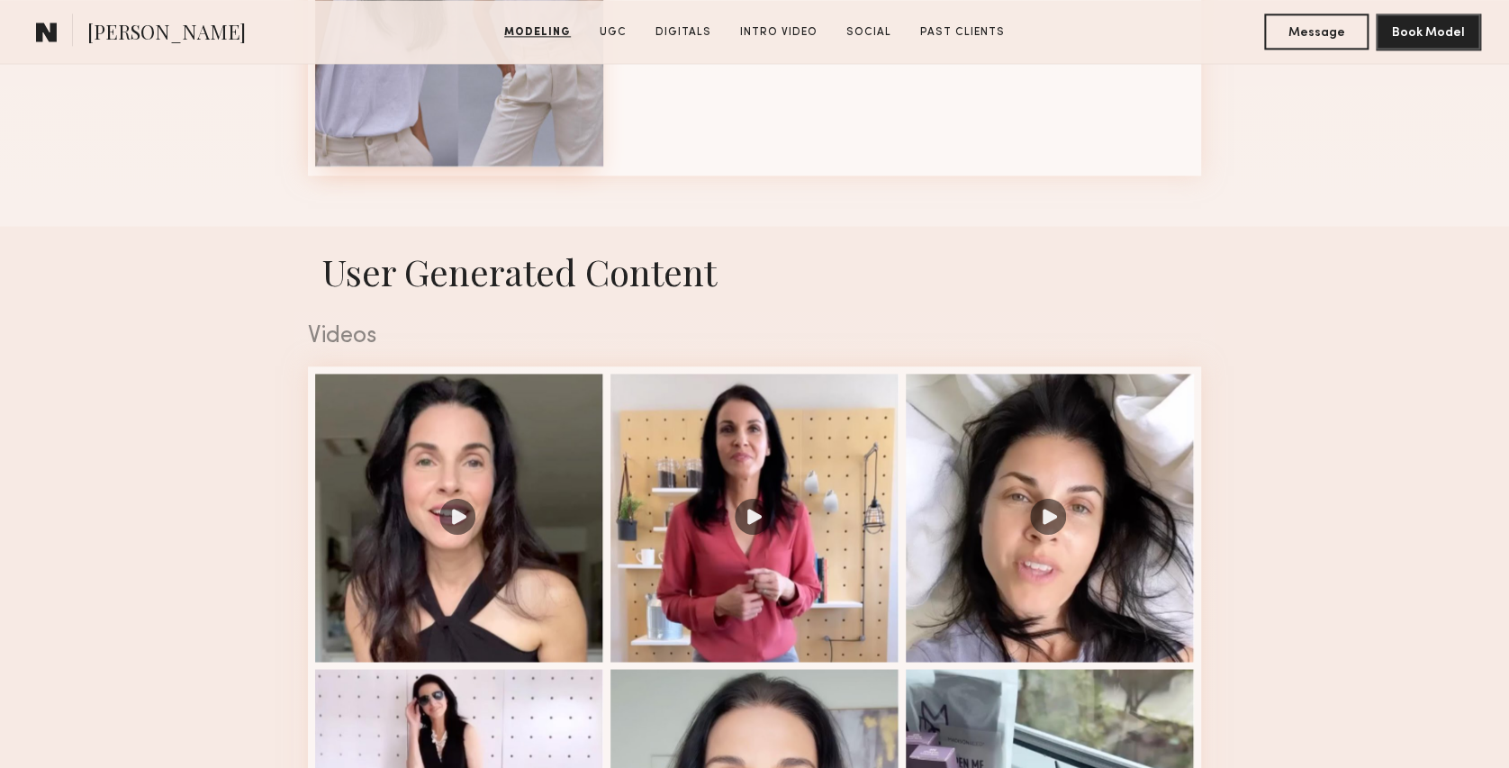
scroll to position [1320, 0]
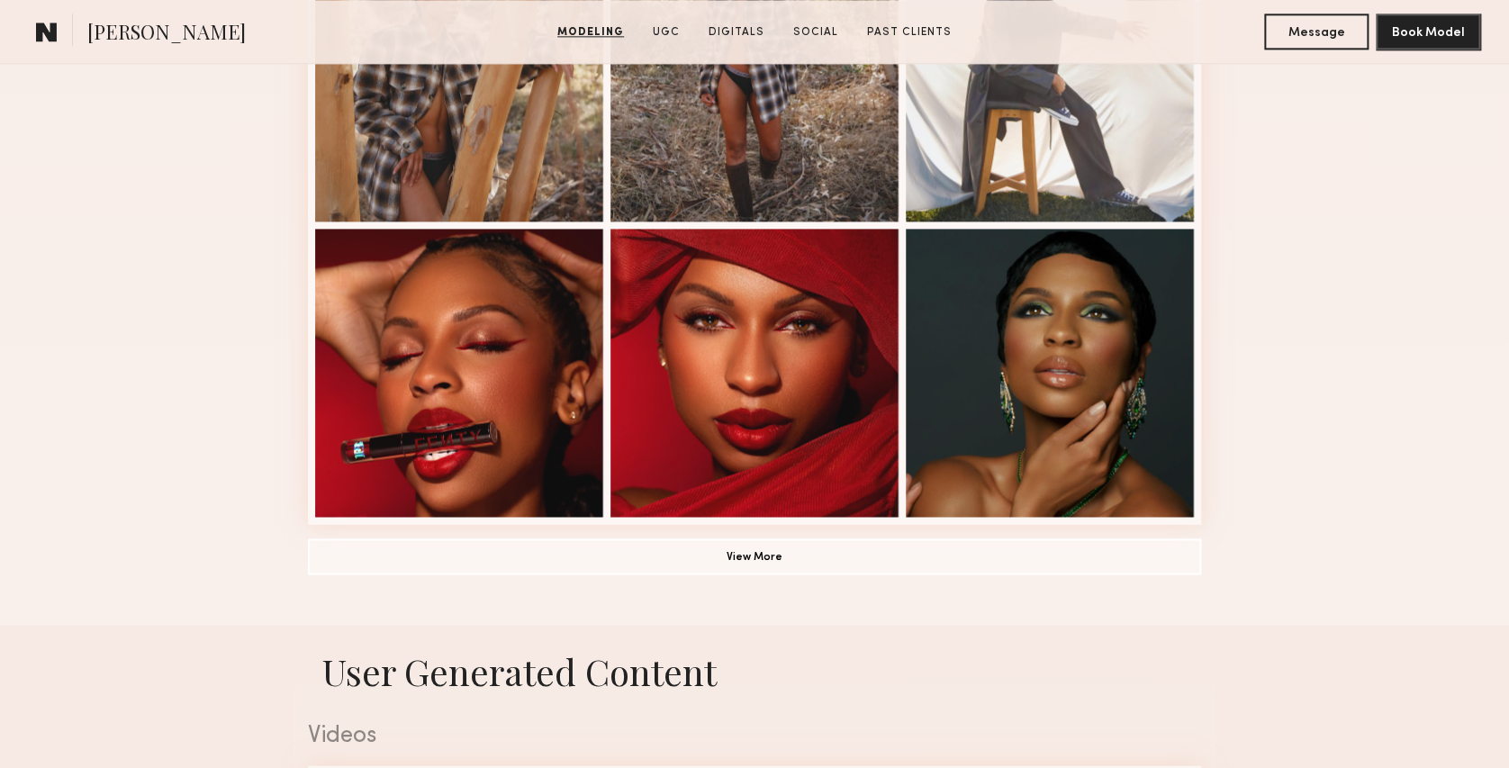
scroll to position [1200, 0]
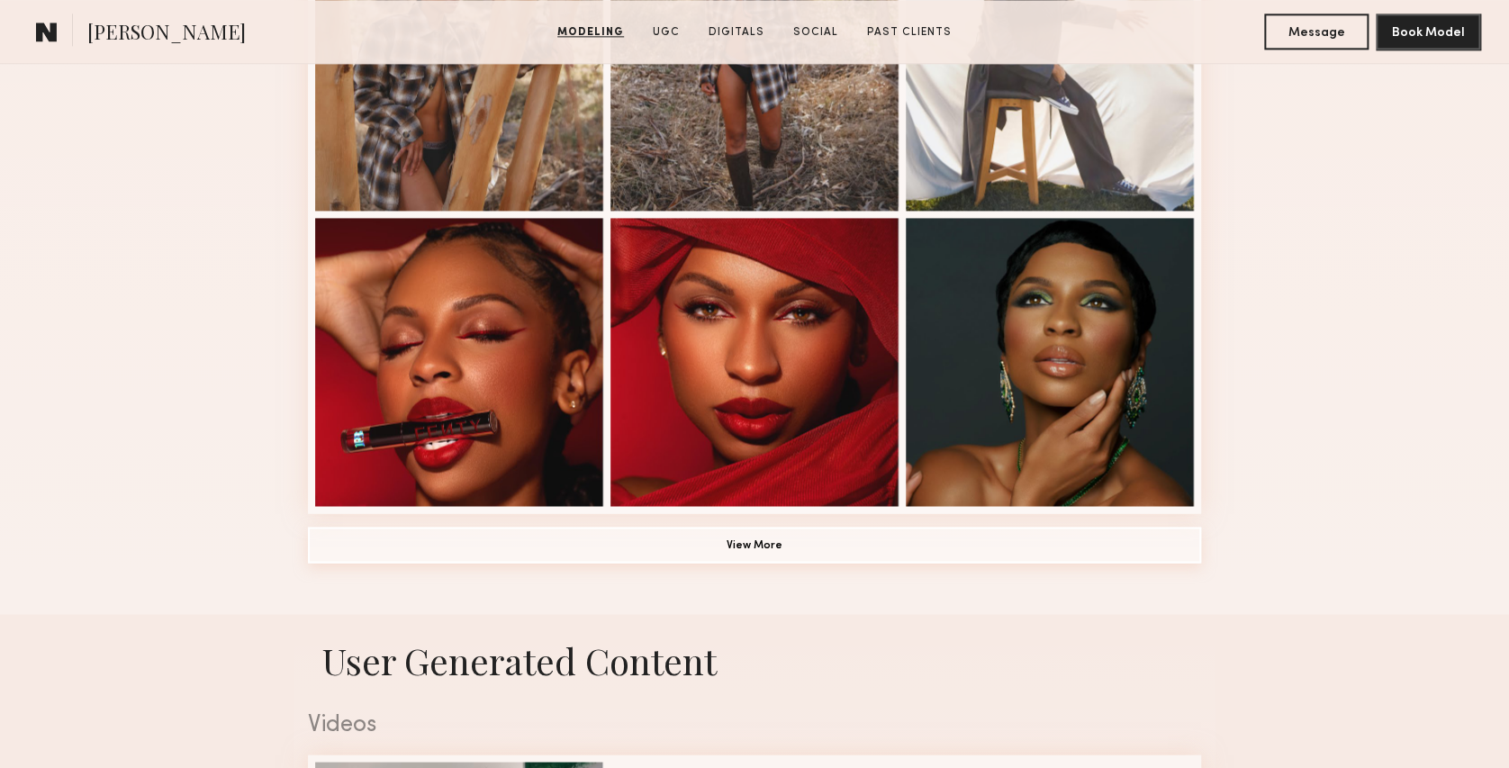
click at [742, 550] on button "View More" at bounding box center [754, 545] width 893 height 36
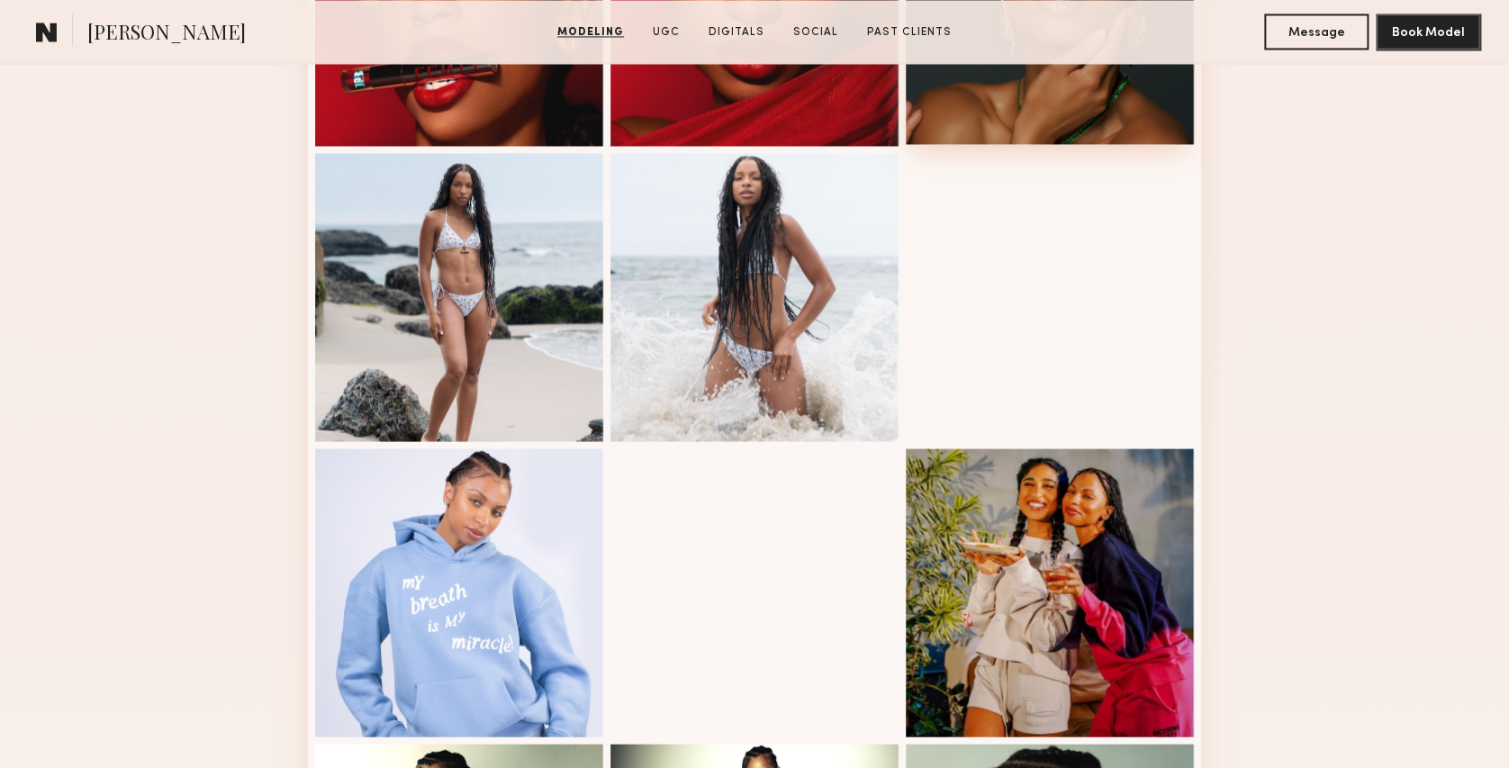
scroll to position [1680, 0]
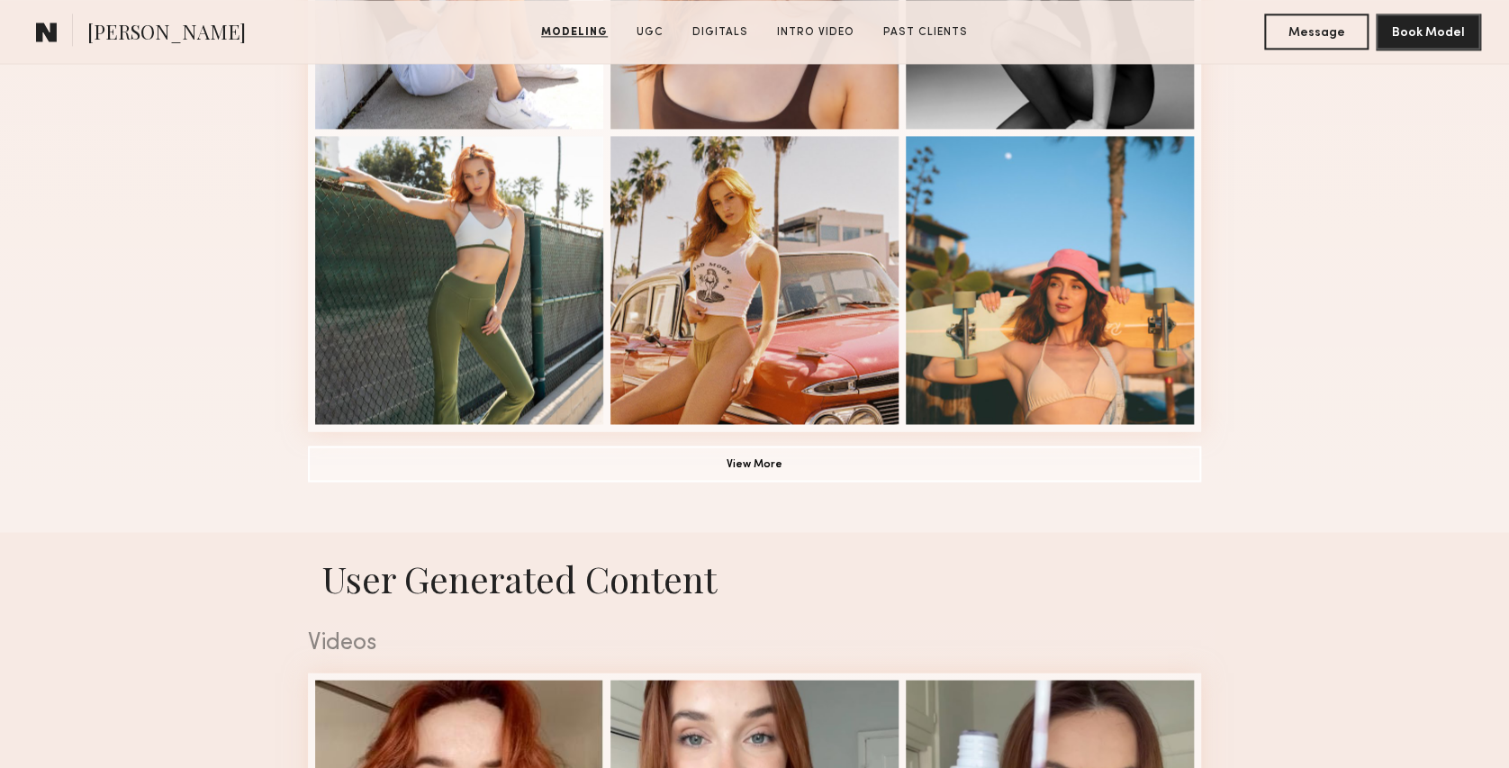
scroll to position [1320, 0]
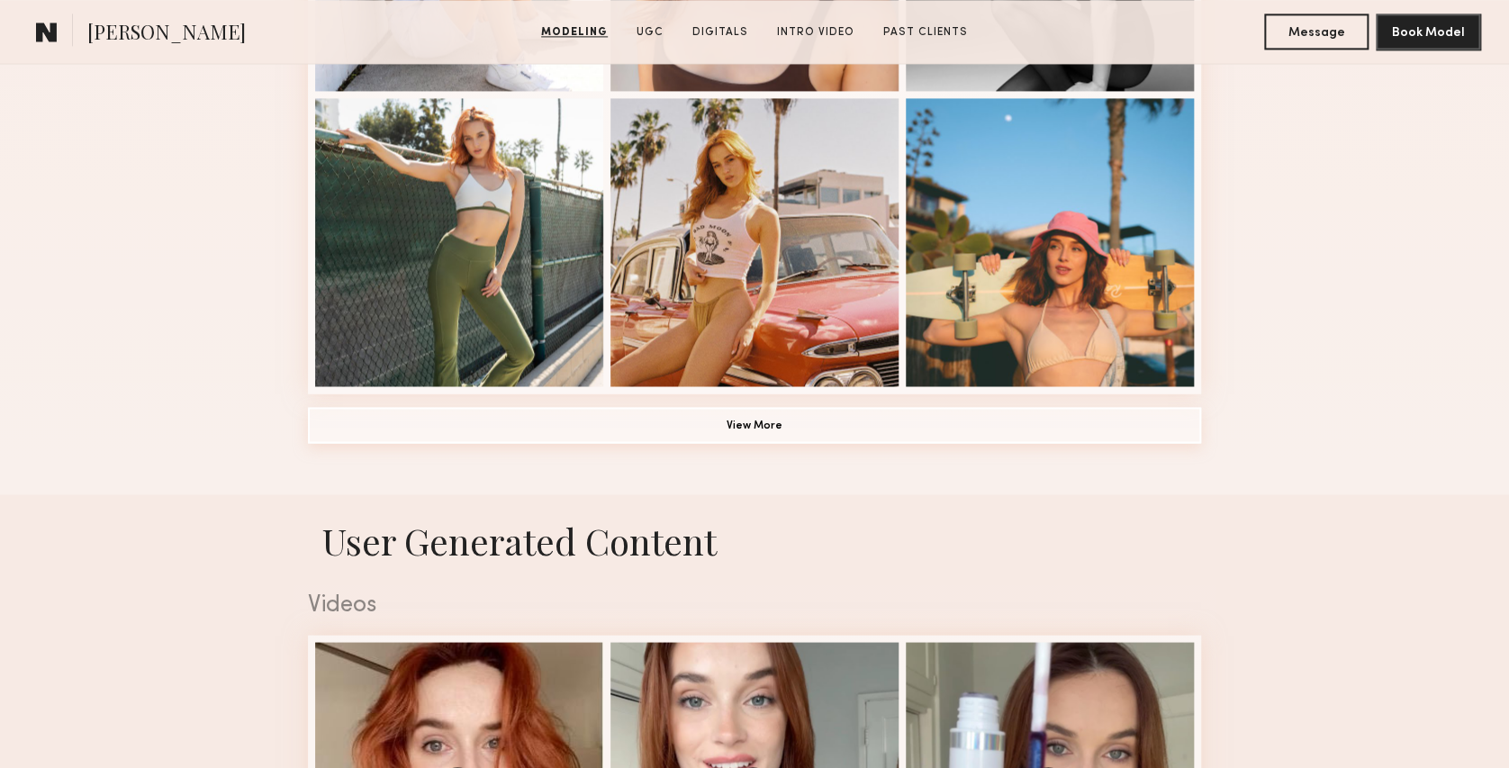
click at [764, 434] on button "View More" at bounding box center [754, 425] width 893 height 36
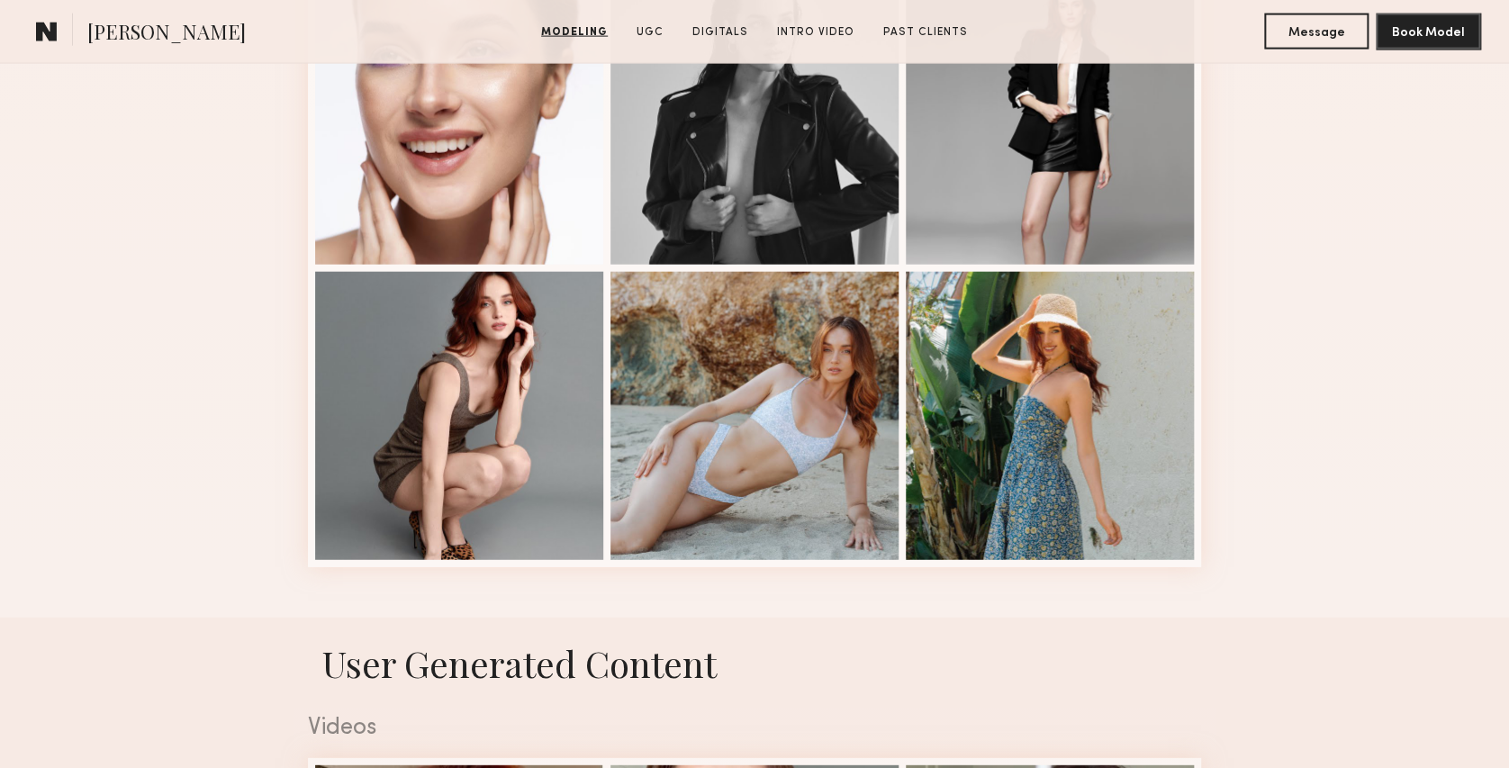
scroll to position [2041, 0]
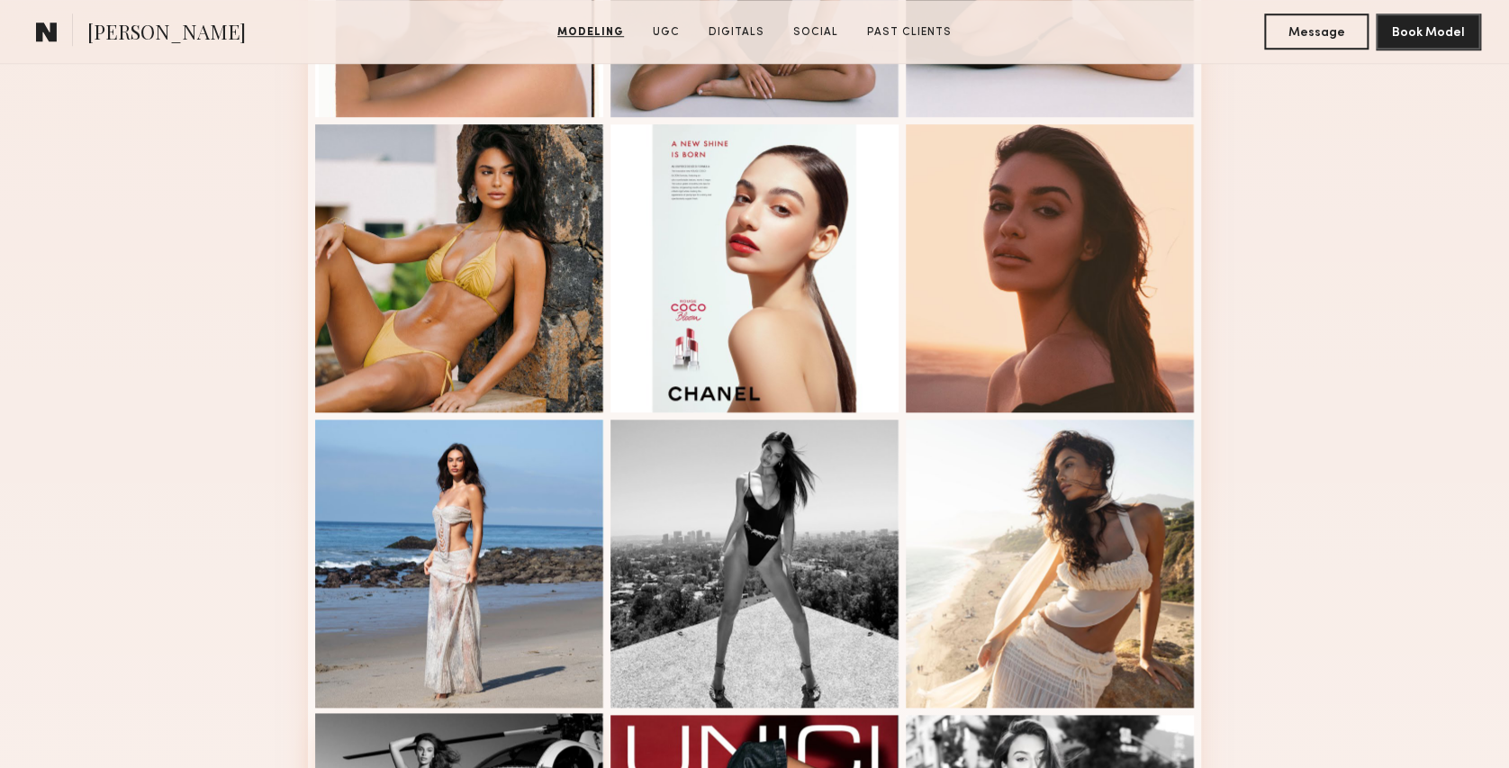
scroll to position [480, 0]
